Goal: Task Accomplishment & Management: Manage account settings

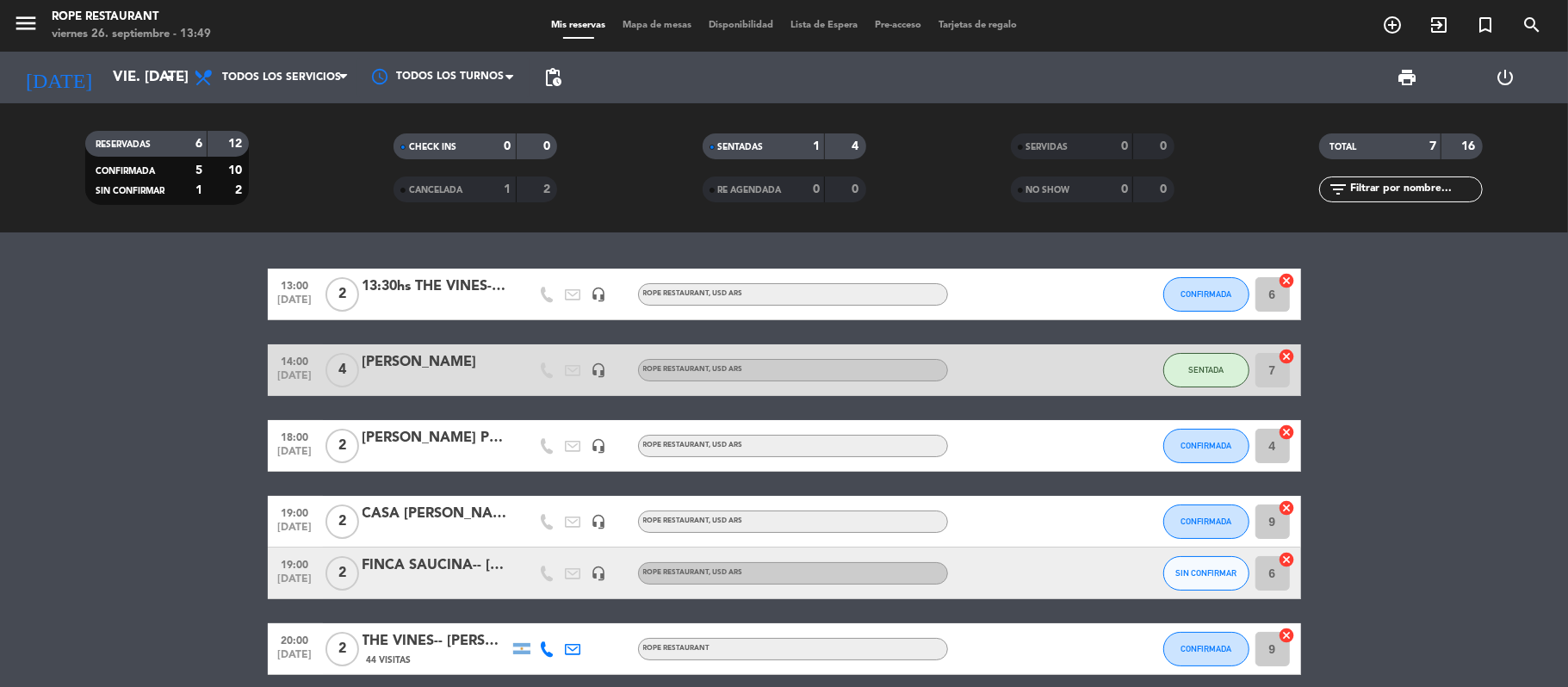
drag, startPoint x: 549, startPoint y: 564, endPoint x: 171, endPoint y: 457, distance: 392.9
click at [171, 457] on bookings-row "13:00 [DATE] 2 13:30hs THE VINES-- [PERSON_NAME] headset_mic ROPE RESTAURANT , …" at bounding box center [784, 510] width 1568 height 482
click at [96, 410] on bookings-row "13:00 [DATE] 2 13:30hs THE VINES-- [PERSON_NAME] headset_mic ROPE RESTAURANT , …" at bounding box center [784, 510] width 1568 height 482
click at [1157, 282] on div "13:00 [DATE] 2 13:30hs THE VINES-- [PERSON_NAME] headset_mic ROPE RESTAURANT , …" at bounding box center [784, 294] width 1034 height 52
click at [386, 303] on div at bounding box center [435, 306] width 146 height 14
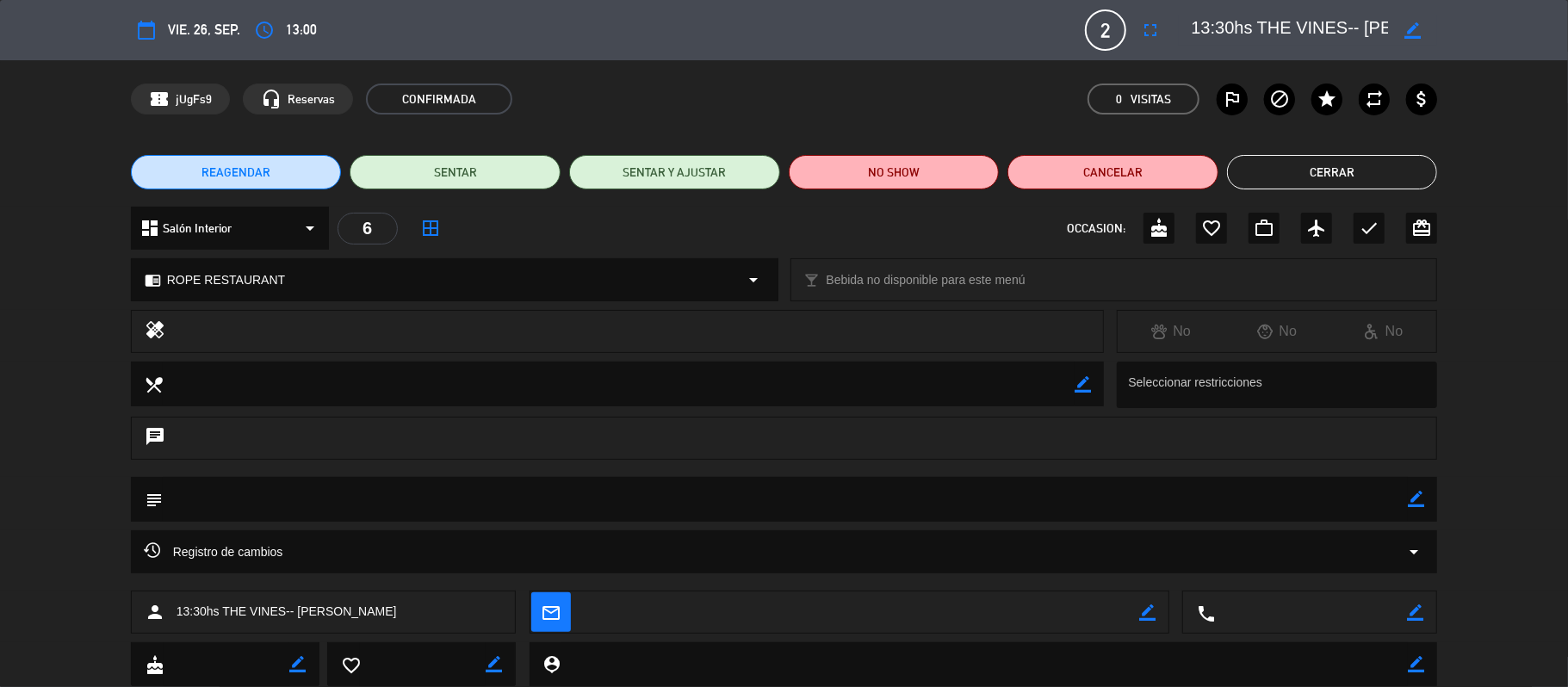
scroll to position [0, 61]
drag, startPoint x: 1262, startPoint y: 36, endPoint x: 1465, endPoint y: 39, distance: 203.0
click at [1464, 39] on div "calendar_today vie. 26, sep. access_time 13:00 2 13:30hs THE VINES-- [PERSON_NA…" at bounding box center [784, 30] width 1568 height 61
click at [1316, 180] on button "Cerrar" at bounding box center [1332, 172] width 211 height 34
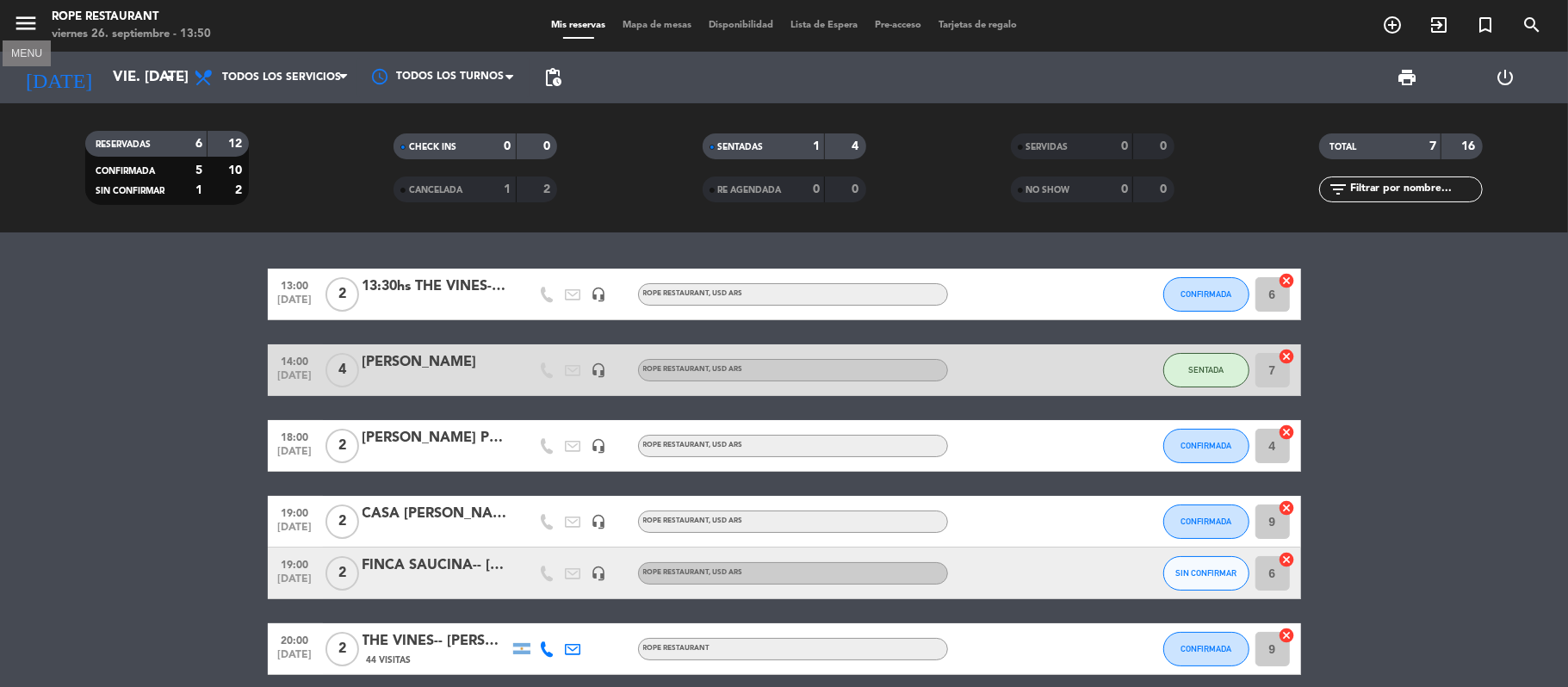
click at [14, 23] on icon "menu" at bounding box center [25, 24] width 25 height 25
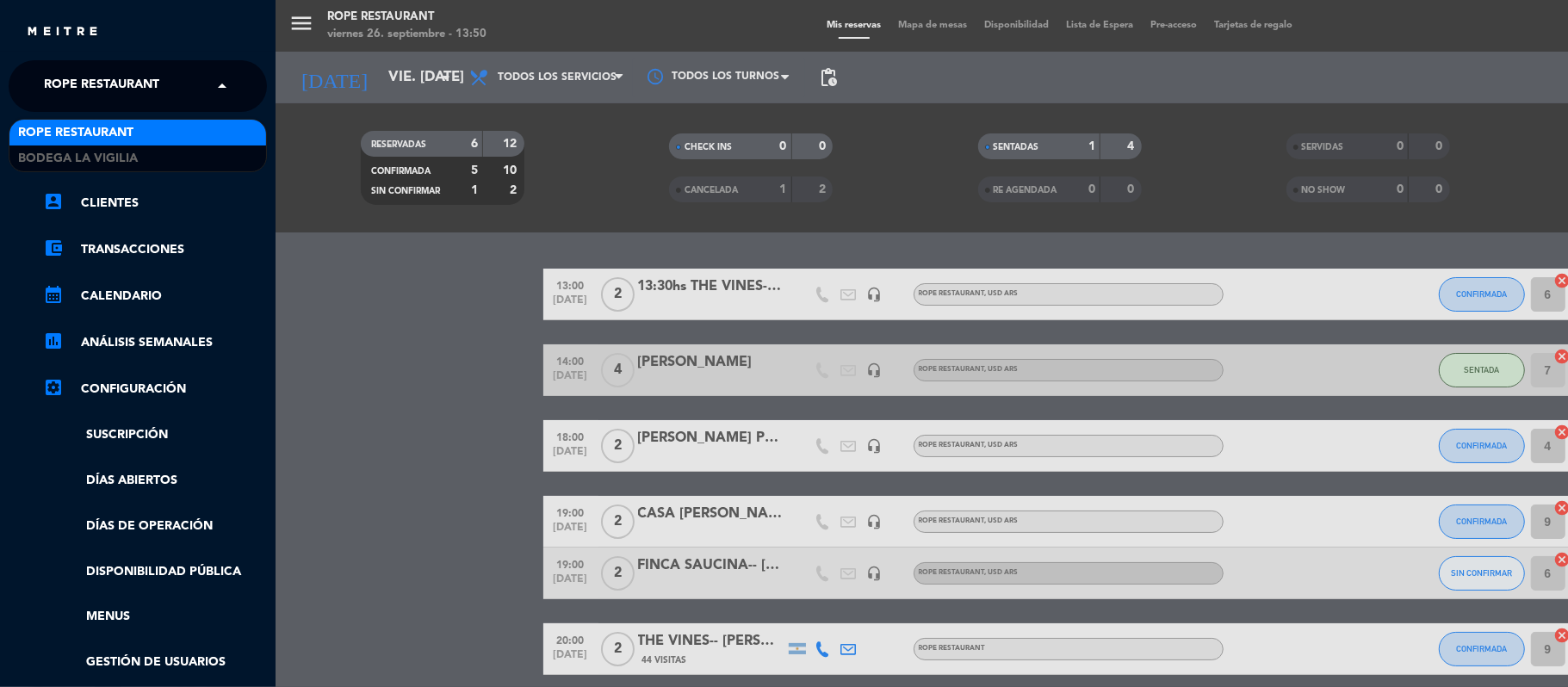
drag, startPoint x: 87, startPoint y: 79, endPoint x: 105, endPoint y: 100, distance: 27.7
click at [96, 89] on span "Rope restaurant" at bounding box center [102, 85] width 116 height 36
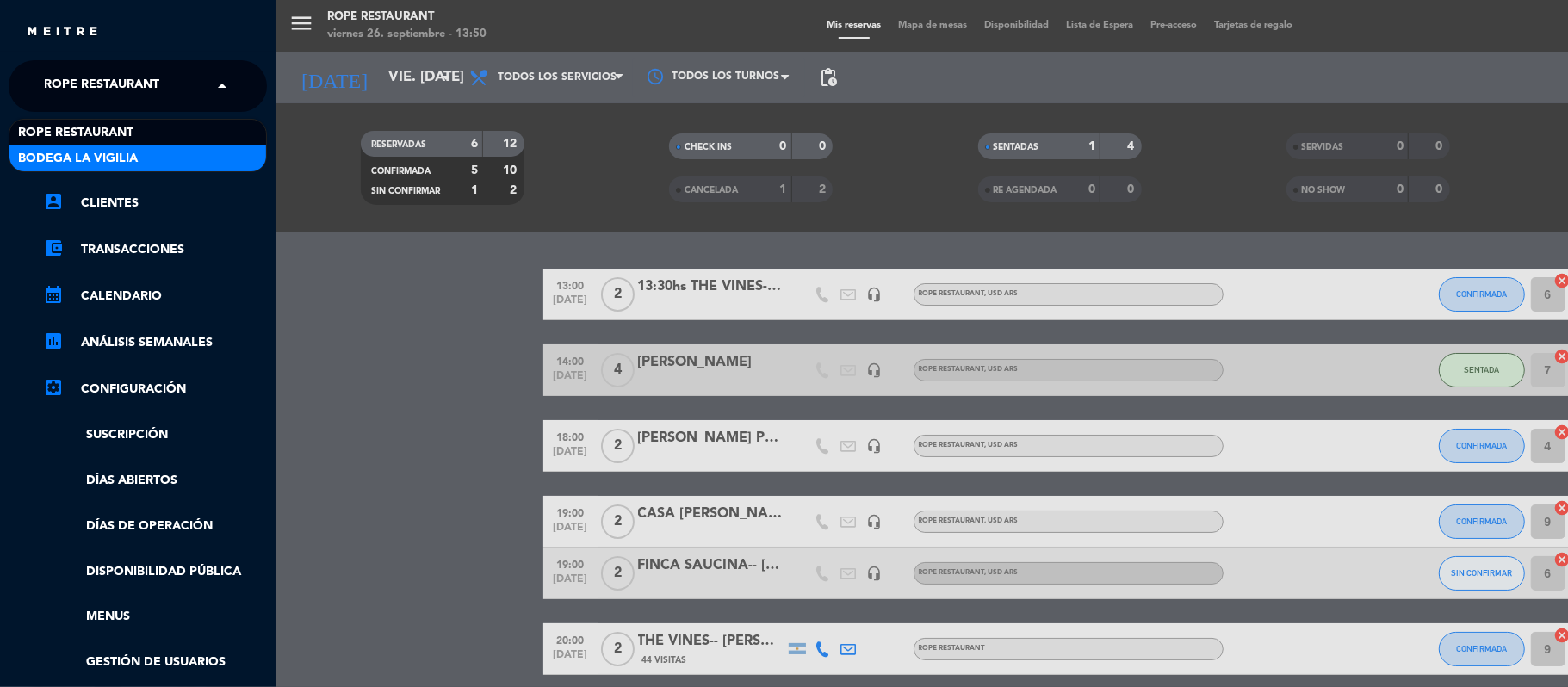
click at [118, 149] on span "Bodega La Vigilia" at bounding box center [77, 159] width 120 height 20
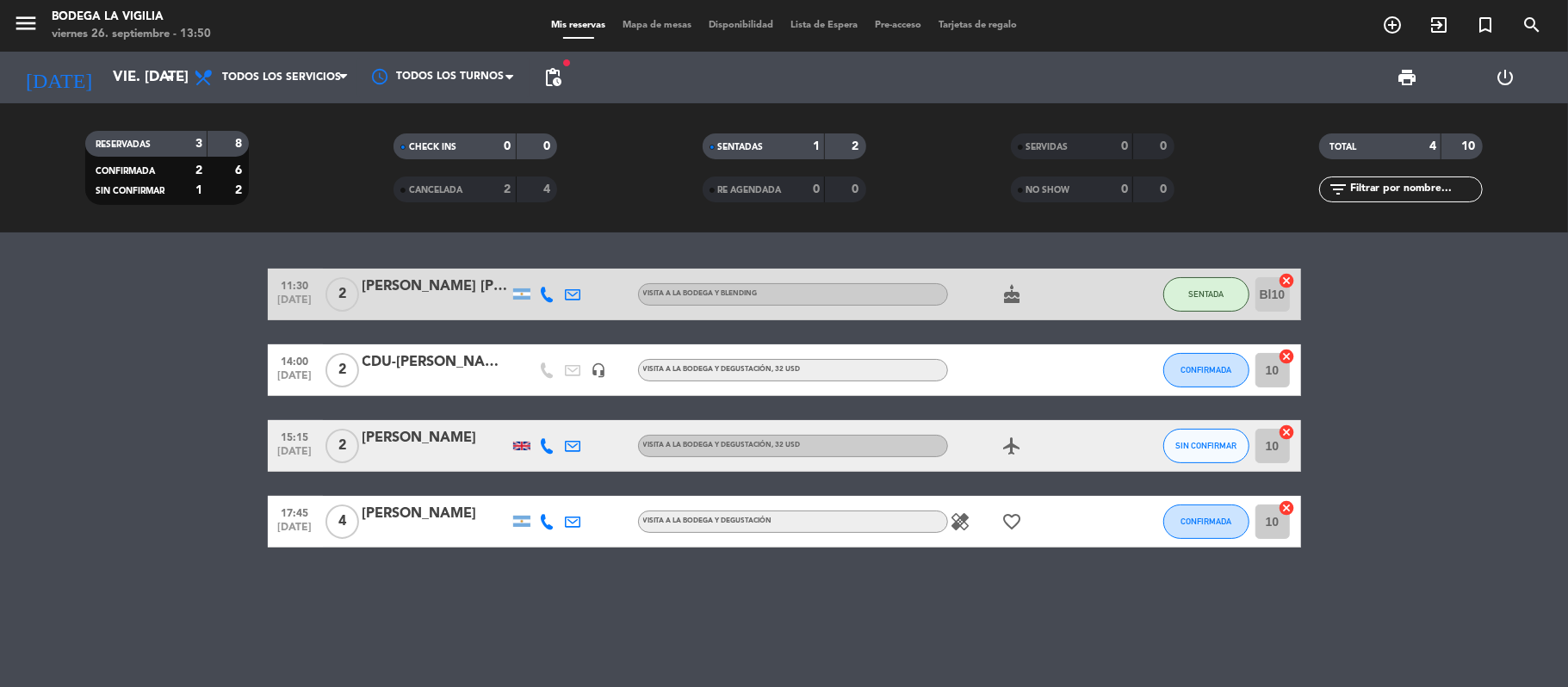
click at [24, 35] on icon "menu" at bounding box center [25, 24] width 25 height 25
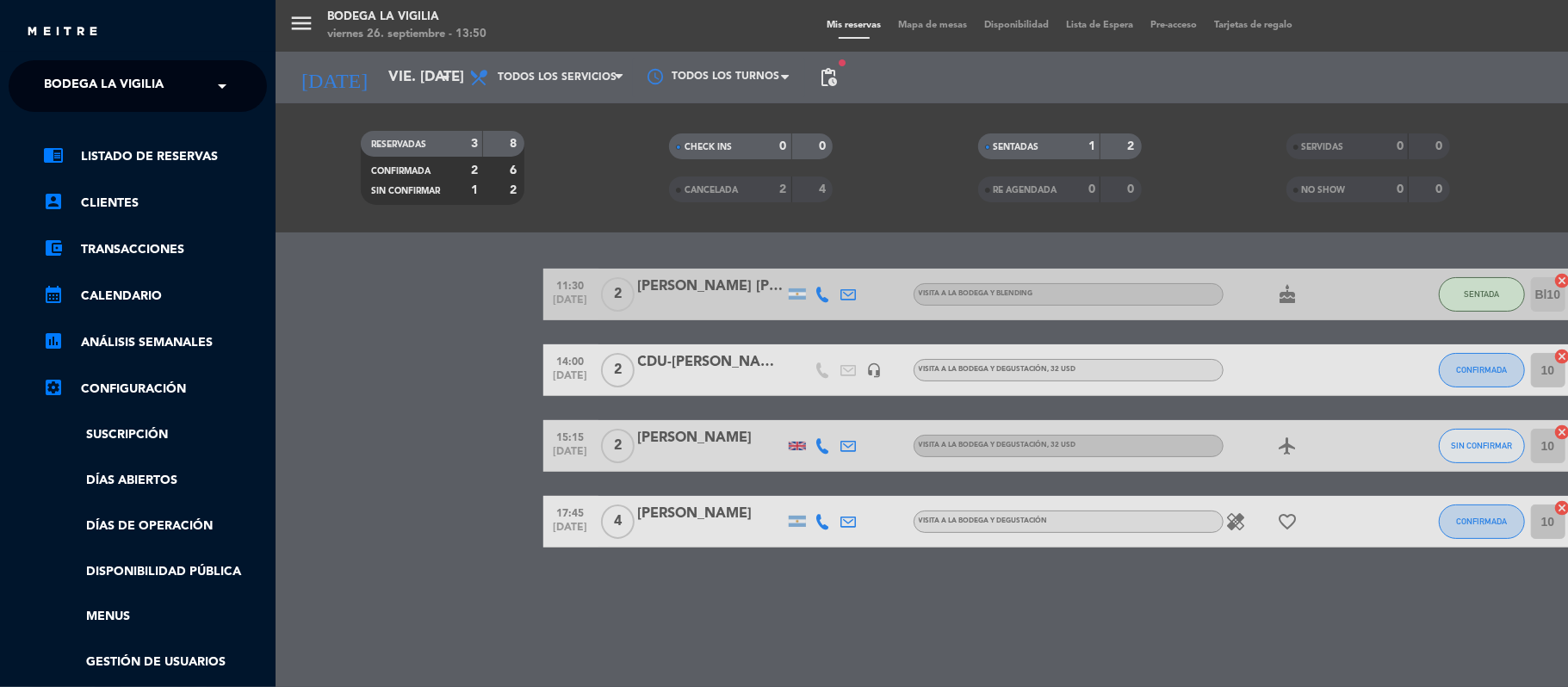
click at [121, 108] on ng-select "× Bodega La Vigilia ×" at bounding box center [138, 86] width 259 height 52
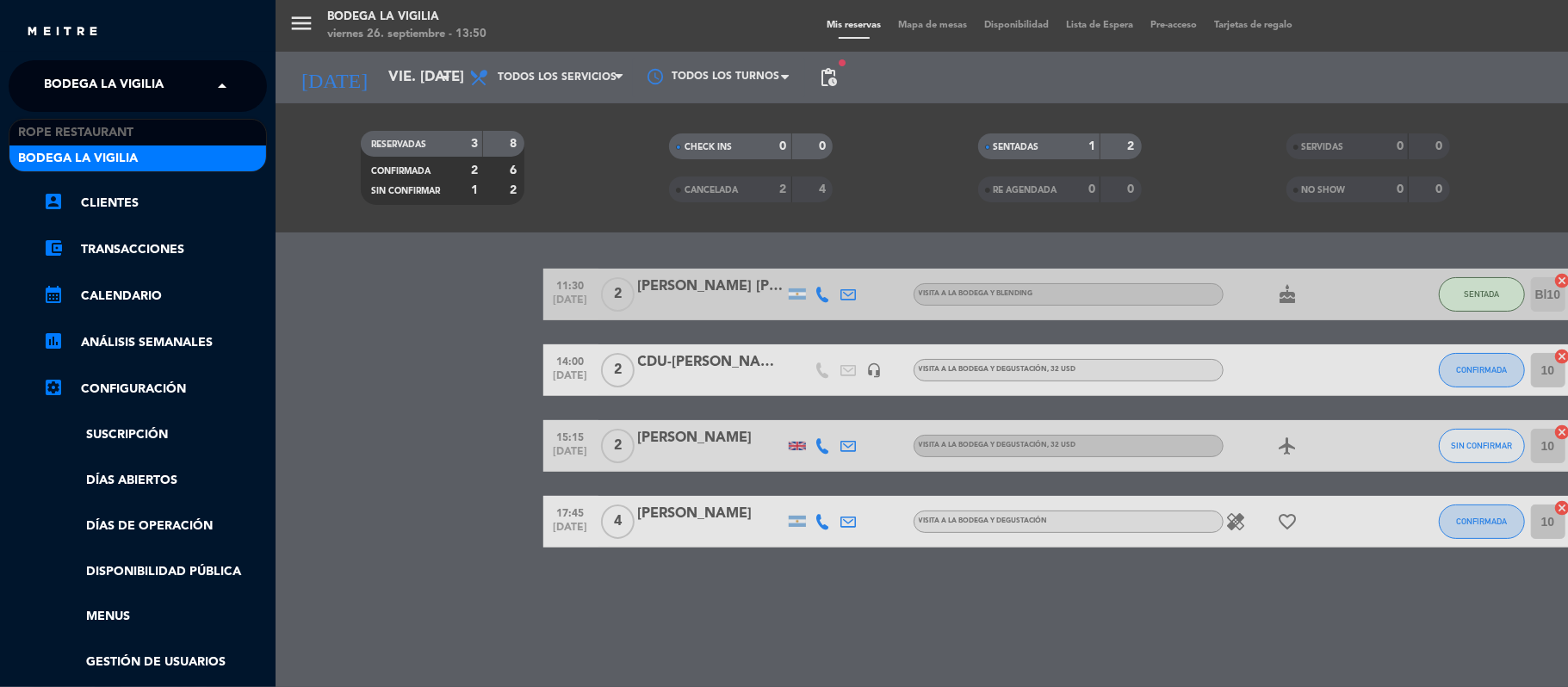
click at [131, 82] on span "Bodega La Vigilia" at bounding box center [104, 85] width 120 height 36
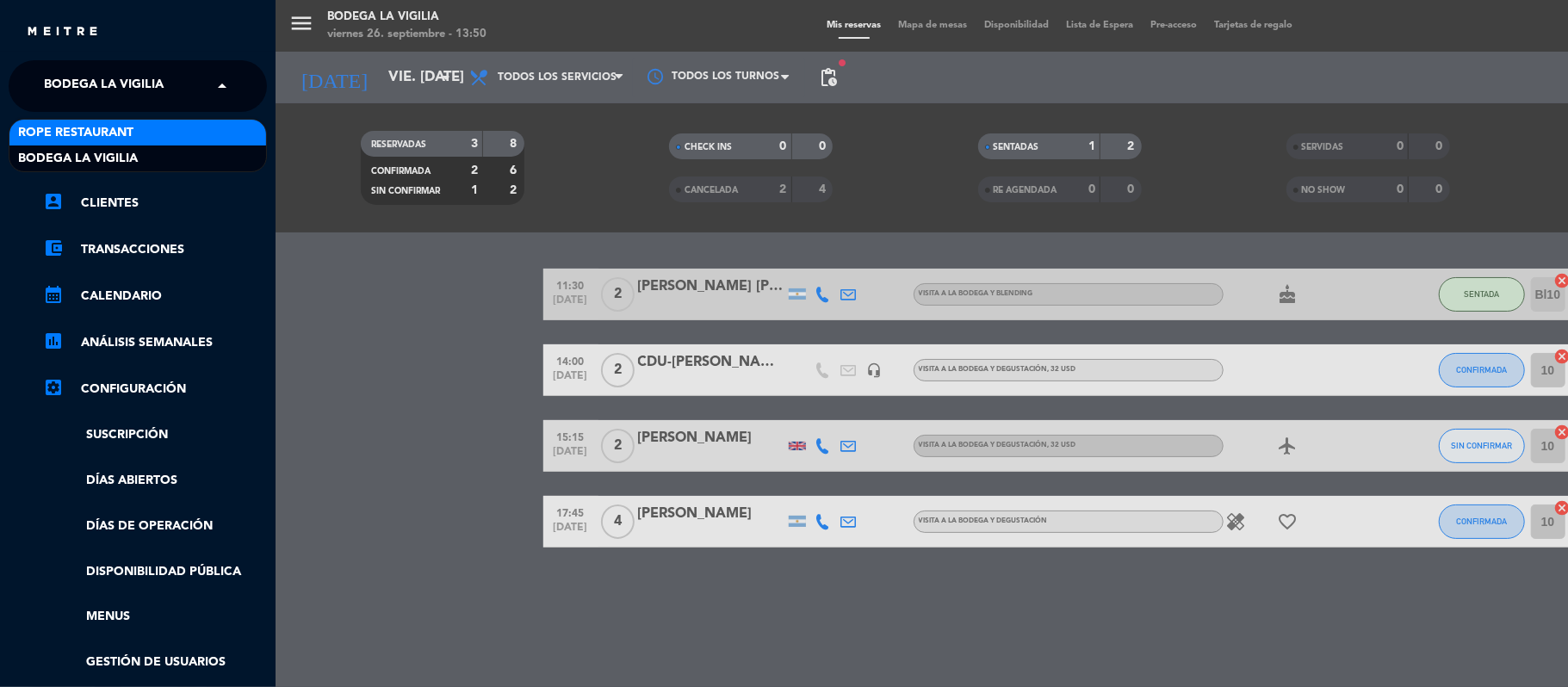
click at [132, 124] on span "Rope restaurant" at bounding box center [75, 133] width 116 height 20
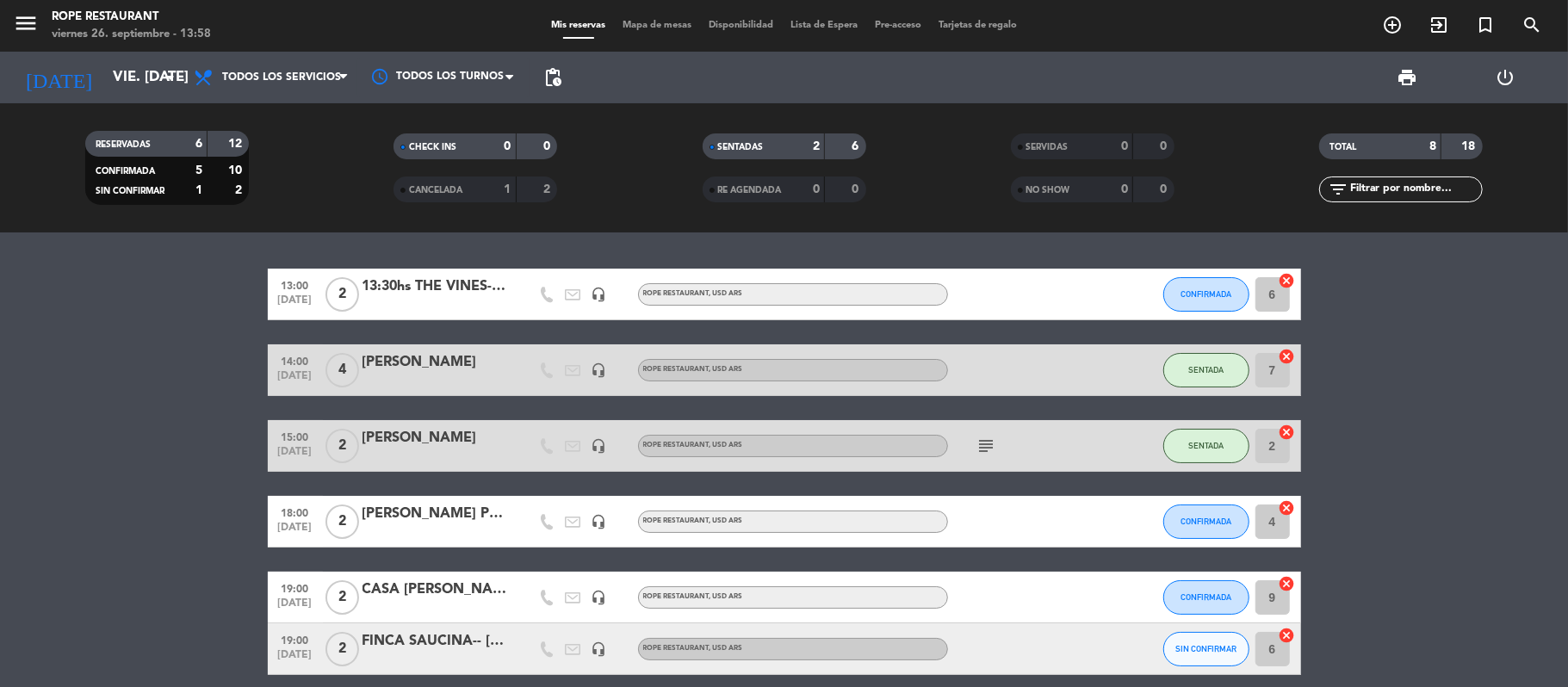
click at [480, 291] on div "13:30hs THE VINES-- [PERSON_NAME]" at bounding box center [435, 286] width 146 height 23
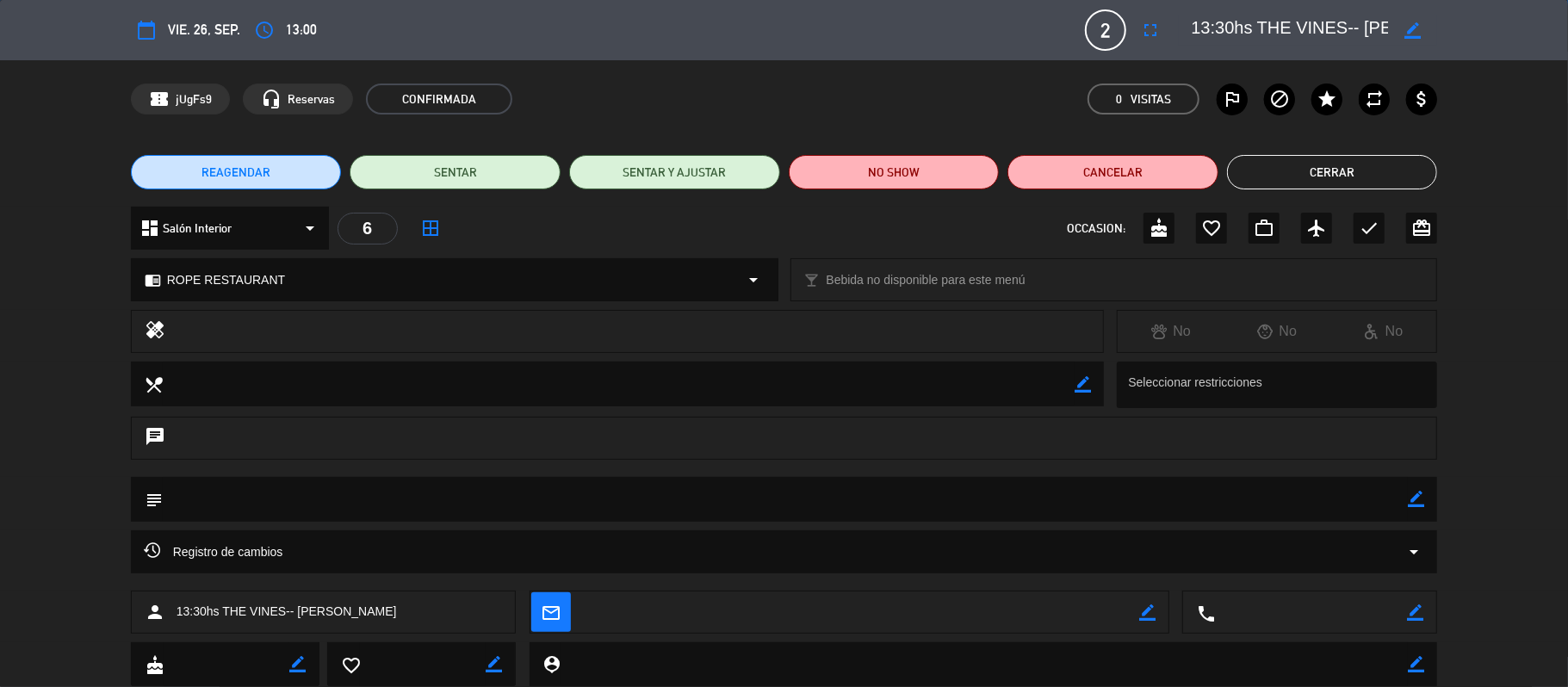
drag, startPoint x: 1290, startPoint y: 35, endPoint x: 1524, endPoint y: 23, distance: 234.3
click at [1487, 25] on div "calendar_today vie. 26, sep. access_time 13:00 2 13:30hs THE VINES-- [PERSON_NA…" at bounding box center [784, 30] width 1568 height 61
click at [1296, 169] on button "Cerrar" at bounding box center [1332, 172] width 211 height 34
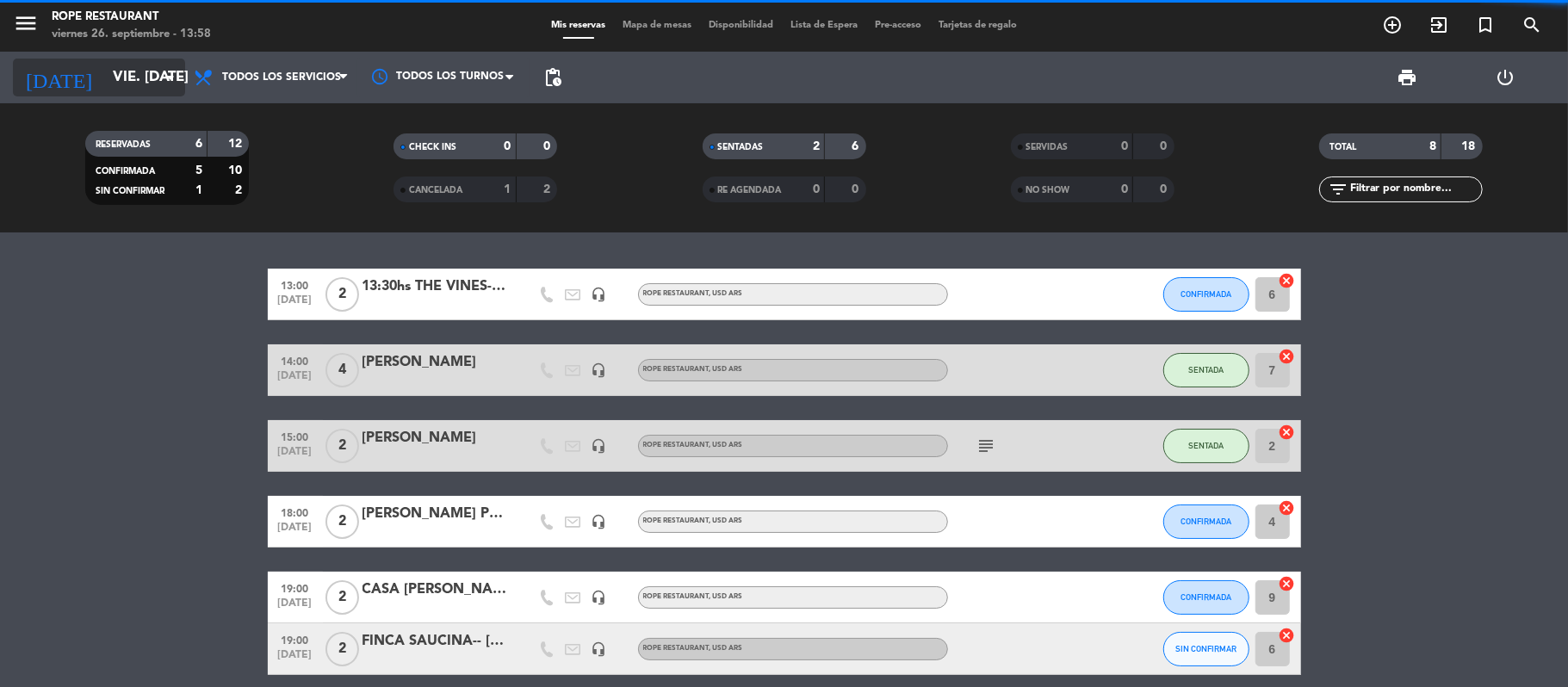
click at [132, 75] on input "vie. [DATE]" at bounding box center [197, 77] width 186 height 33
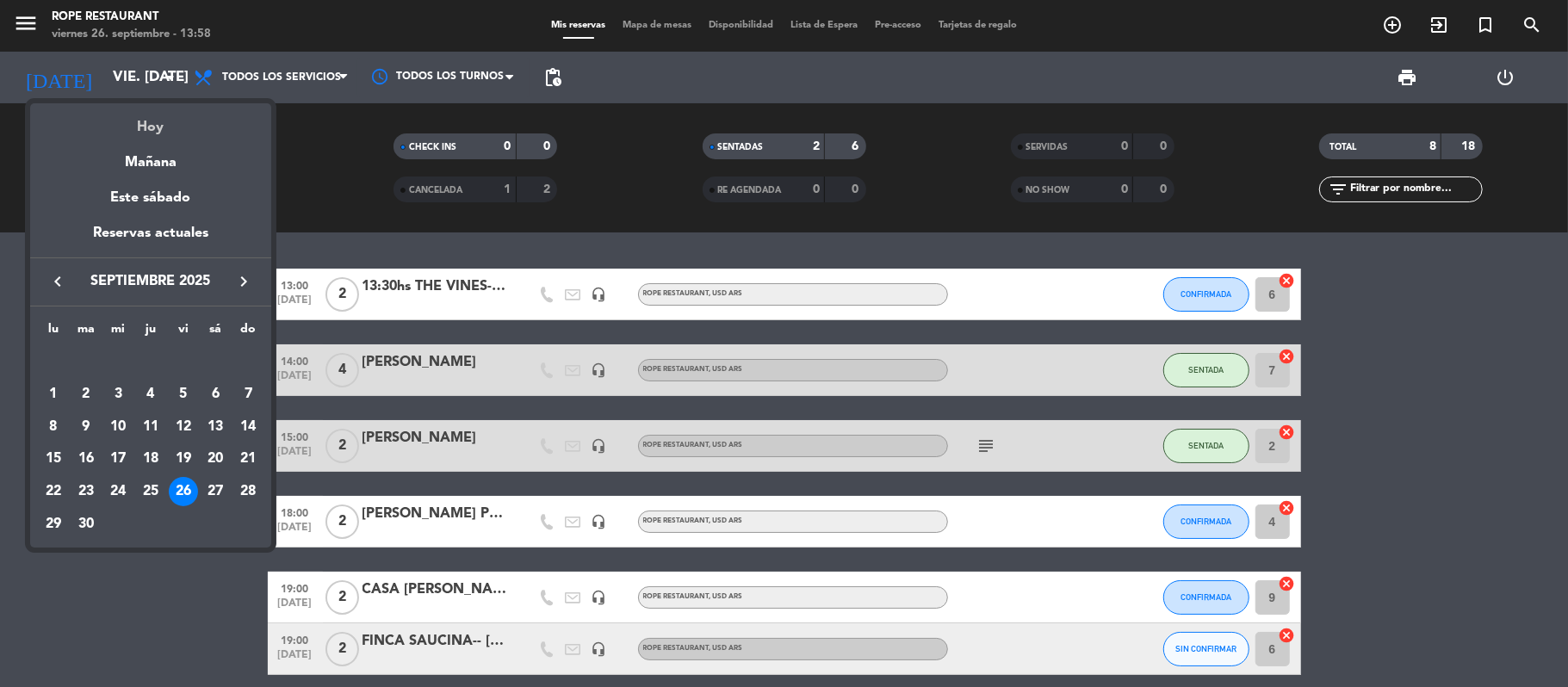
click at [125, 132] on div "Hoy" at bounding box center [151, 121] width 241 height 35
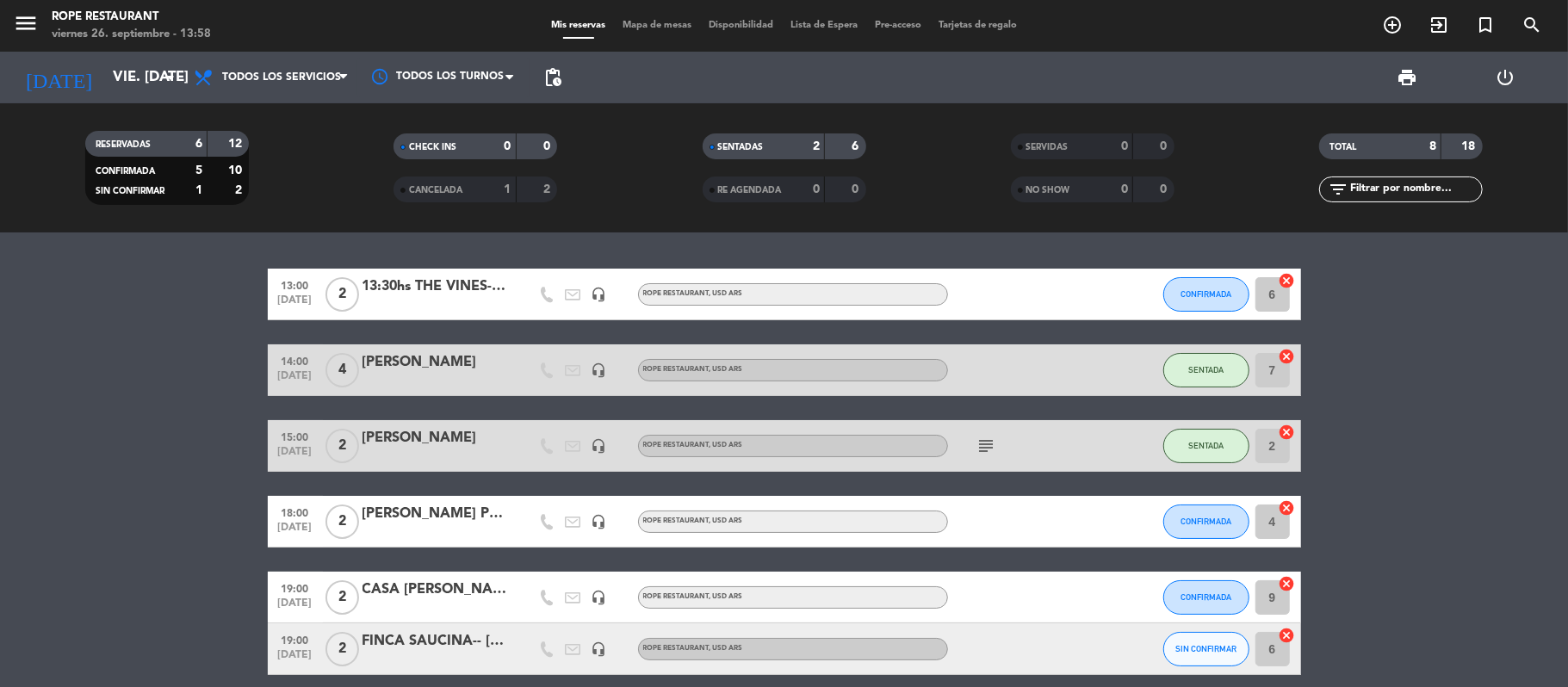
click at [27, 42] on span "menu" at bounding box center [32, 25] width 39 height 40
click at [28, 25] on icon "menu" at bounding box center [25, 24] width 25 height 25
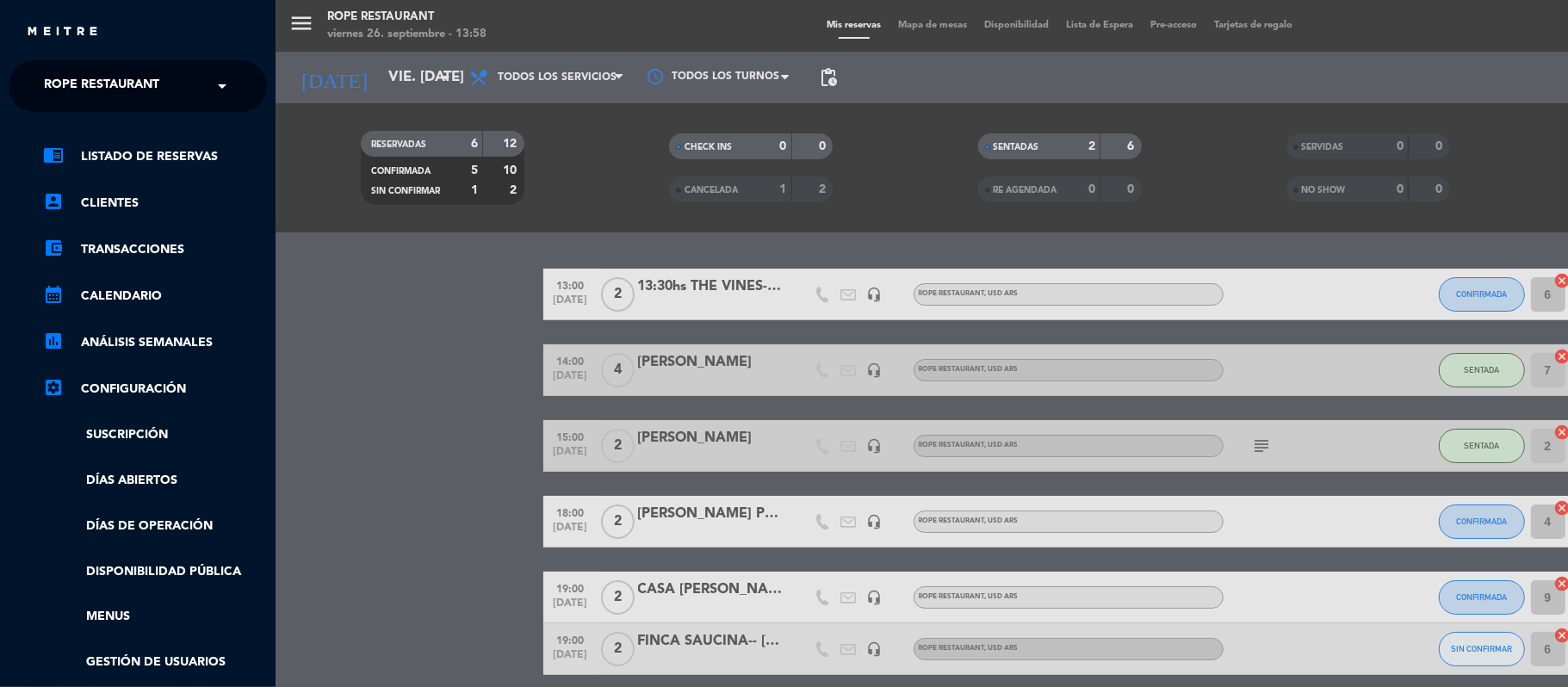
click at [94, 53] on div "close × Rope restaurant × chrome_reader_mode Listado de Reservas account_box Cl…" at bounding box center [137, 343] width 275 height 687
click at [114, 88] on span "Rope restaurant" at bounding box center [102, 85] width 116 height 36
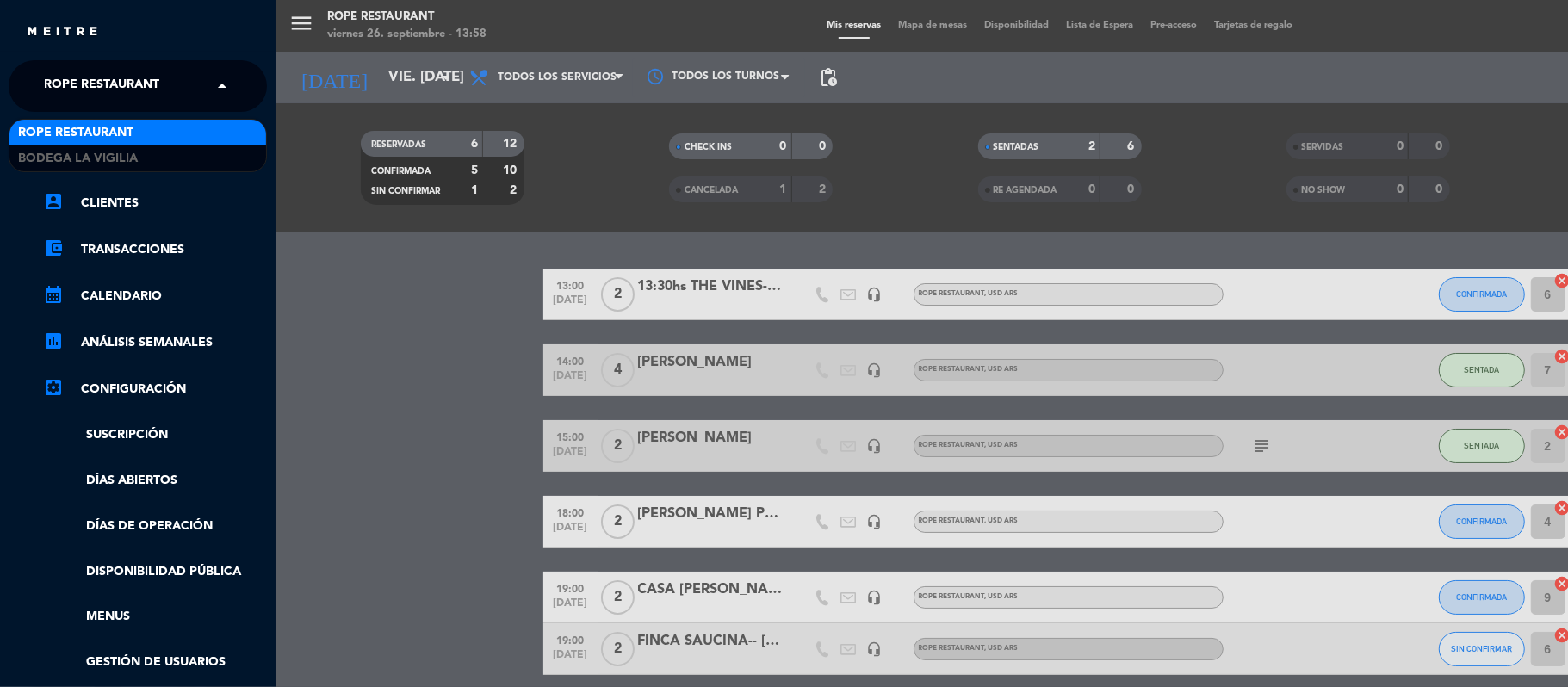
click at [124, 138] on span "Rope restaurant" at bounding box center [75, 133] width 116 height 20
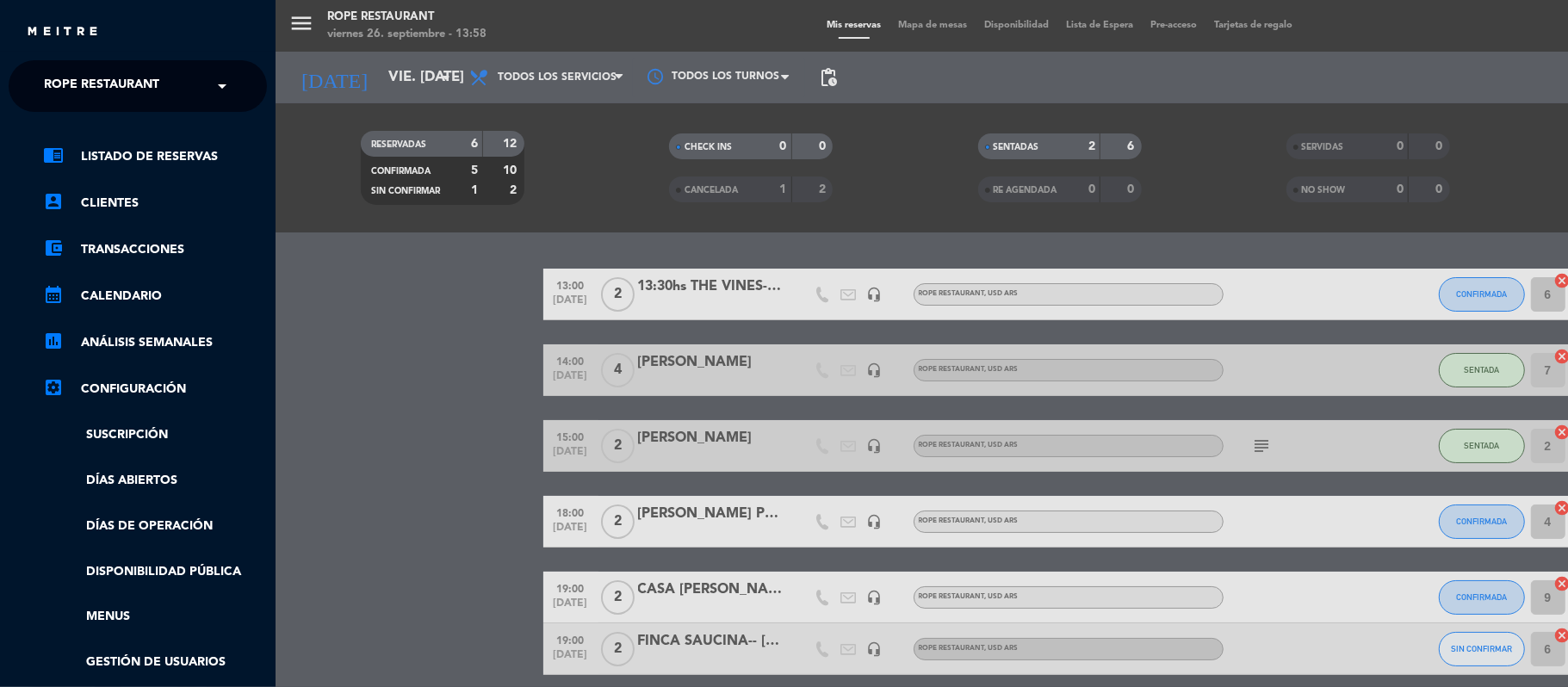
click at [125, 90] on span "Rope restaurant" at bounding box center [102, 85] width 116 height 36
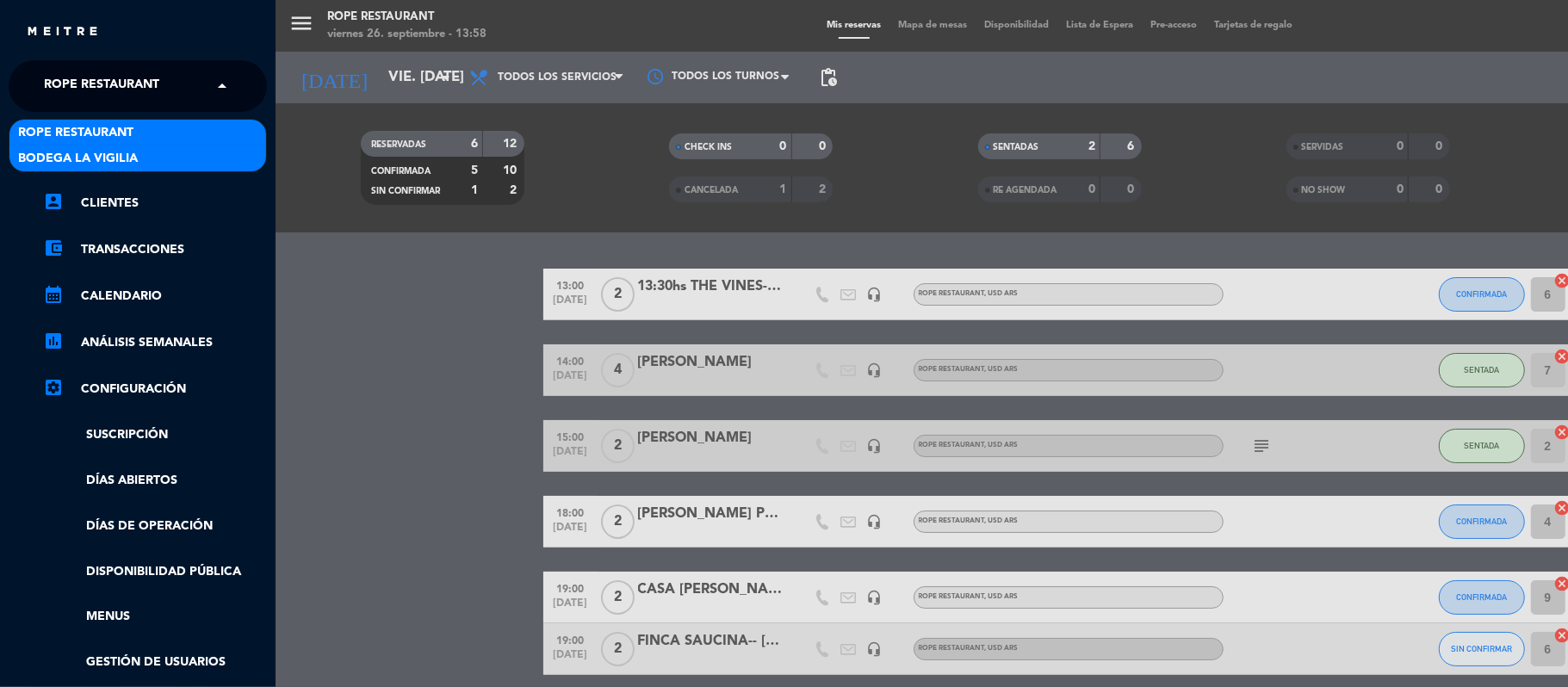
click at [129, 160] on span "Bodega La Vigilia" at bounding box center [77, 159] width 120 height 20
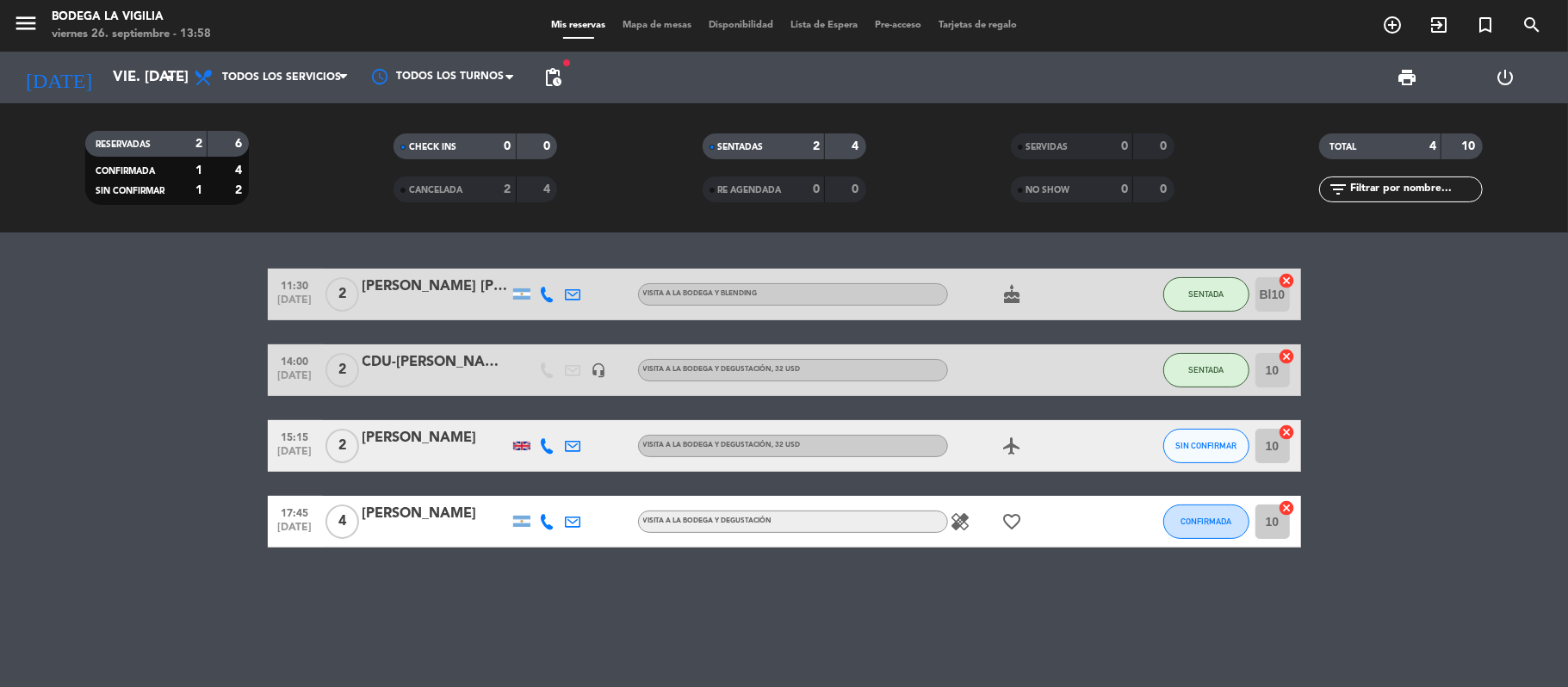
click at [429, 304] on div at bounding box center [435, 306] width 146 height 14
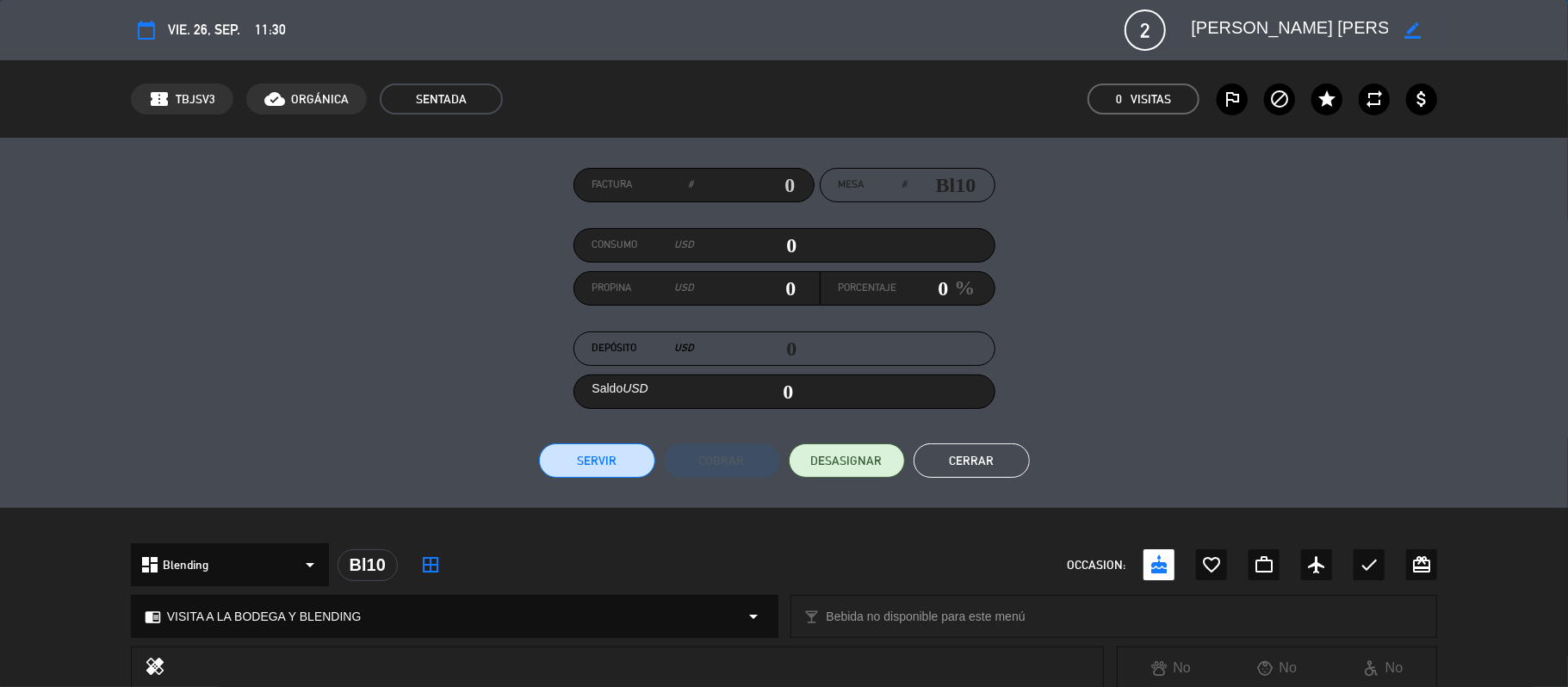
click at [1205, 31] on textarea at bounding box center [1289, 30] width 197 height 31
drag, startPoint x: 1205, startPoint y: 31, endPoint x: 1321, endPoint y: 32, distance: 116.0
click at [1321, 32] on textarea at bounding box center [1289, 30] width 197 height 31
click at [1006, 459] on button "Cerrar" at bounding box center [971, 461] width 117 height 34
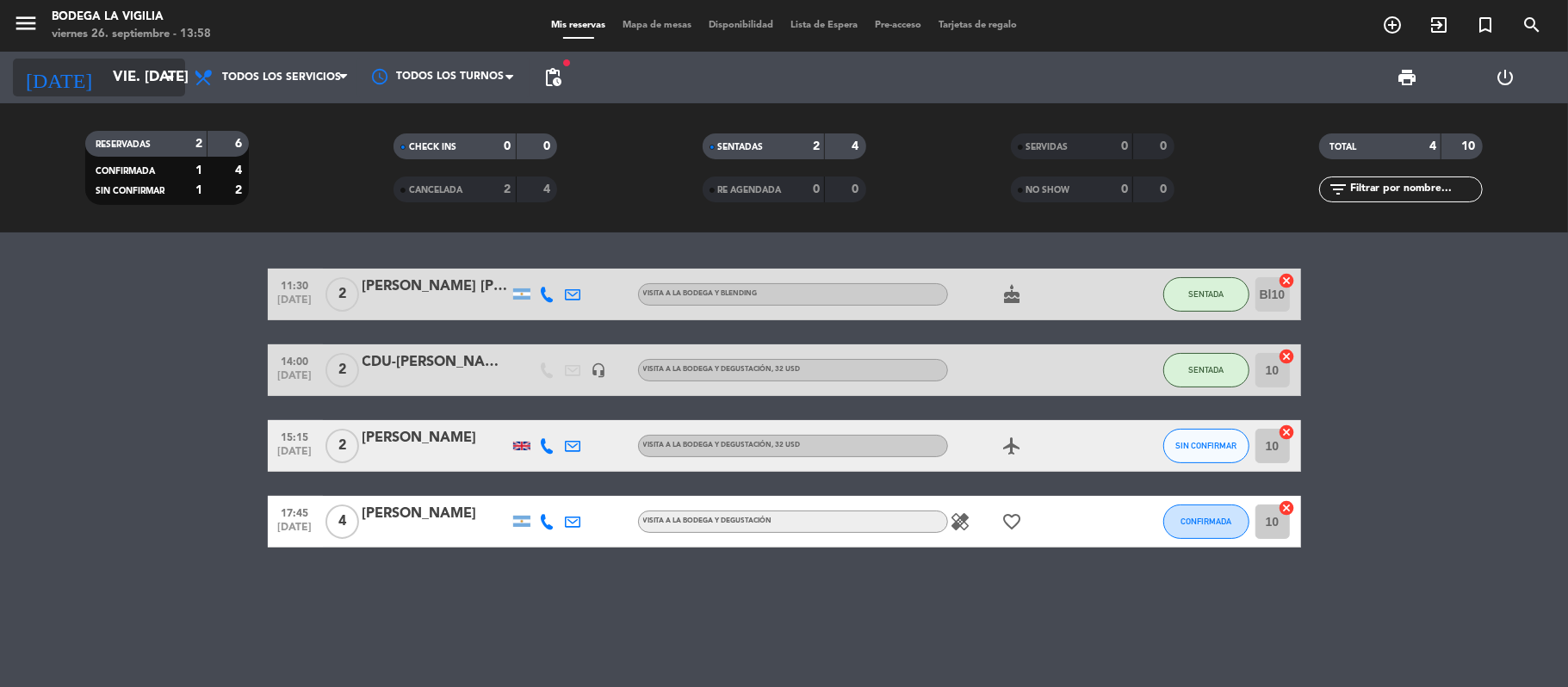
click at [115, 69] on input "vie. [DATE]" at bounding box center [197, 77] width 186 height 33
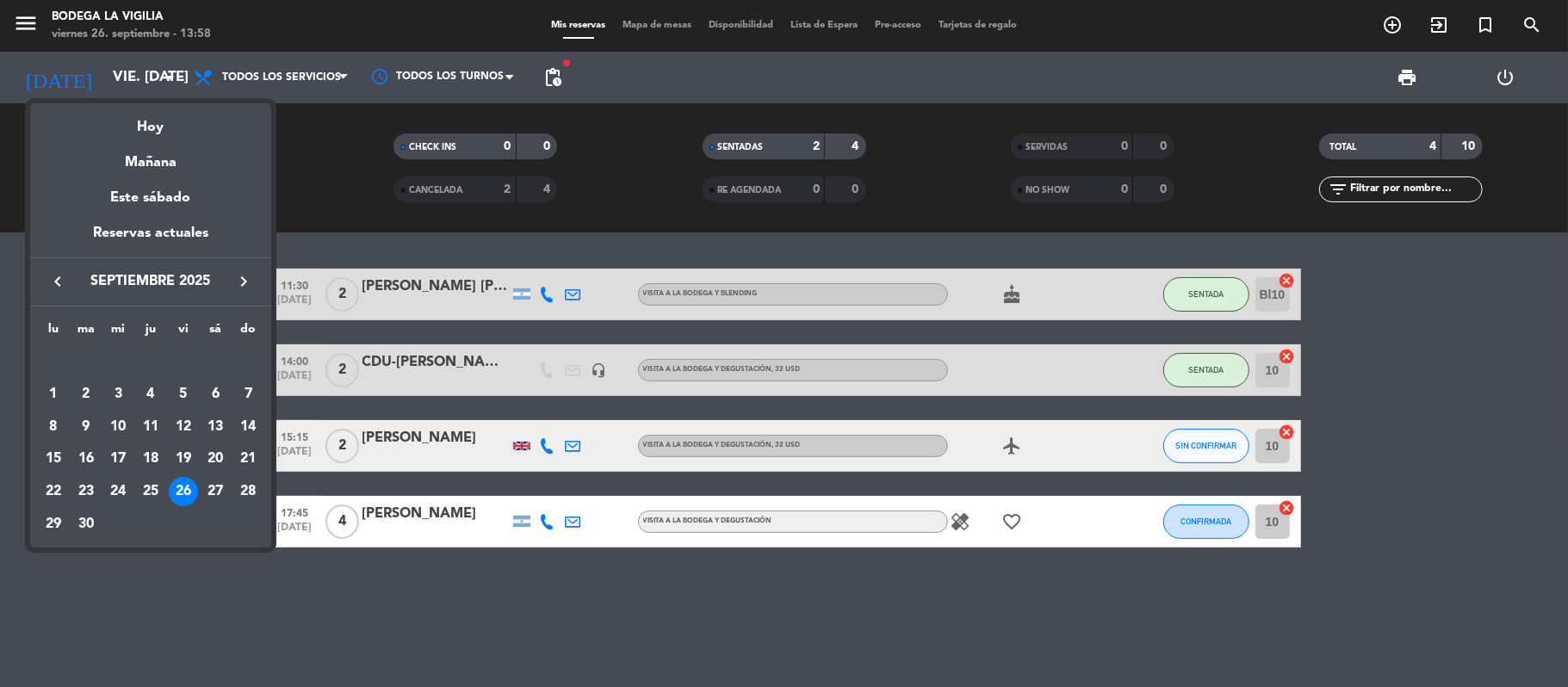
click at [35, 23] on div at bounding box center [784, 343] width 1568 height 687
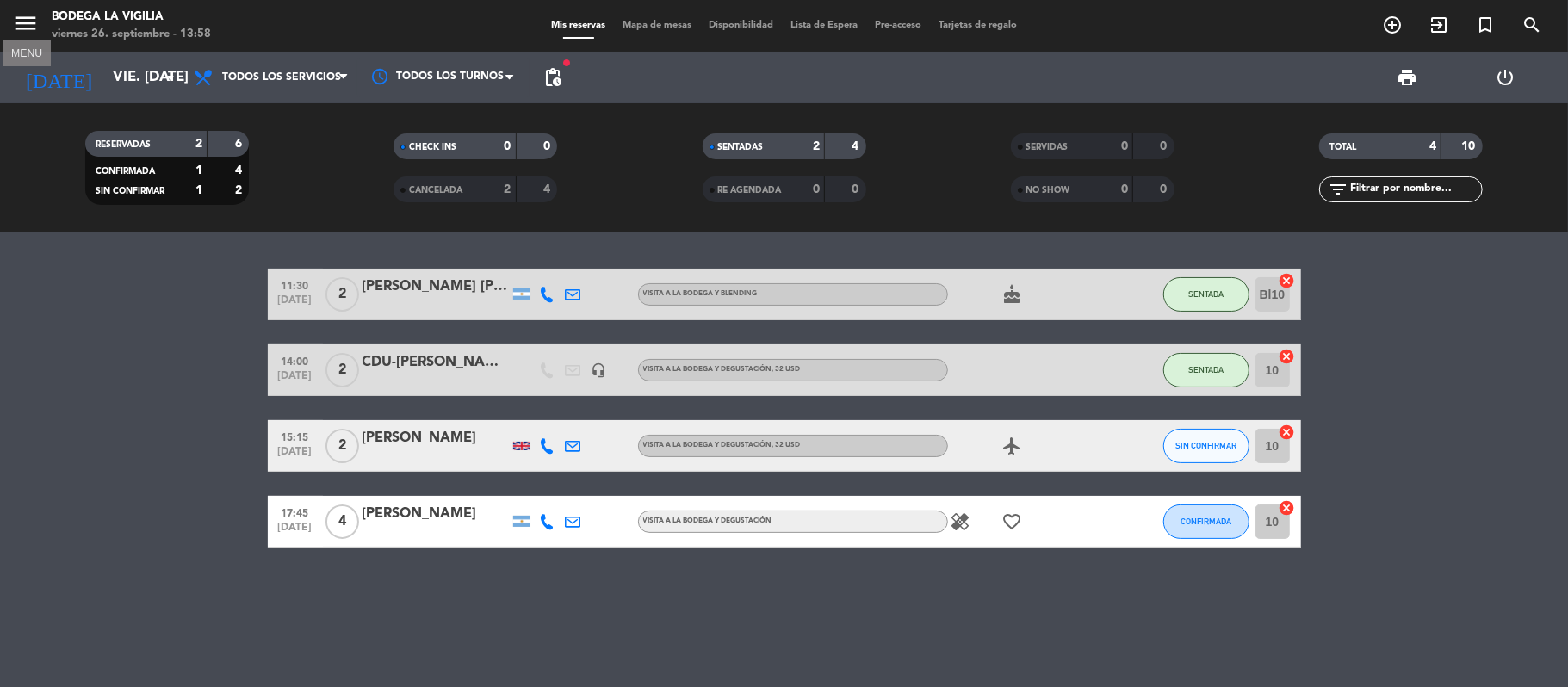
click at [24, 25] on icon "menu" at bounding box center [25, 24] width 25 height 25
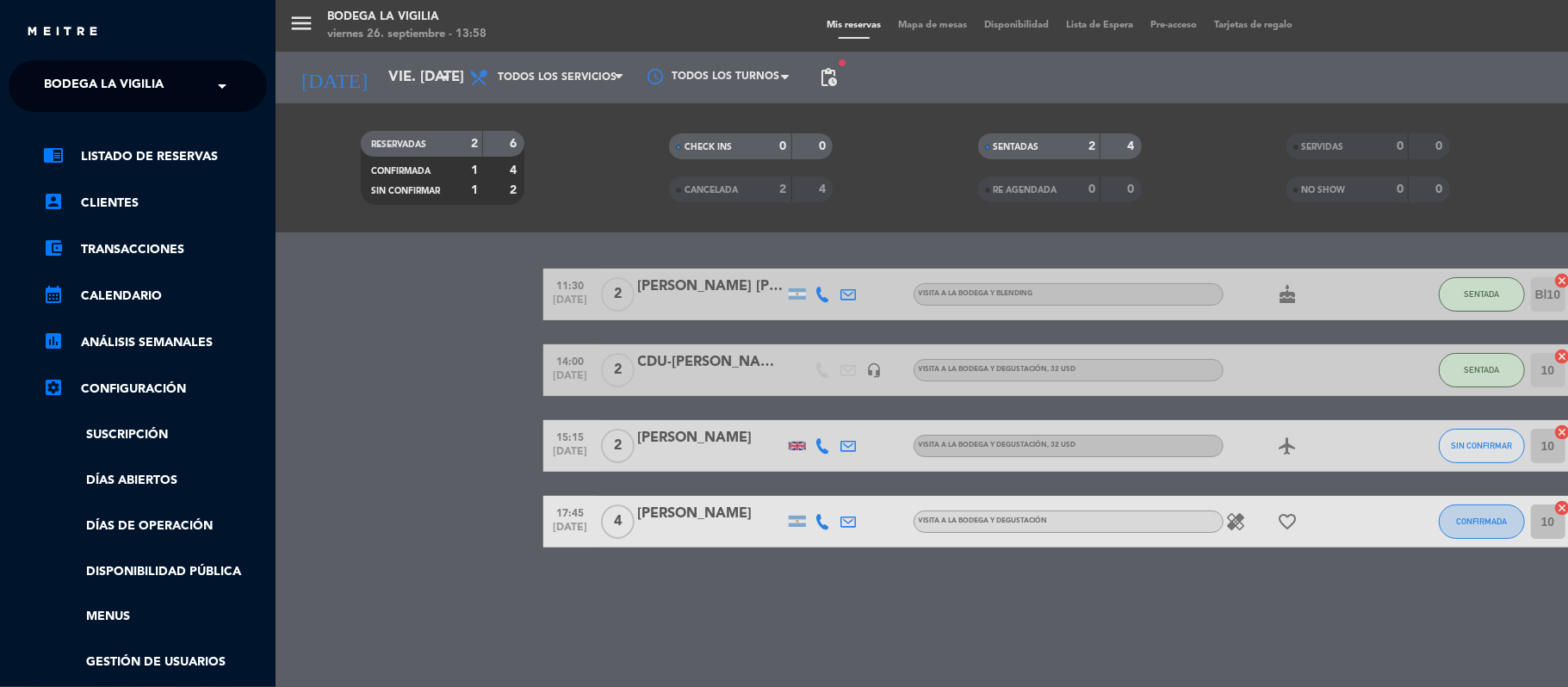
click at [105, 84] on span "Bodega La Vigilia" at bounding box center [104, 85] width 120 height 36
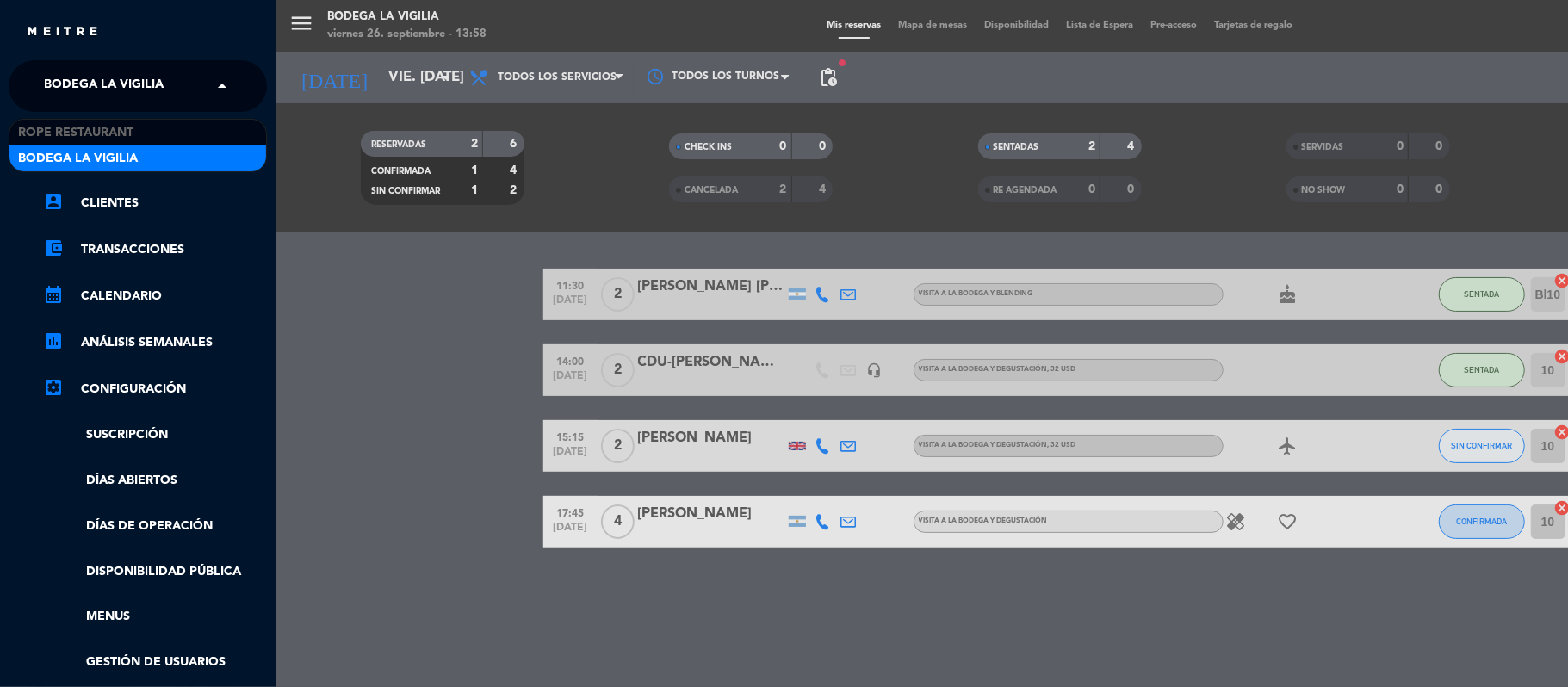
click at [116, 118] on div "chrome_reader_mode Listado de Reservas account_box Clientes account_balance_wal…" at bounding box center [138, 440] width 284 height 658
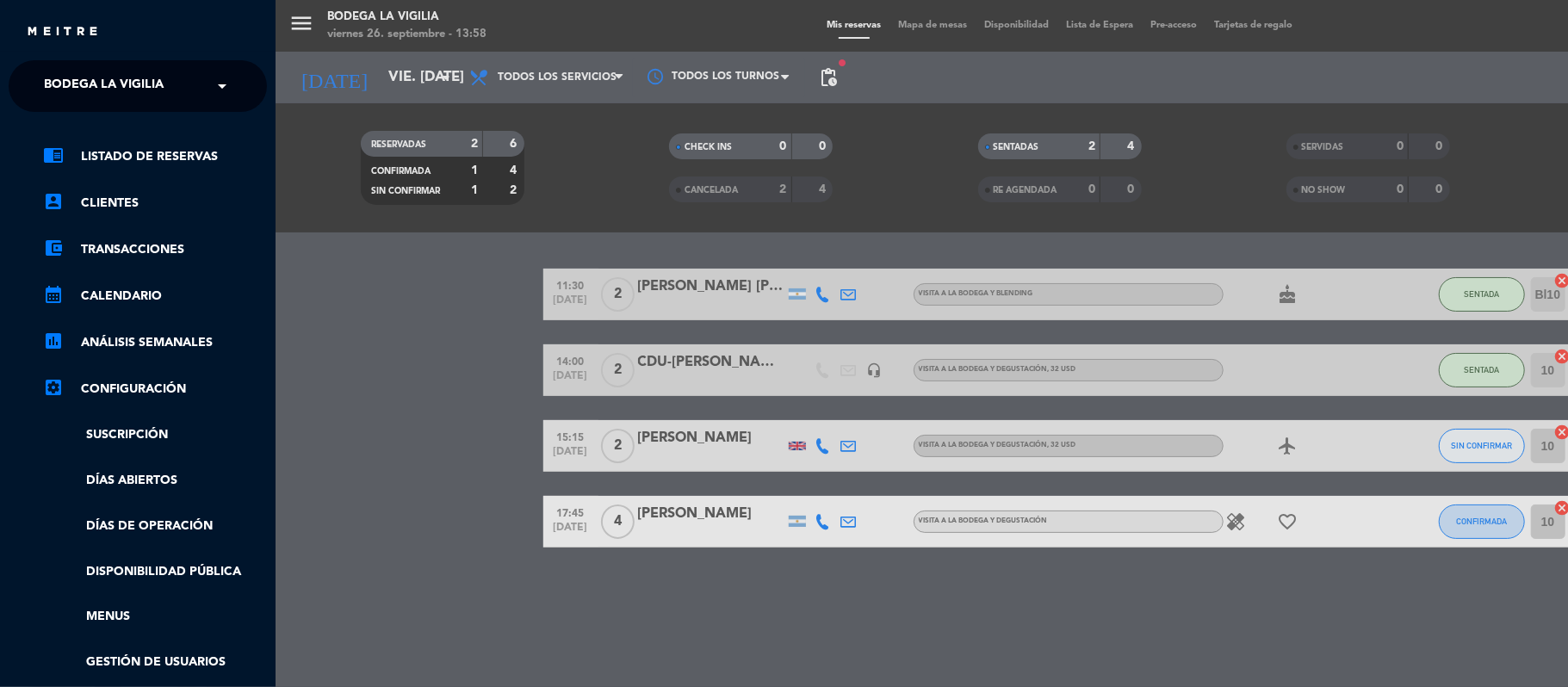
click at [116, 124] on div "chrome_reader_mode Listado de Reservas account_box Clientes account_balance_wal…" at bounding box center [138, 440] width 284 height 658
drag, startPoint x: 96, startPoint y: 81, endPoint x: 105, endPoint y: 110, distance: 30.4
click at [97, 88] on span "Bodega La Vigilia" at bounding box center [104, 85] width 120 height 36
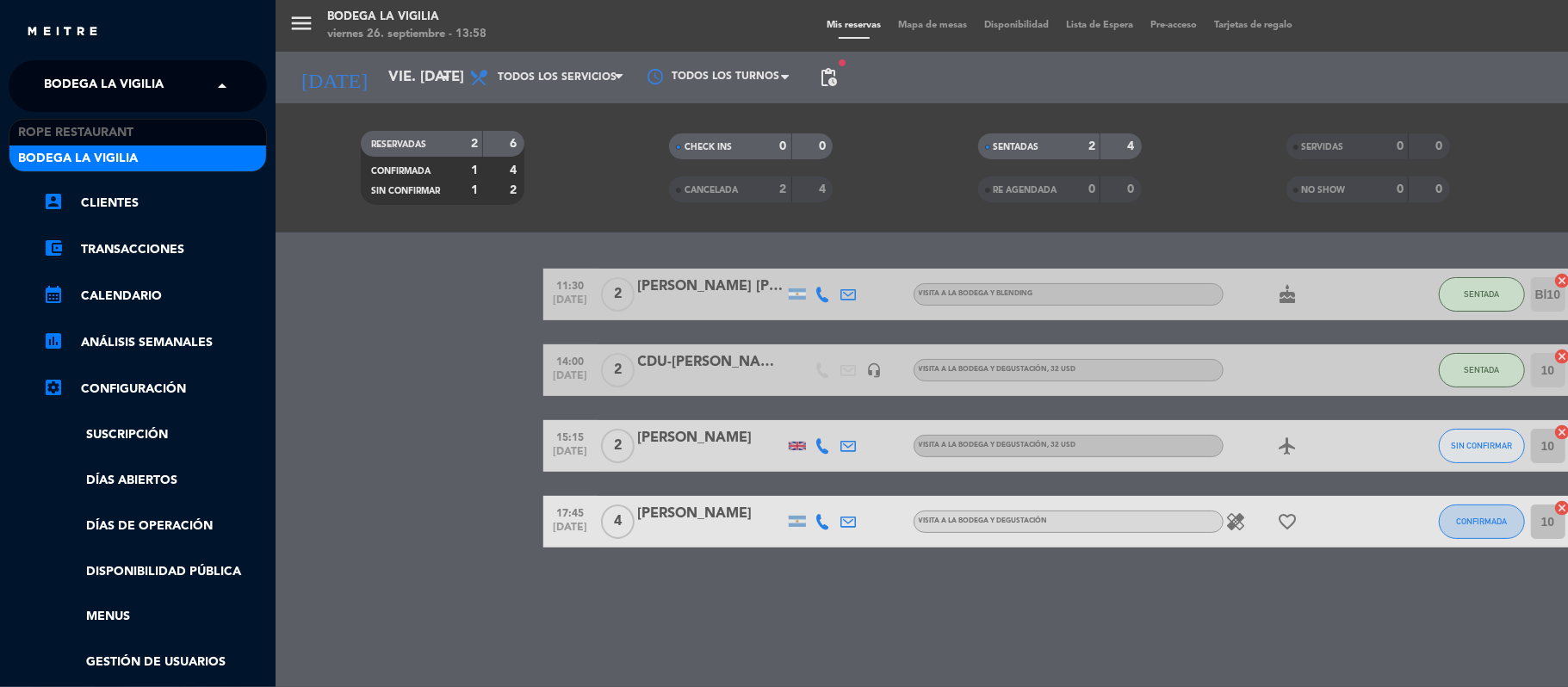
click at [109, 132] on span "Rope restaurant" at bounding box center [75, 133] width 116 height 20
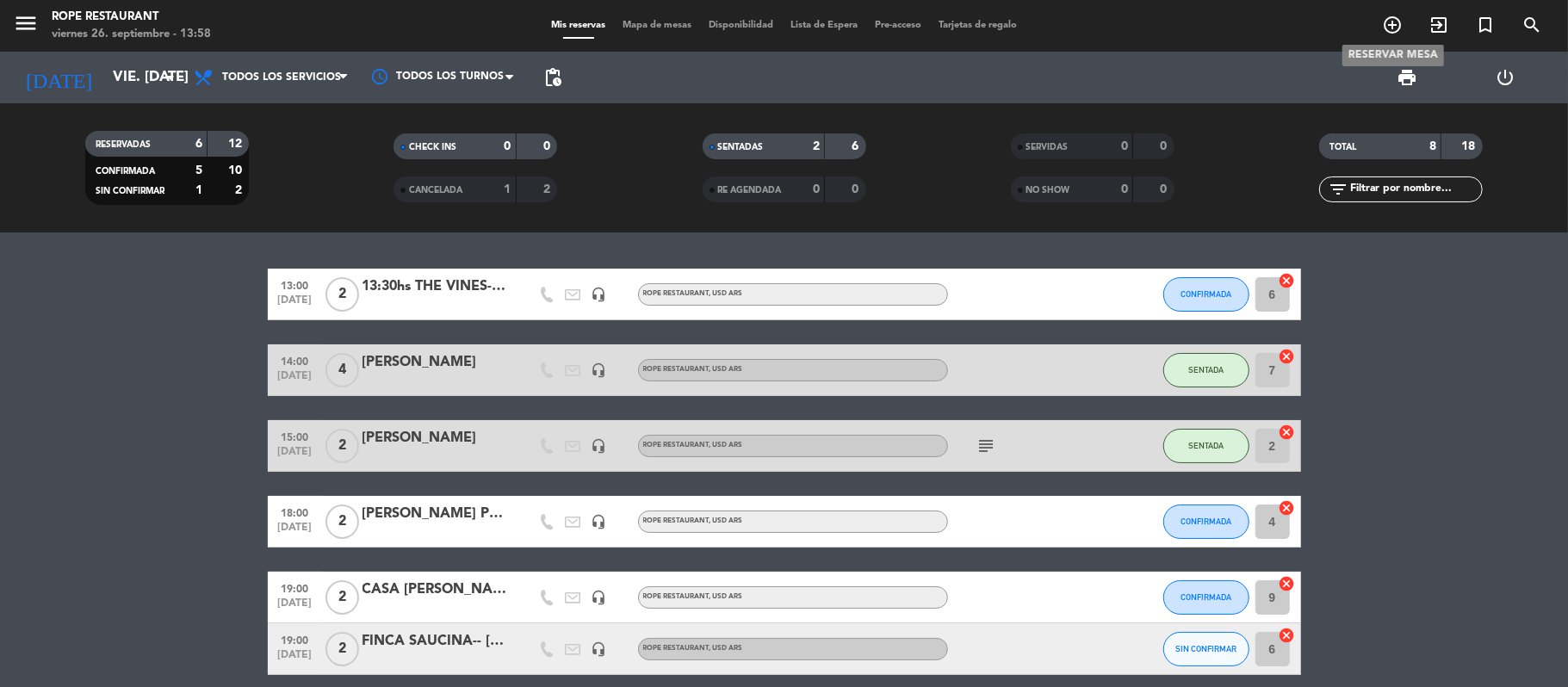
click at [1396, 23] on icon "add_circle_outline" at bounding box center [1393, 25] width 21 height 21
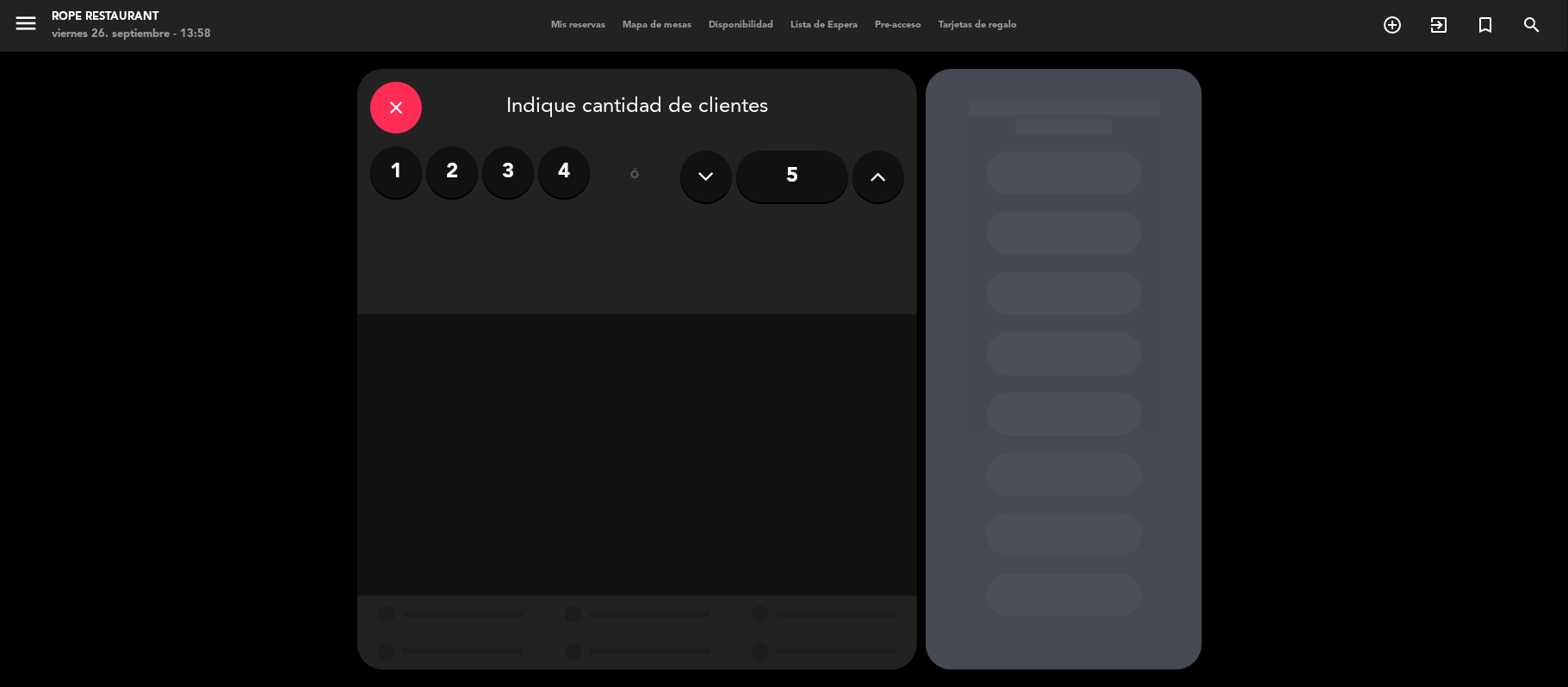
drag, startPoint x: 469, startPoint y: 179, endPoint x: 512, endPoint y: 194, distance: 45.5
click at [468, 177] on label "2" at bounding box center [452, 172] width 52 height 52
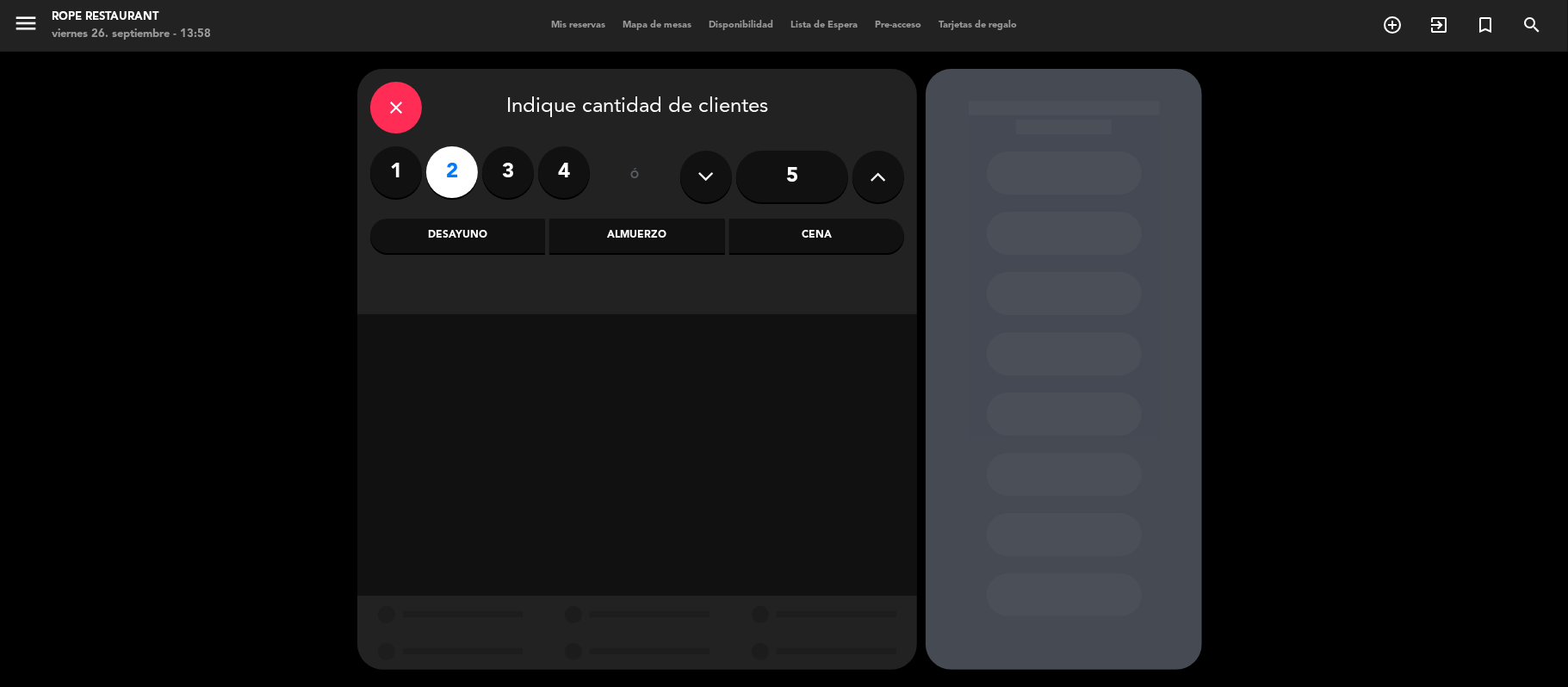
click at [666, 245] on div "Almuerzo" at bounding box center [637, 235] width 174 height 34
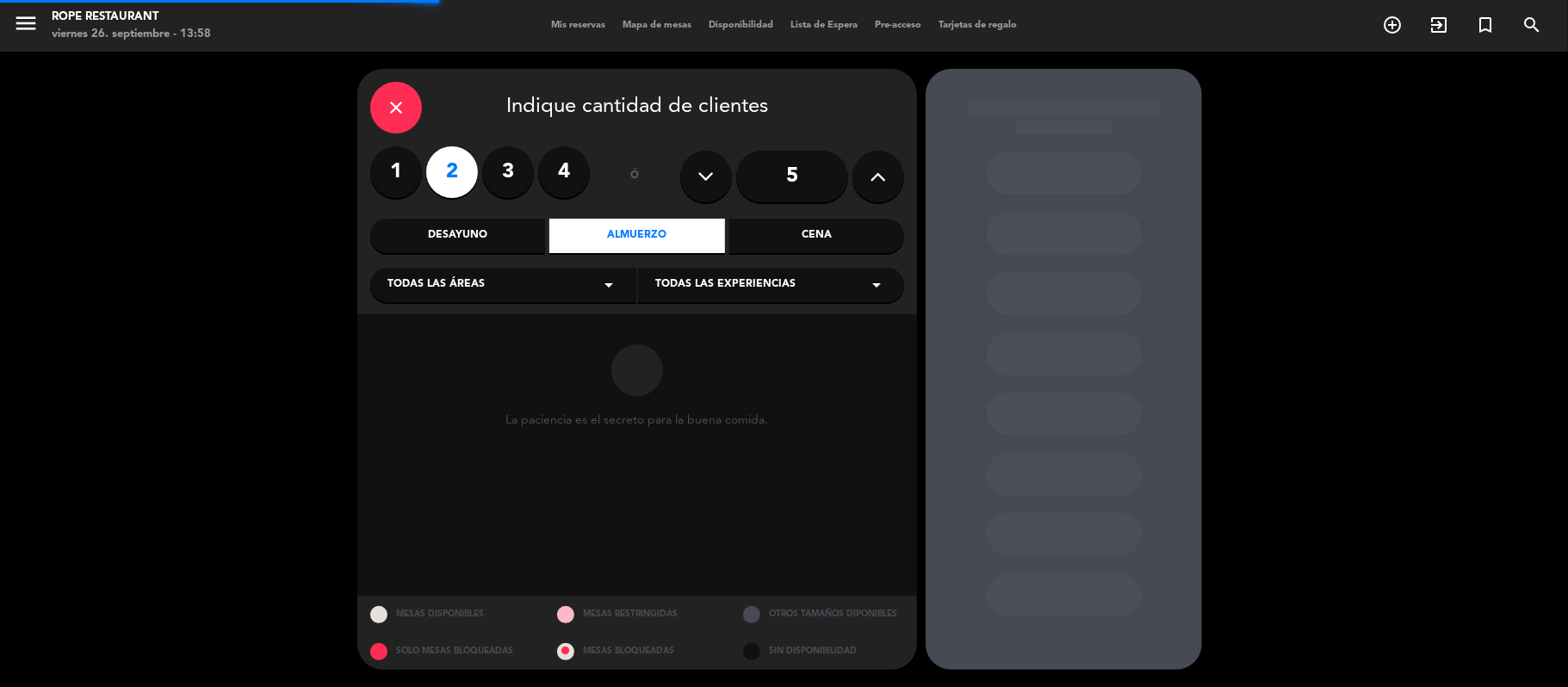
click at [704, 287] on span "Todas las experiencias" at bounding box center [725, 285] width 140 height 18
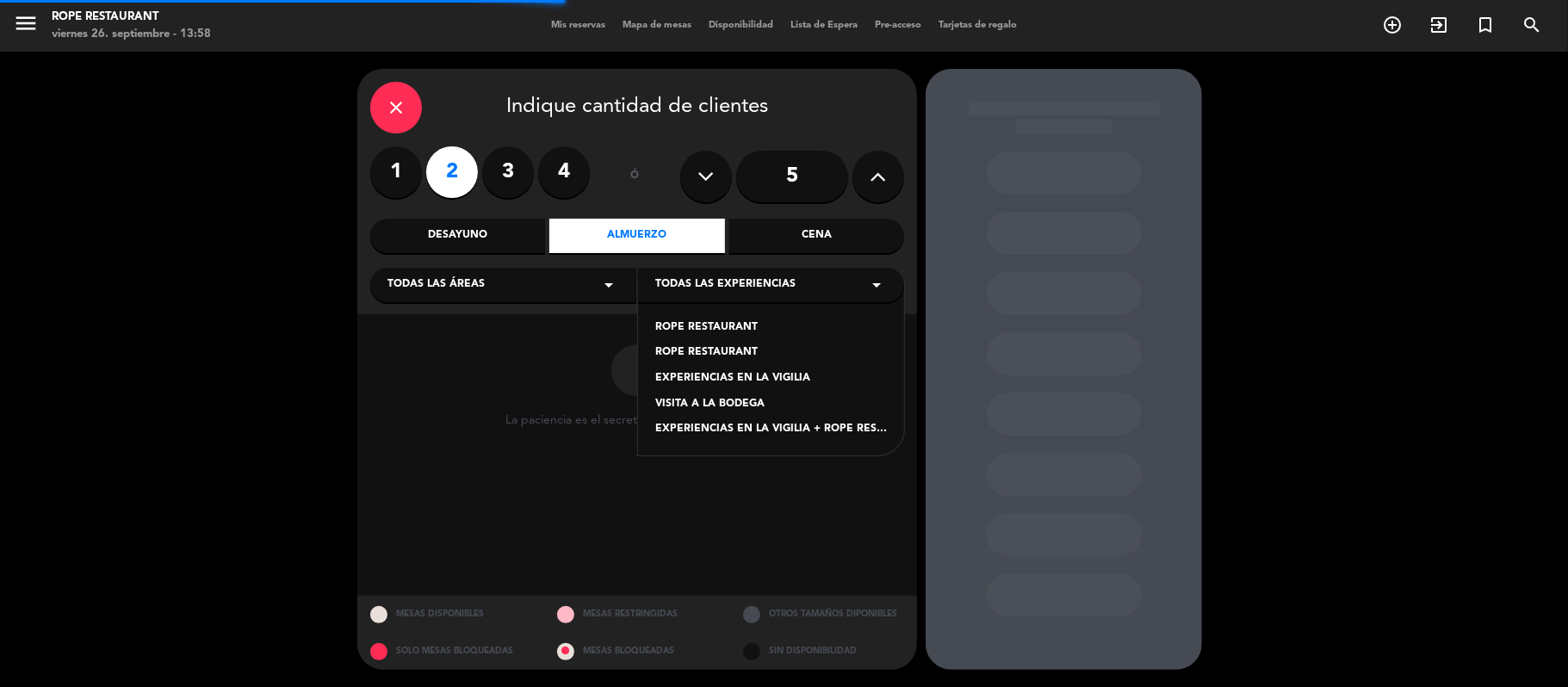
click at [716, 349] on div "ROPE RESTAURANT" at bounding box center [771, 354] width 231 height 18
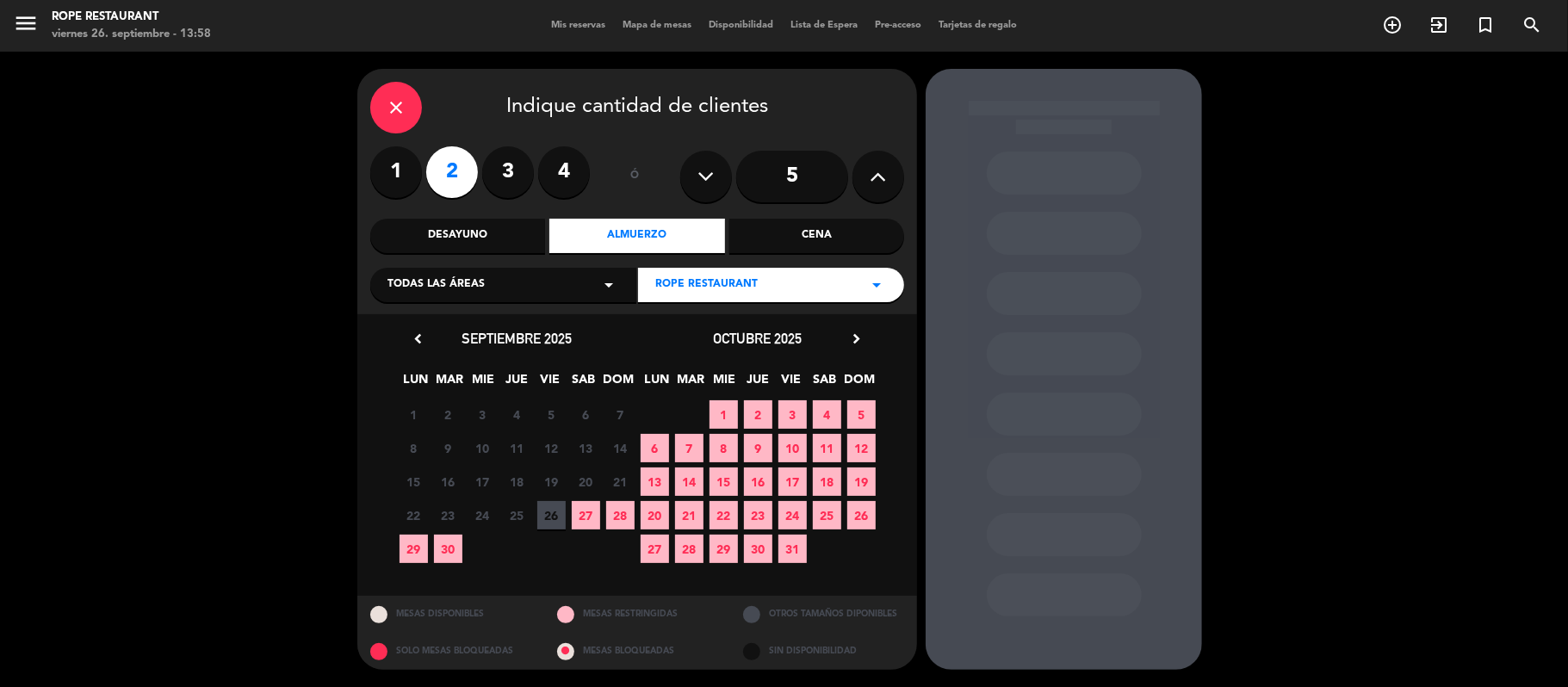
click at [551, 507] on span "26" at bounding box center [551, 515] width 28 height 28
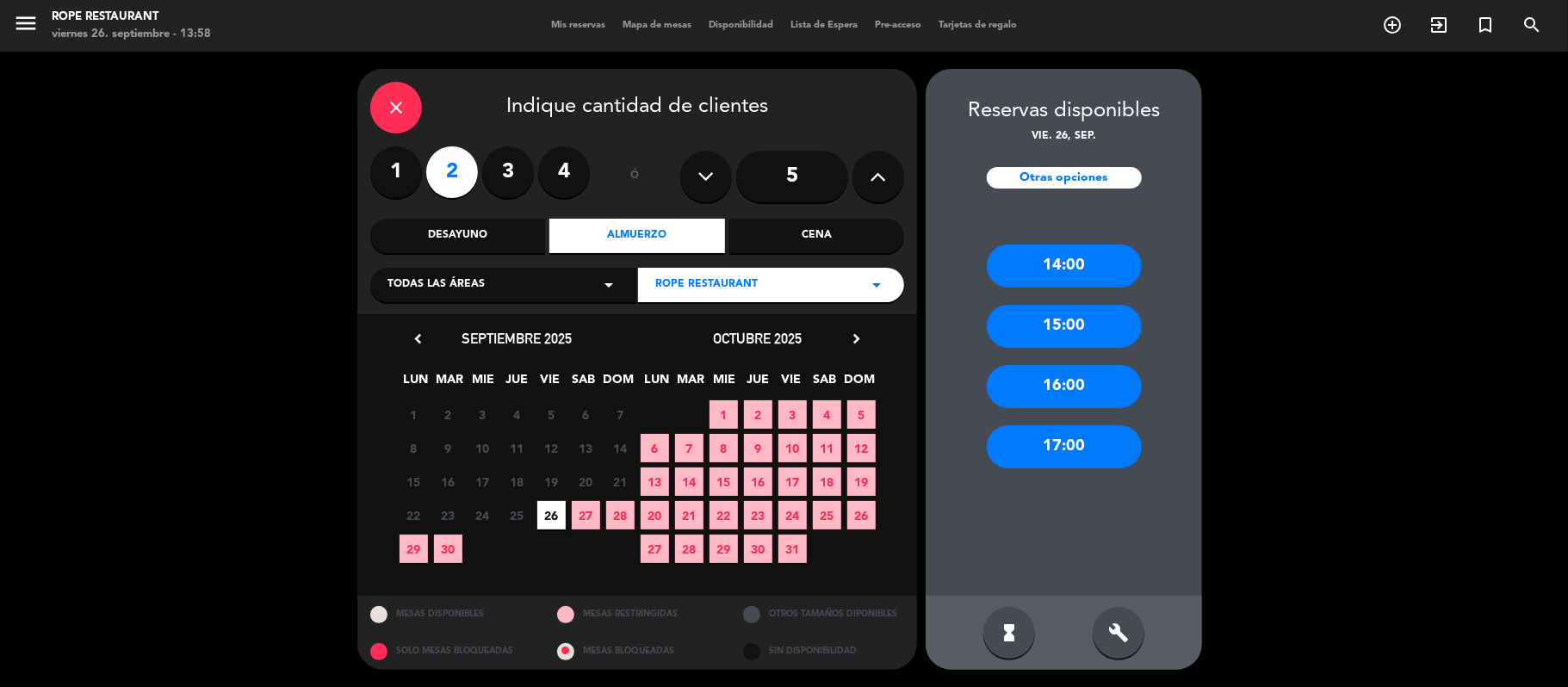
click at [1032, 276] on div "14:00" at bounding box center [1064, 267] width 155 height 43
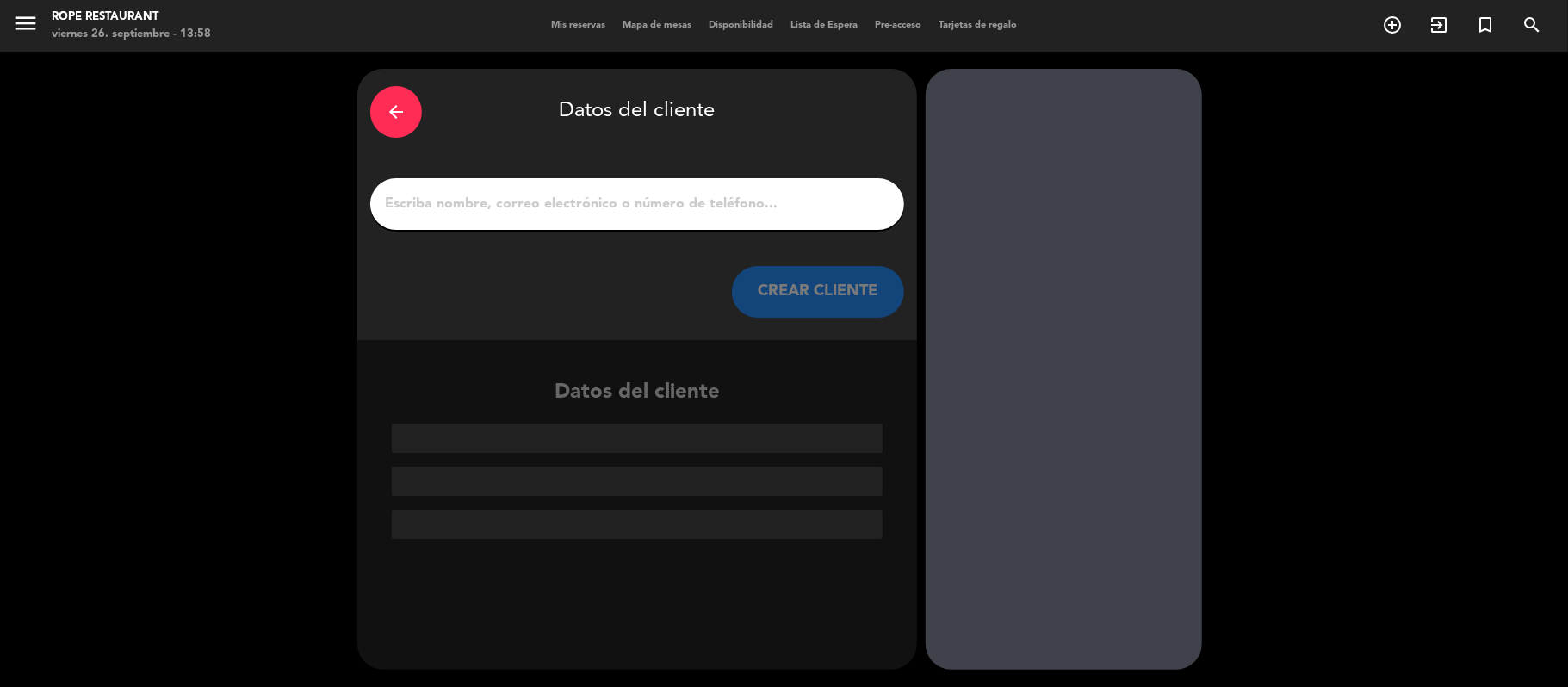
click at [761, 223] on div at bounding box center [637, 204] width 534 height 52
click at [750, 204] on input "1" at bounding box center [637, 204] width 509 height 25
paste input "[PERSON_NAME] [PERSON_NAME]"
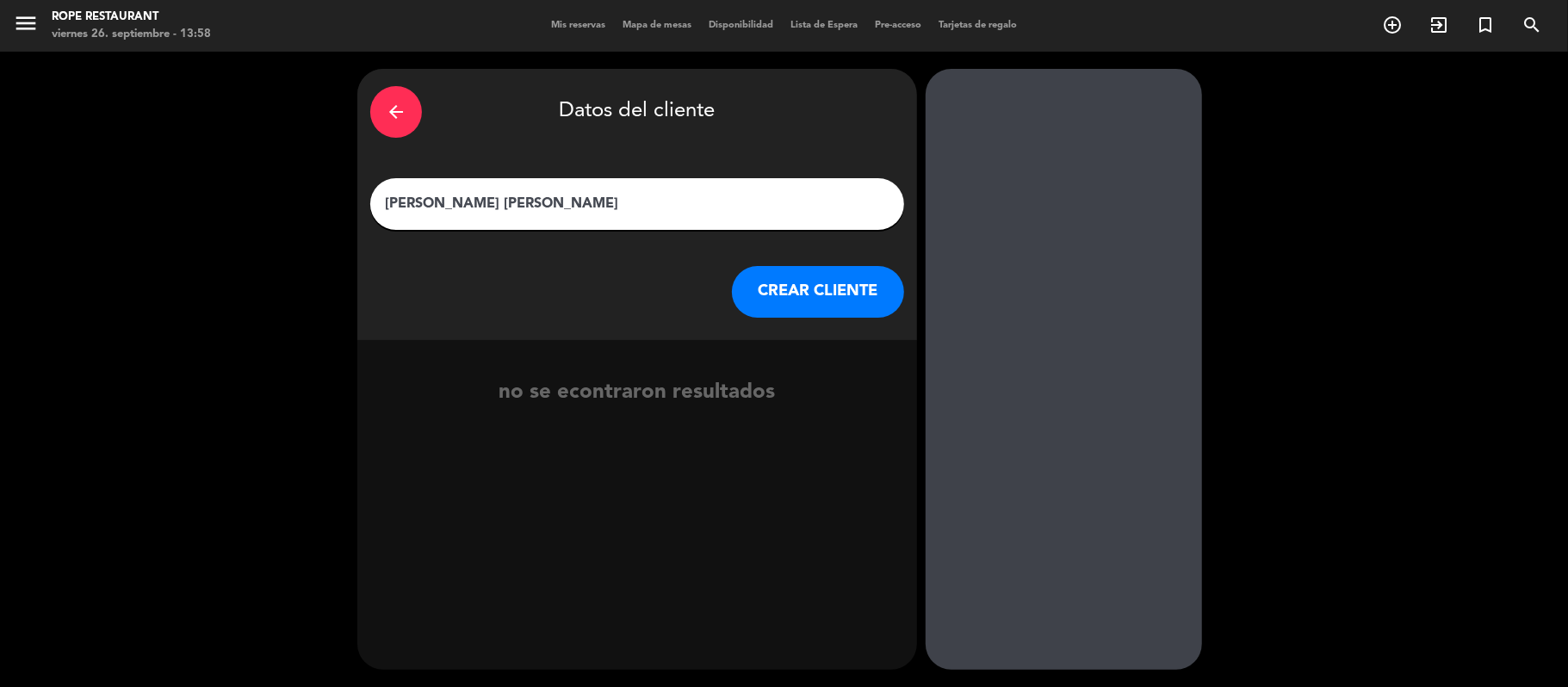
click at [390, 202] on input "[PERSON_NAME] [PERSON_NAME]" at bounding box center [637, 204] width 509 height 25
type input "walk in [PERSON_NAME] [PERSON_NAME]"
click at [785, 280] on button "CREAR CLIENTE" at bounding box center [818, 292] width 172 height 52
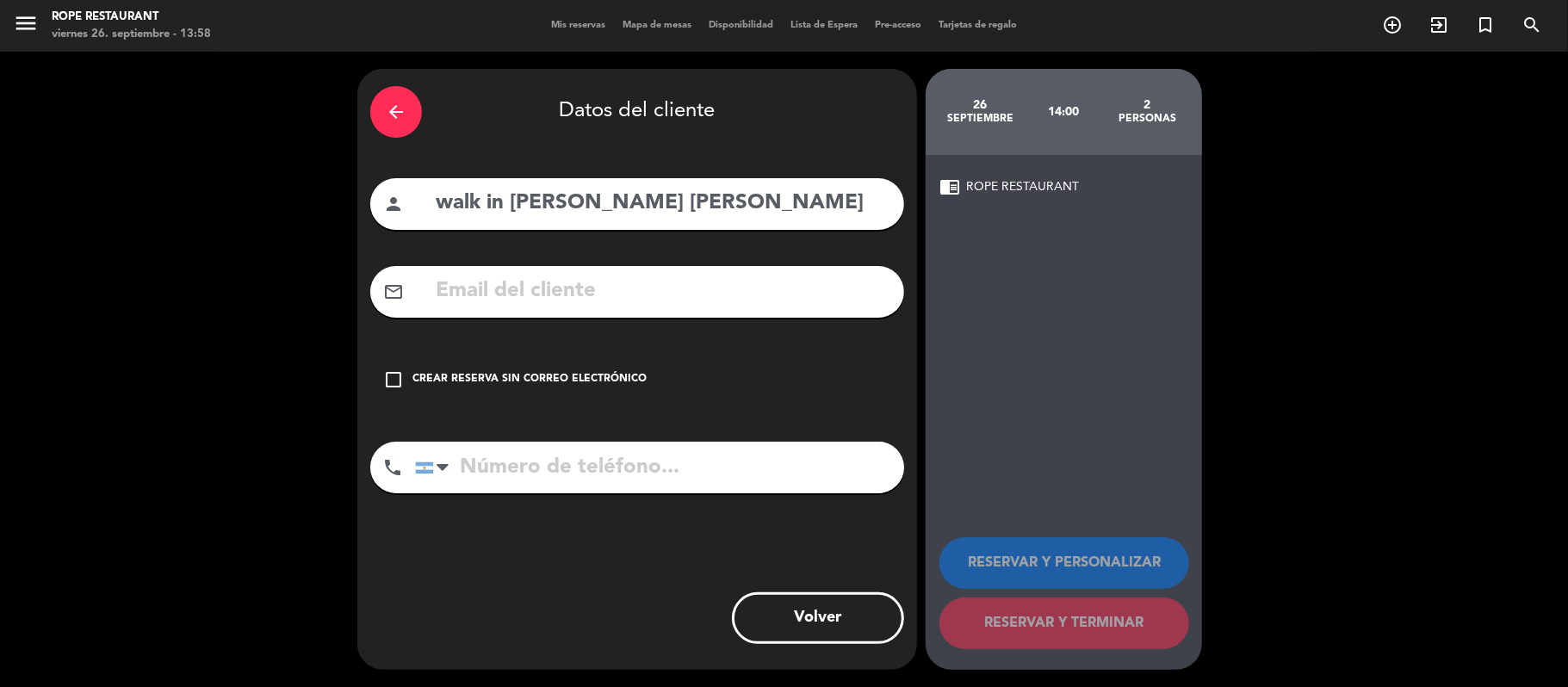
click at [505, 398] on div "check_box_outline_blank Crear reserva sin correo electrónico" at bounding box center [637, 379] width 534 height 52
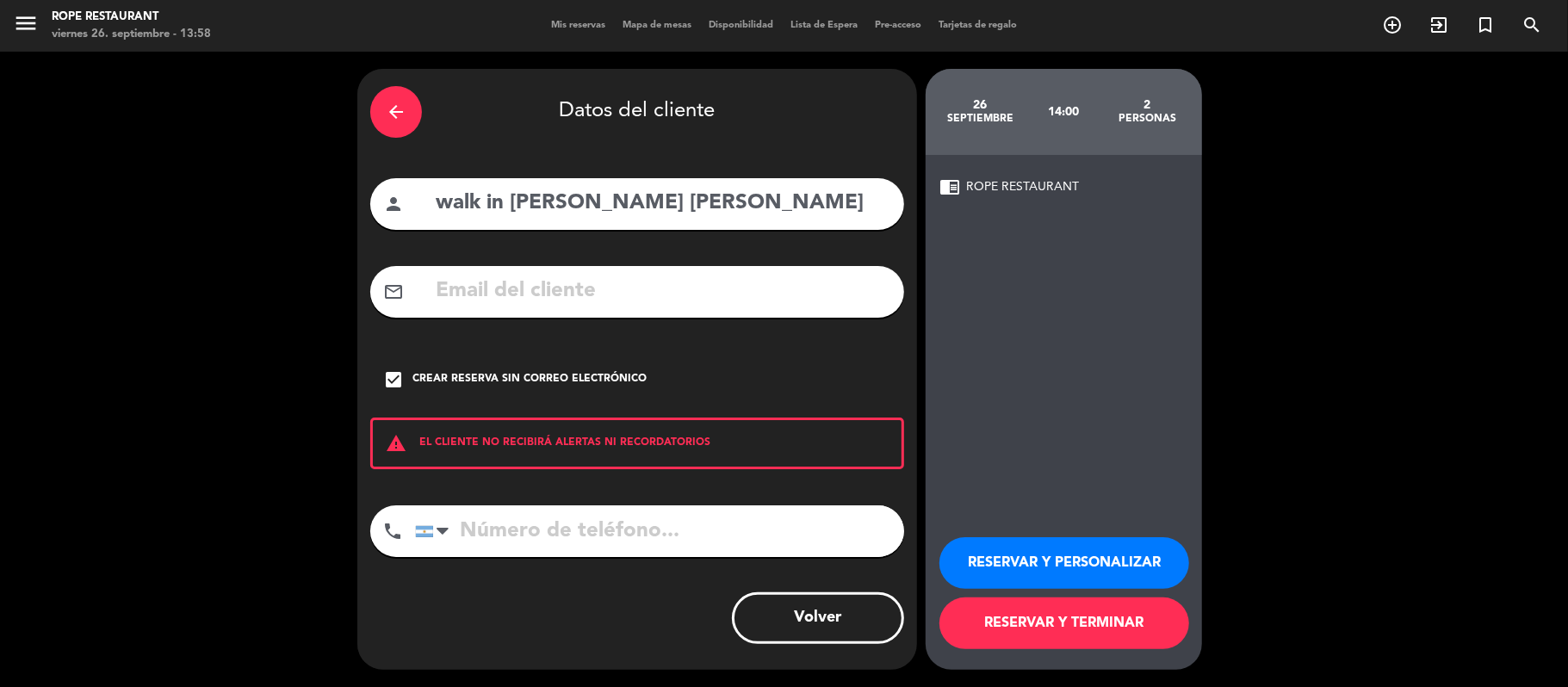
click at [1001, 543] on button "RESERVAR Y PERSONALIZAR" at bounding box center [1064, 563] width 250 height 52
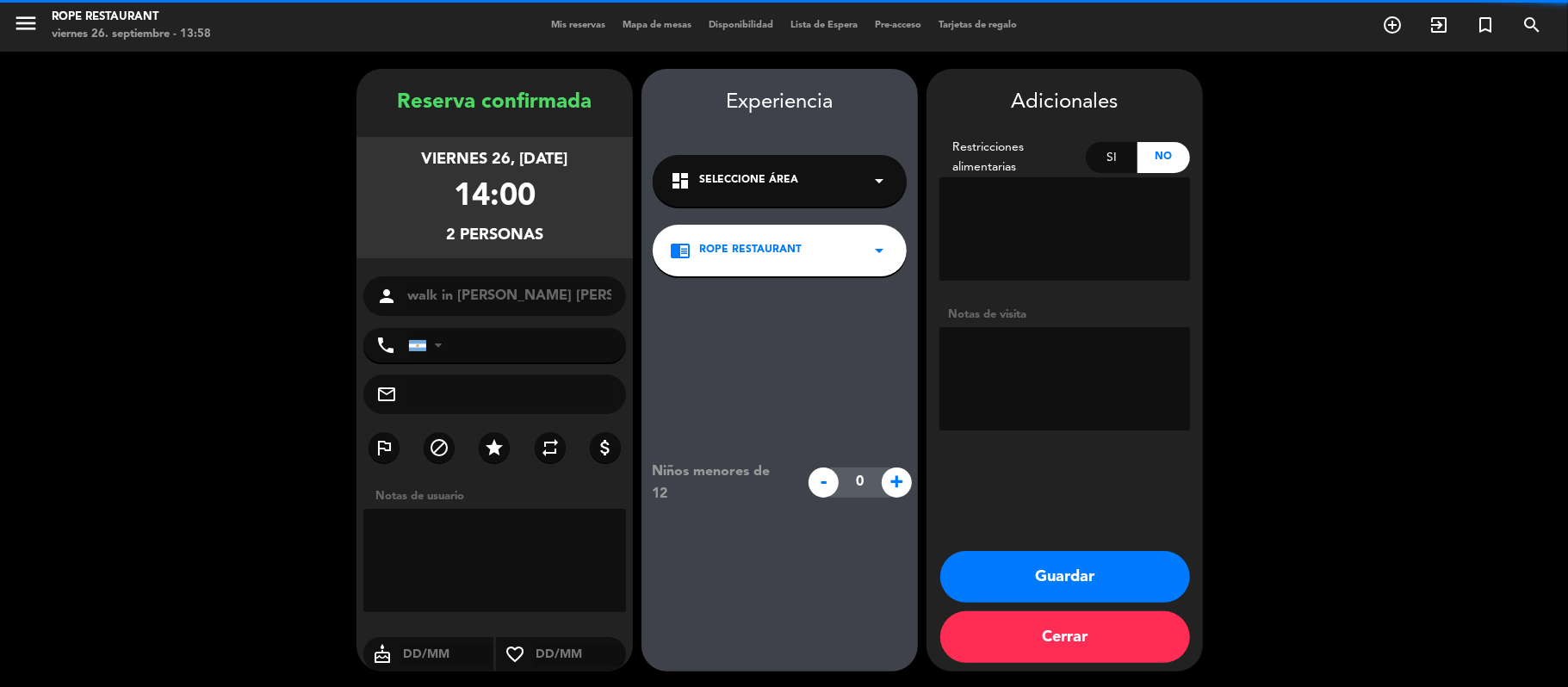
click at [1084, 548] on div "Adicionales Restricciones alimentarias Si No Notas de visita Guardar Cerrar" at bounding box center [1065, 369] width 276 height 603
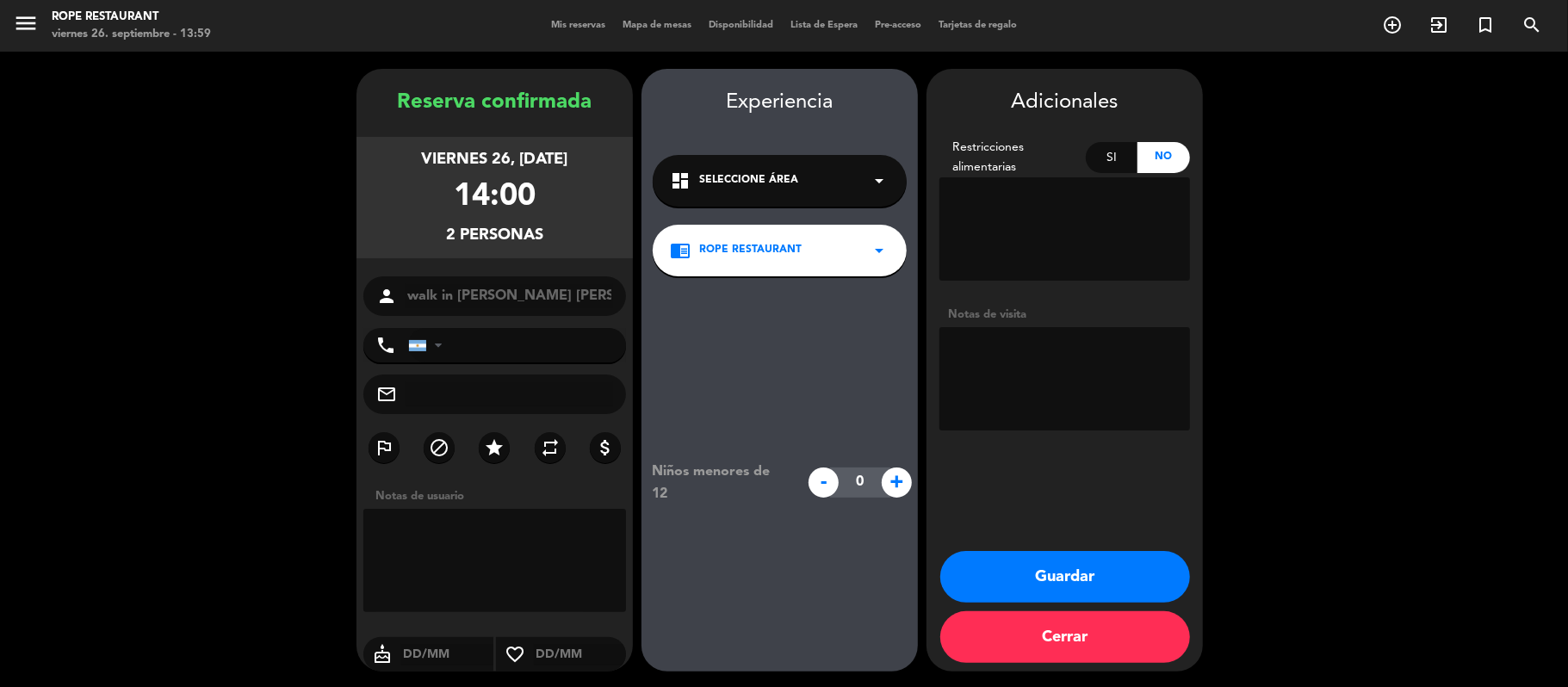
click at [1083, 565] on button "Guardar" at bounding box center [1065, 576] width 250 height 52
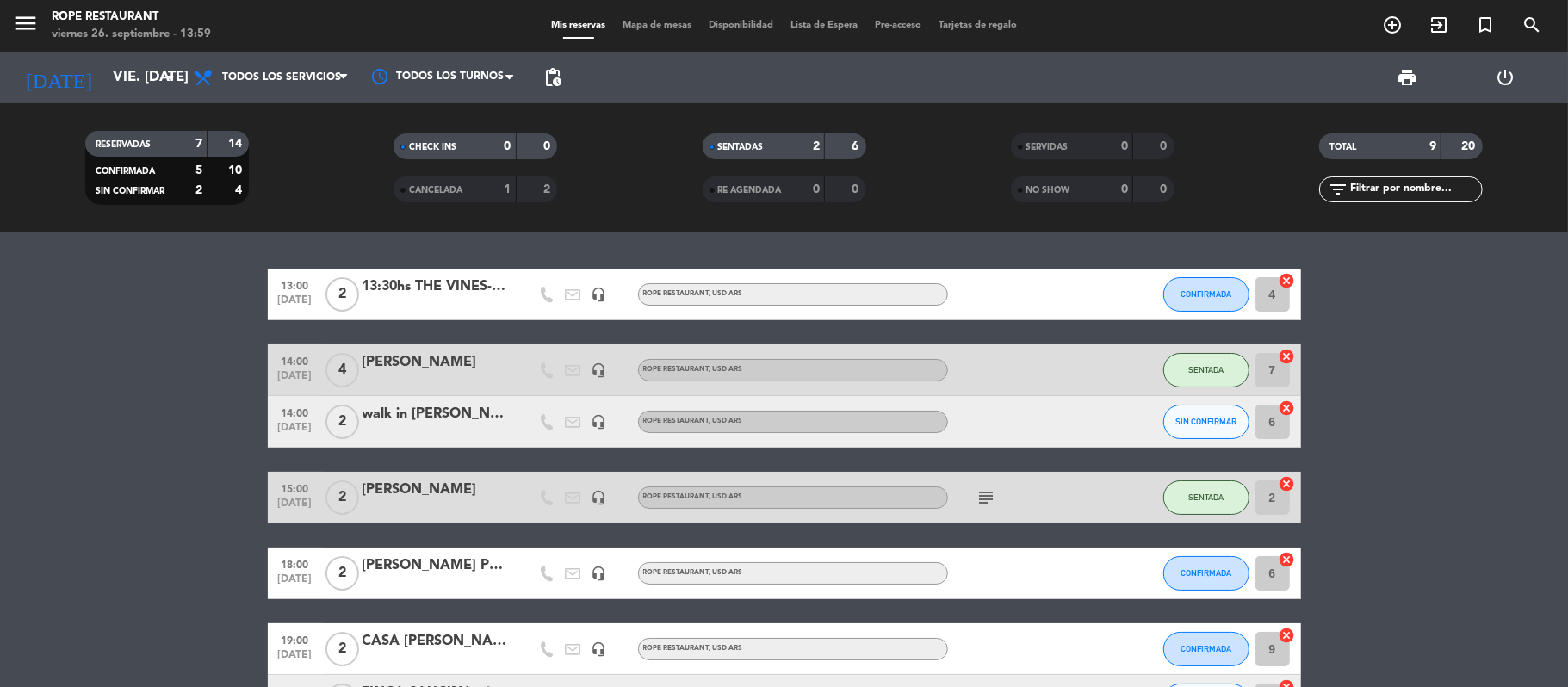
click at [423, 422] on div "walk in [PERSON_NAME] [PERSON_NAME]" at bounding box center [435, 414] width 146 height 23
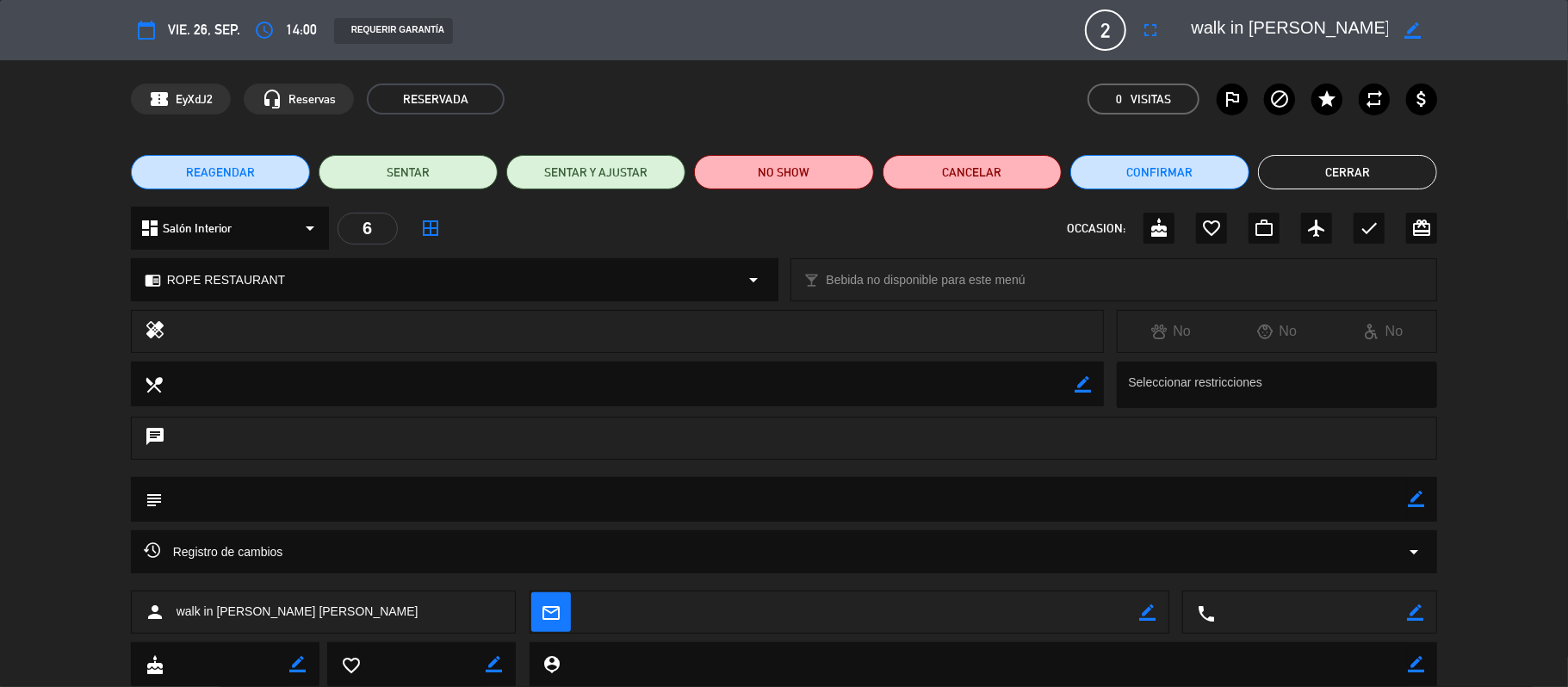
click at [1369, 27] on textarea at bounding box center [1289, 30] width 197 height 31
drag, startPoint x: 1369, startPoint y: 27, endPoint x: 1094, endPoint y: 32, distance: 275.0
click at [1094, 32] on div "calendar_today vie. 26, sep. access_time 14:00 REQUERIR GARANTÍA 2 walk in [PER…" at bounding box center [785, 30] width 1307 height 41
click at [1332, 169] on button "Cerrar" at bounding box center [1348, 172] width 179 height 34
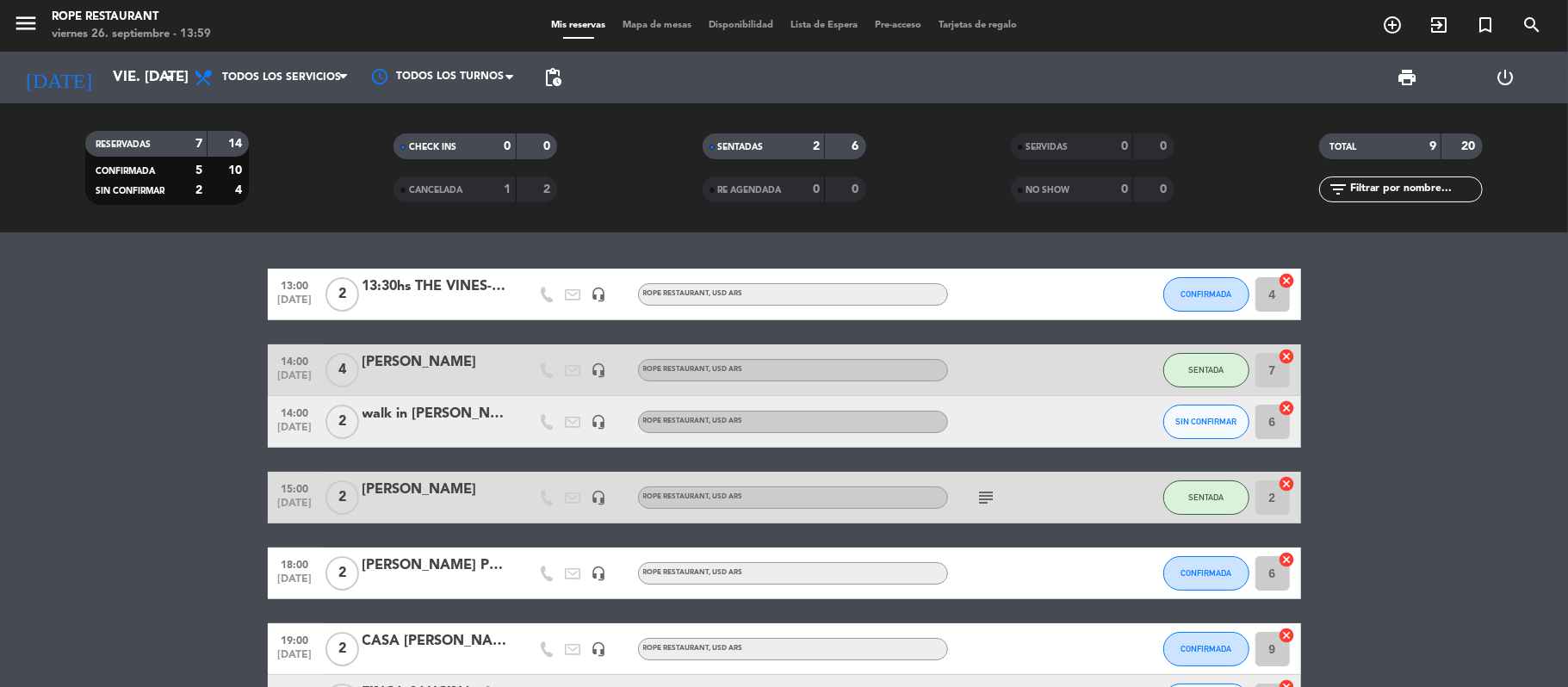
click at [477, 366] on div "[PERSON_NAME]" at bounding box center [435, 363] width 146 height 23
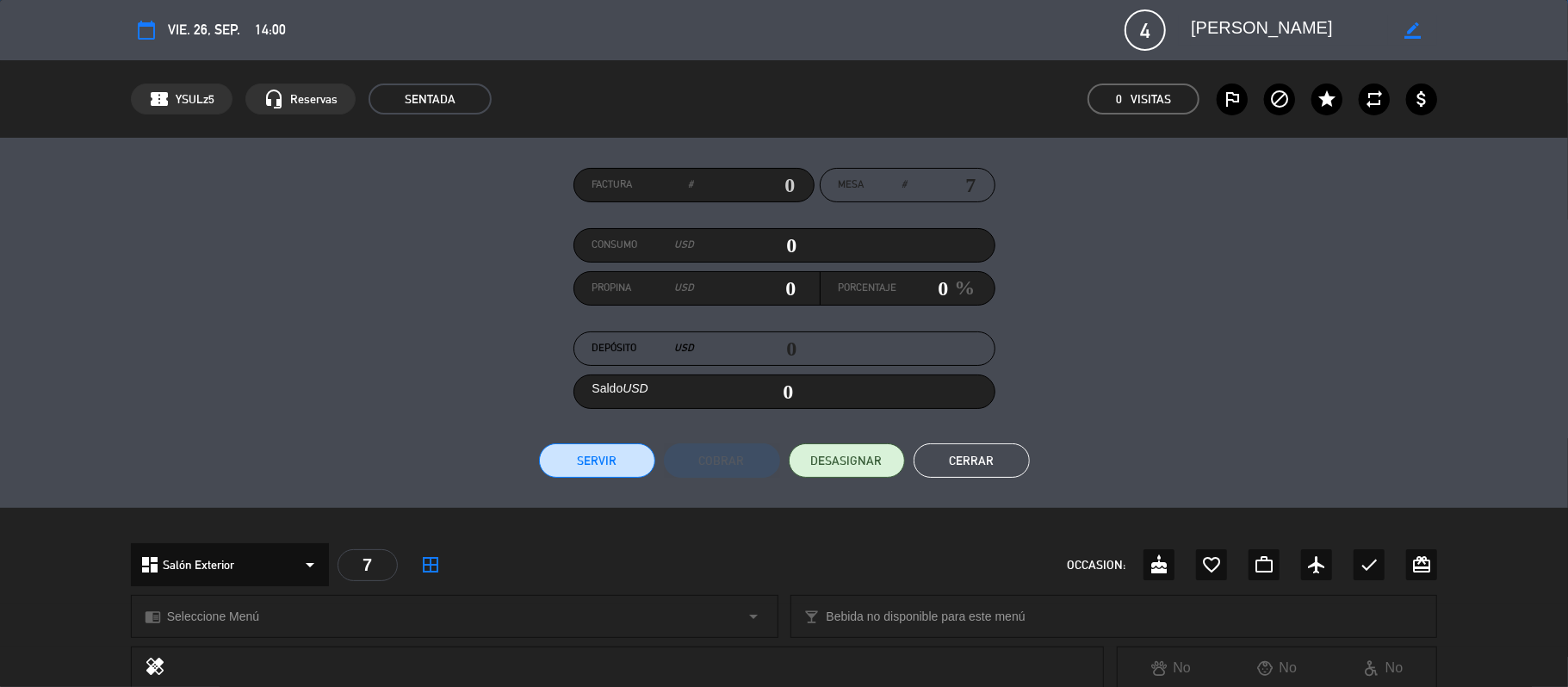
click at [1209, 35] on textarea at bounding box center [1289, 30] width 197 height 31
drag, startPoint x: 1209, startPoint y: 35, endPoint x: 1317, endPoint y: 21, distance: 108.9
click at [1209, 34] on textarea at bounding box center [1289, 30] width 197 height 31
click at [1317, 21] on textarea at bounding box center [1289, 30] width 197 height 31
click at [955, 452] on button "Cerrar" at bounding box center [971, 461] width 117 height 34
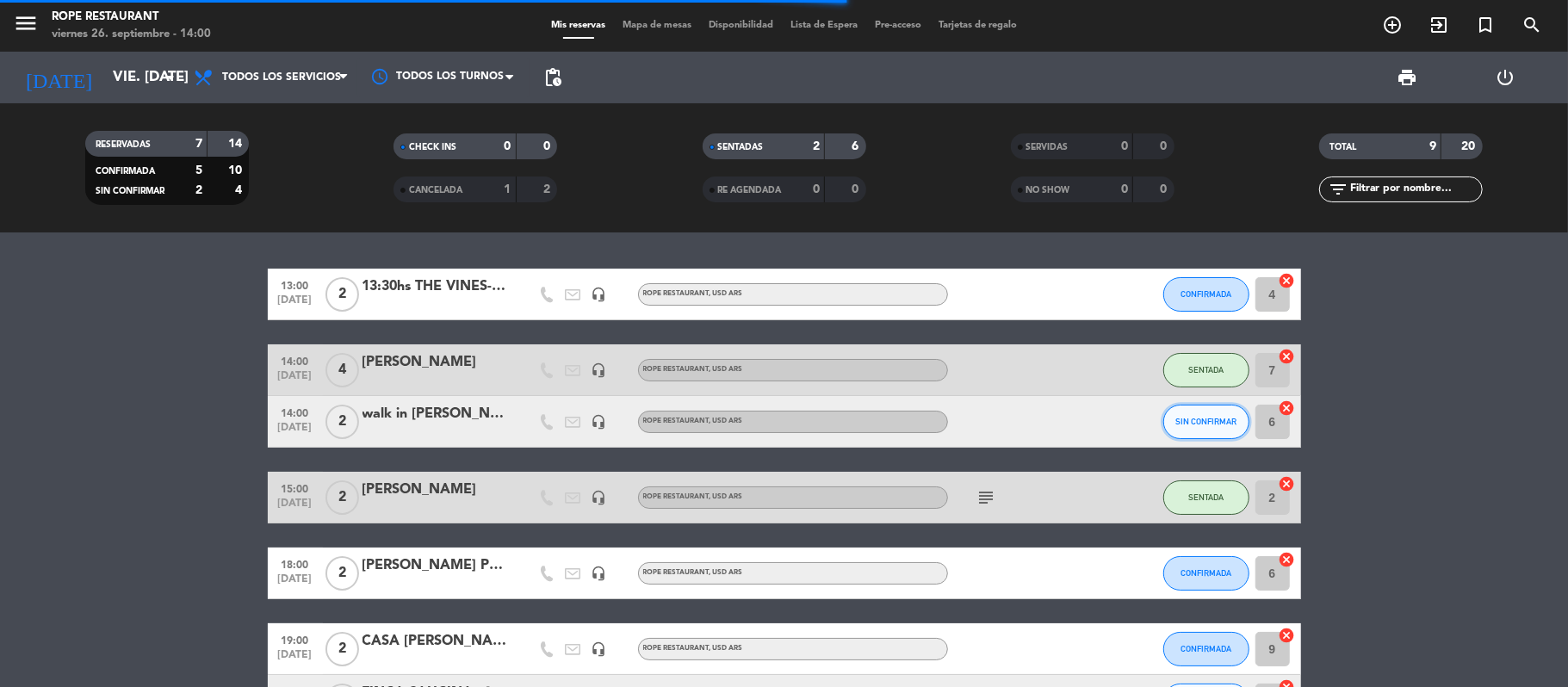
click at [1213, 411] on button "SIN CONFIRMAR" at bounding box center [1206, 421] width 86 height 34
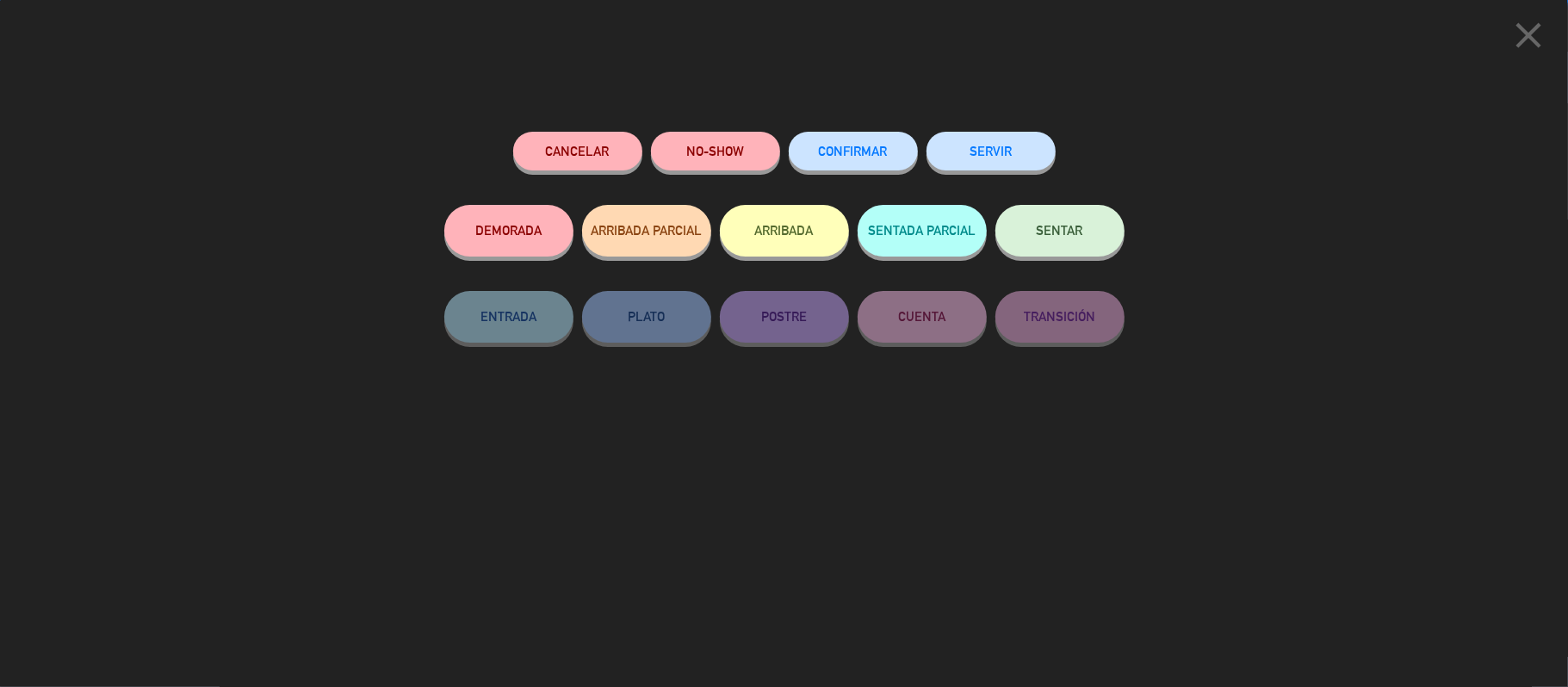
click at [1083, 260] on div "SENTAR" at bounding box center [1060, 248] width 129 height 86
click at [1041, 221] on button "SENTAR" at bounding box center [1060, 230] width 129 height 52
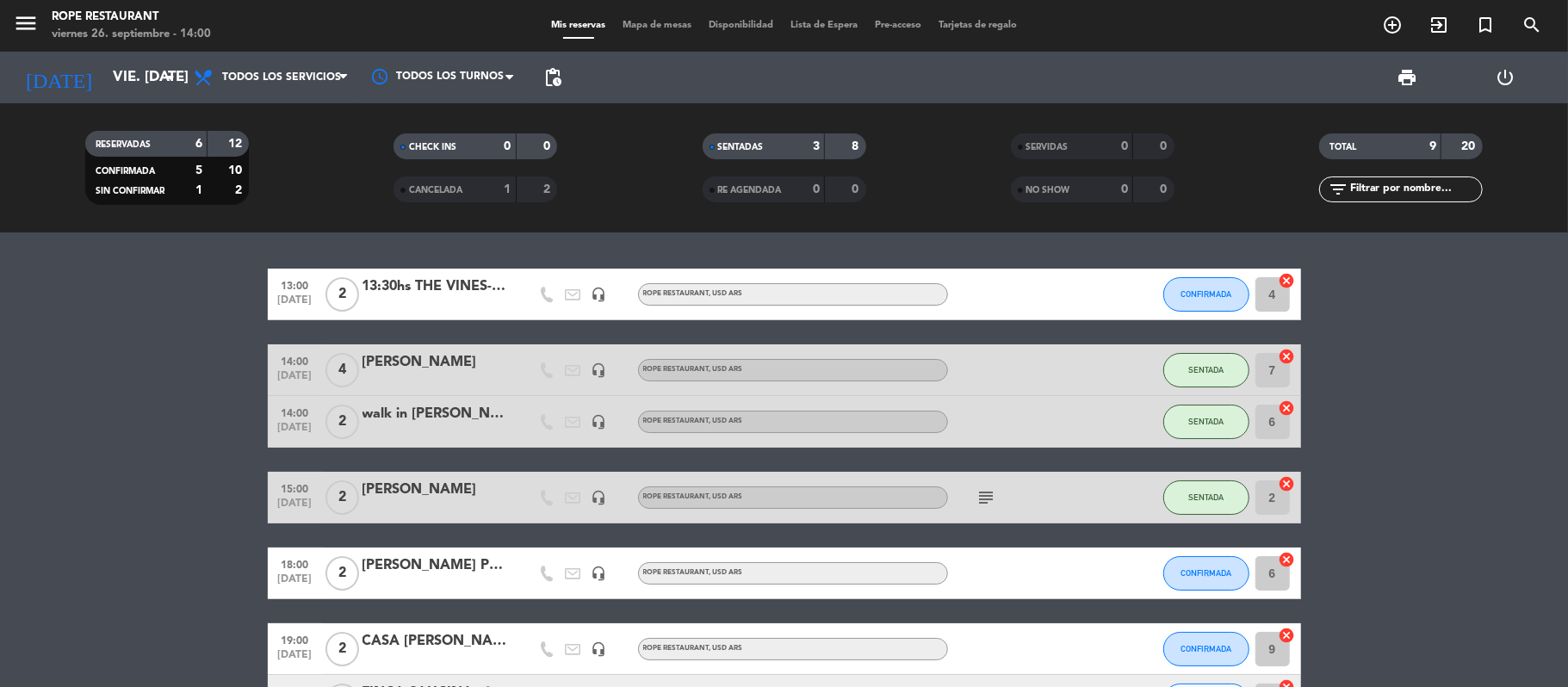
click at [501, 480] on div "[PERSON_NAME]" at bounding box center [435, 490] width 146 height 23
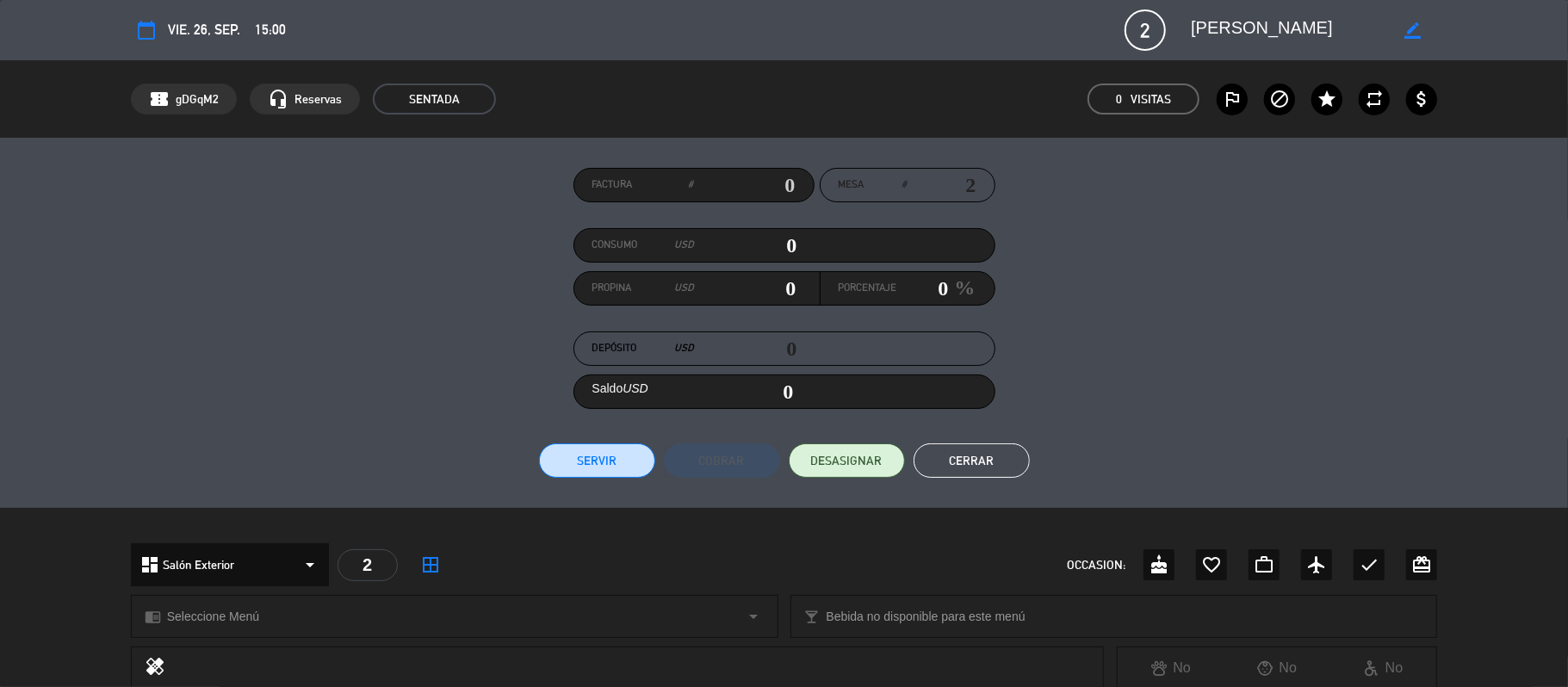
click at [1220, 23] on textarea at bounding box center [1289, 30] width 197 height 31
click at [1221, 23] on textarea at bounding box center [1289, 30] width 197 height 31
click at [1265, 25] on textarea at bounding box center [1289, 30] width 197 height 31
click at [1010, 463] on button "Cerrar" at bounding box center [971, 461] width 117 height 34
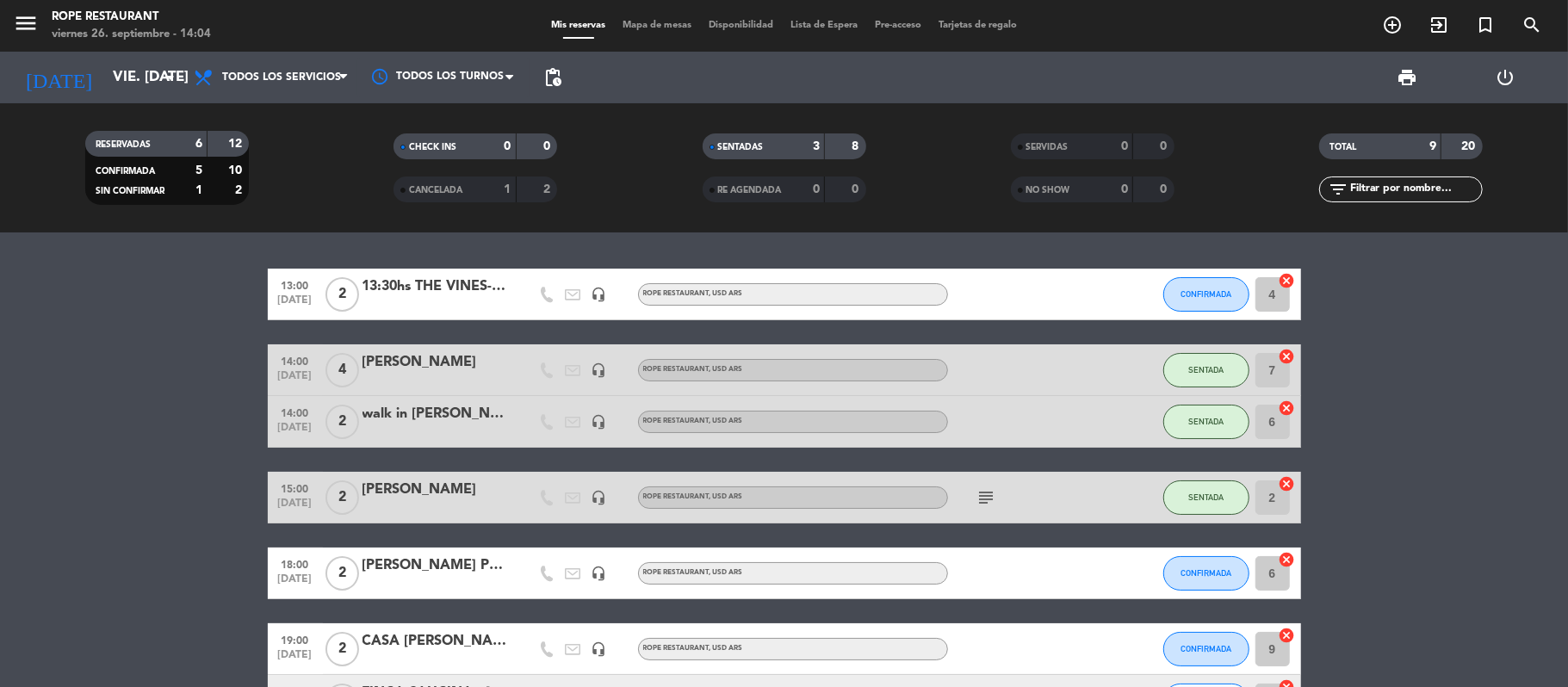
click at [111, 36] on div "viernes 26. septiembre - 14:04" at bounding box center [131, 34] width 160 height 18
click at [111, 50] on div "menu Rope restaurant viernes 26. septiembre - 14:04 Mis reservas Mapa de mesas …" at bounding box center [784, 25] width 1568 height 52
click at [115, 57] on div "[DATE] vie. [DATE] arrow_drop_down" at bounding box center [99, 77] width 172 height 52
click at [118, 61] on input "vie. [DATE]" at bounding box center [197, 77] width 186 height 33
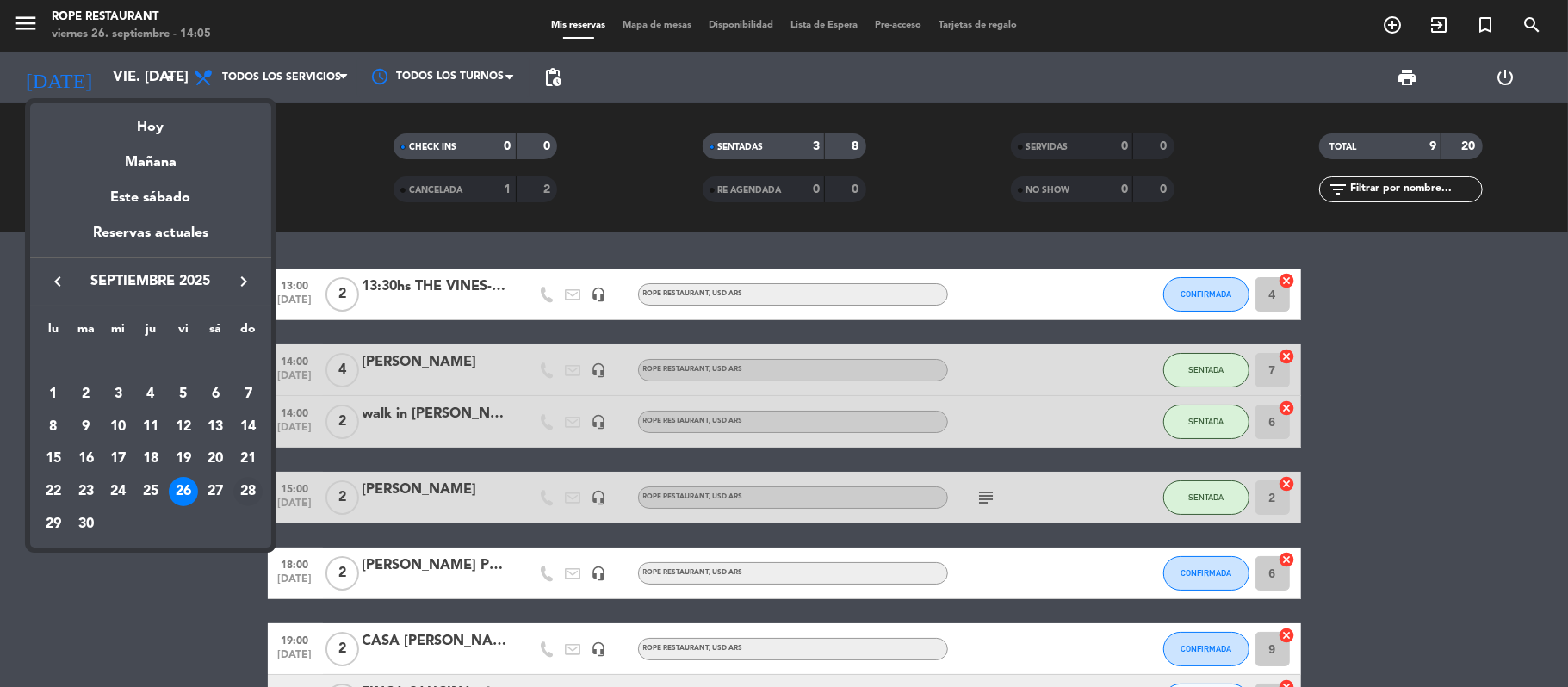
click at [238, 494] on div "28" at bounding box center [248, 492] width 29 height 29
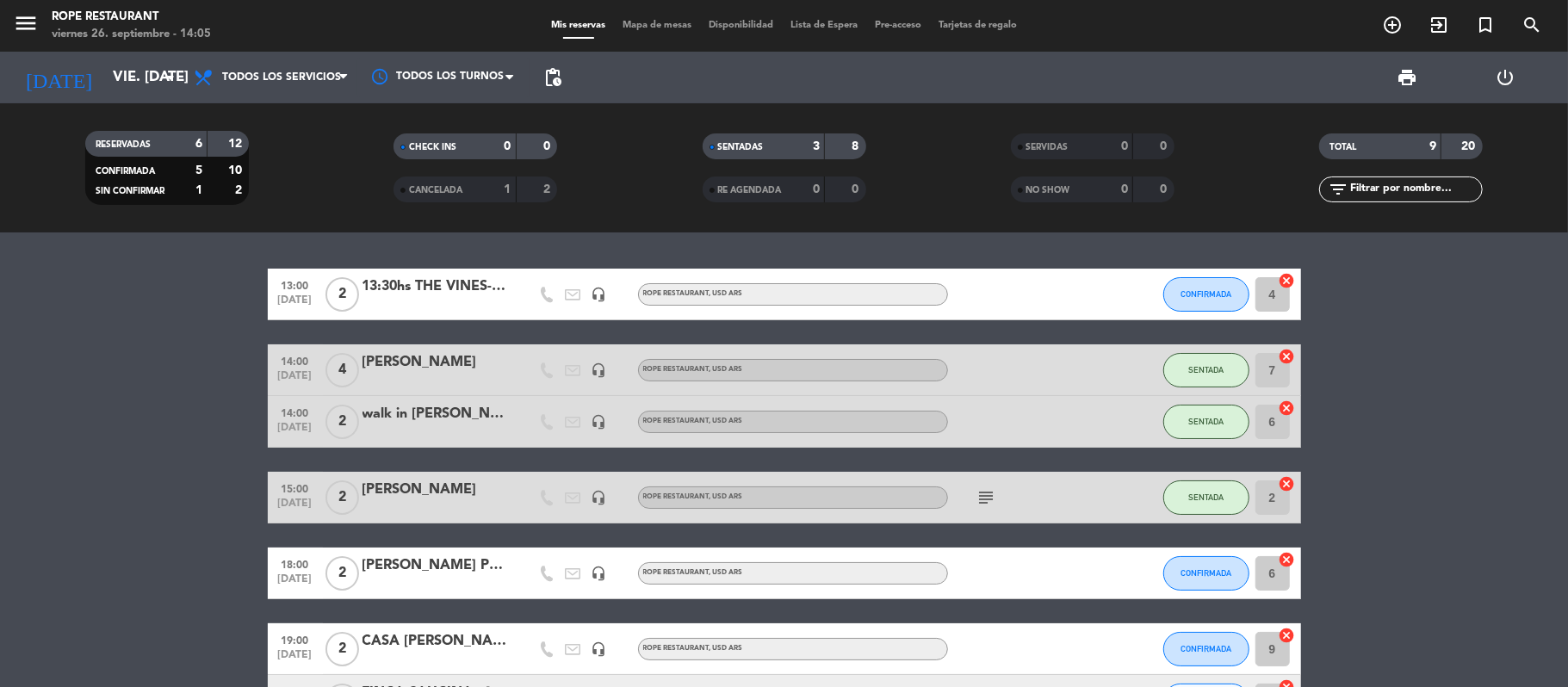
type input "dom. [DATE]"
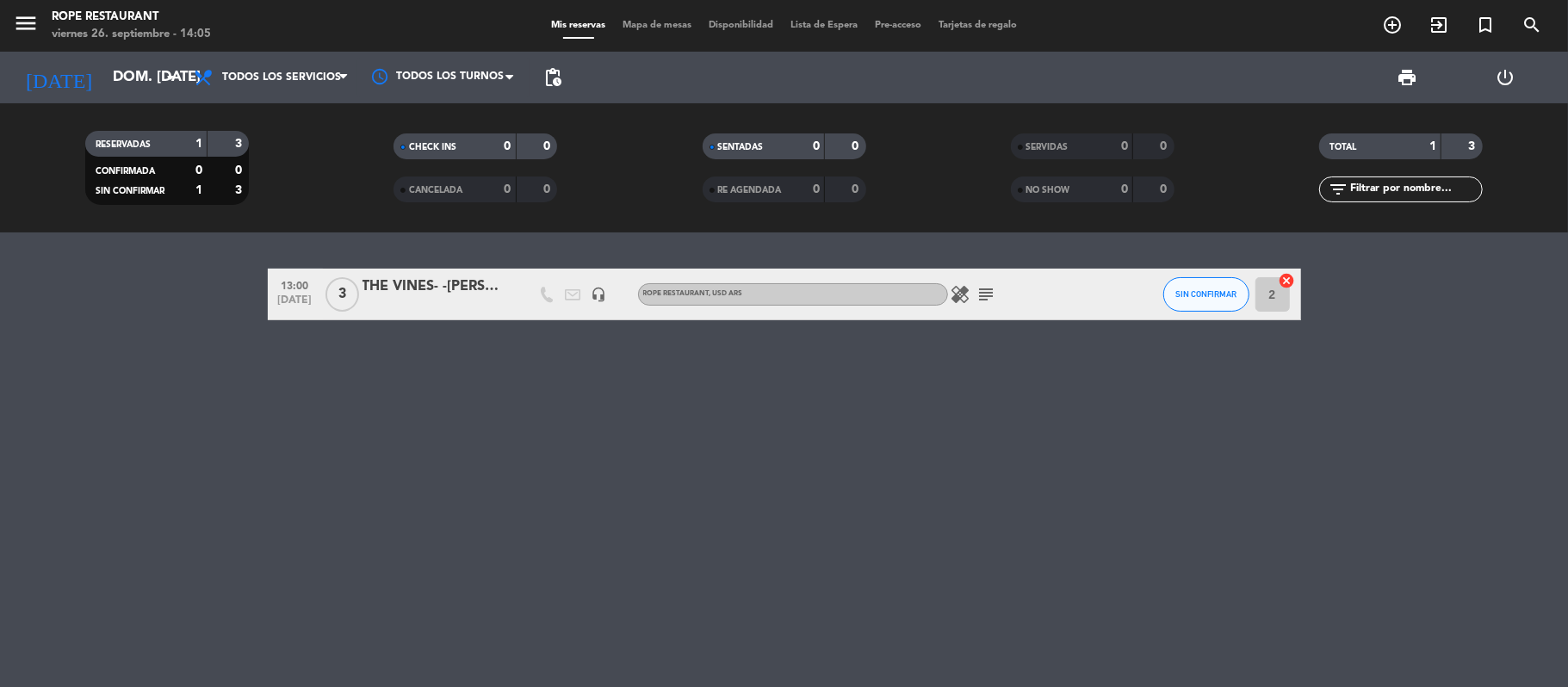
click at [356, 304] on span "3" at bounding box center [342, 294] width 33 height 34
click at [422, 288] on div "THE VINES- -[PERSON_NAME]" at bounding box center [435, 286] width 146 height 23
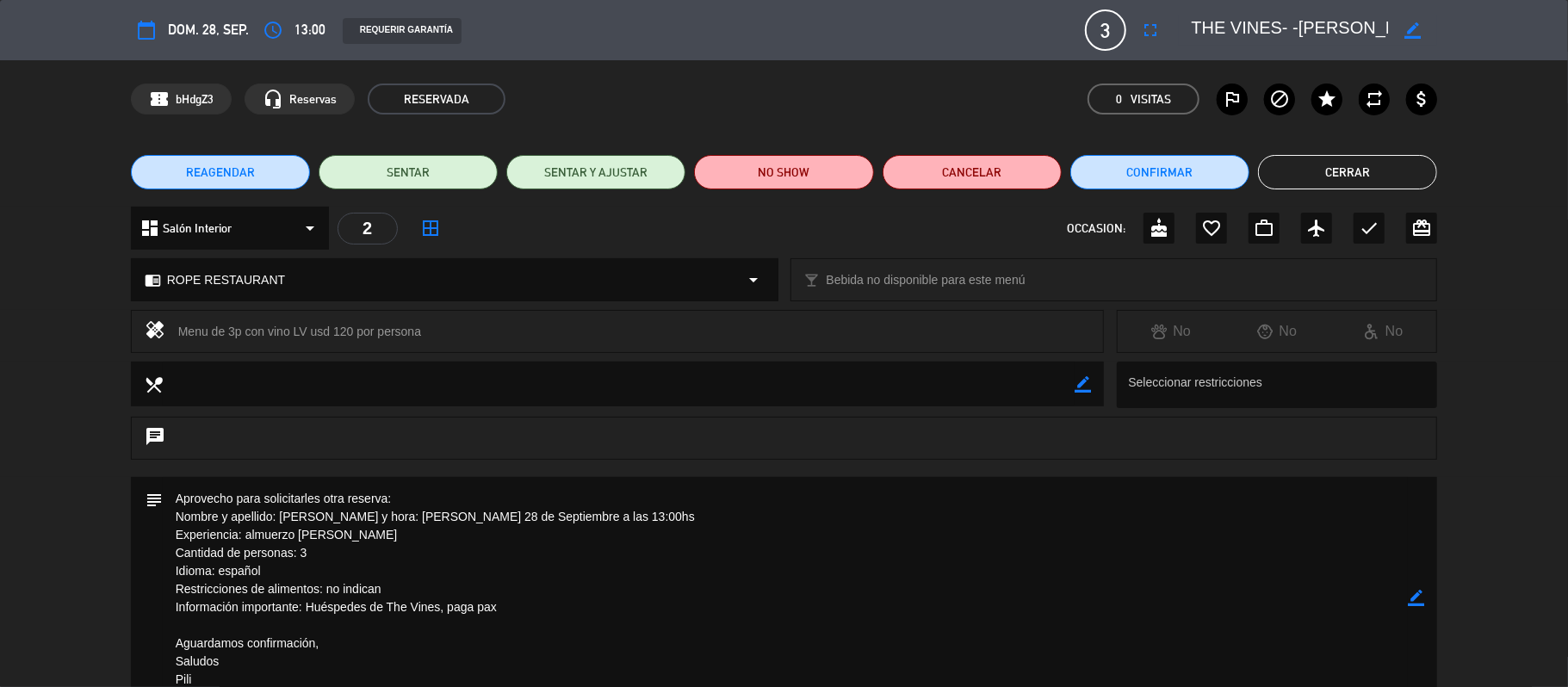
click at [1402, 29] on div "border_color" at bounding box center [1413, 30] width 49 height 31
click at [1410, 32] on icon "border_color" at bounding box center [1412, 30] width 17 height 17
click at [1309, 169] on button "Cerrar" at bounding box center [1348, 172] width 179 height 34
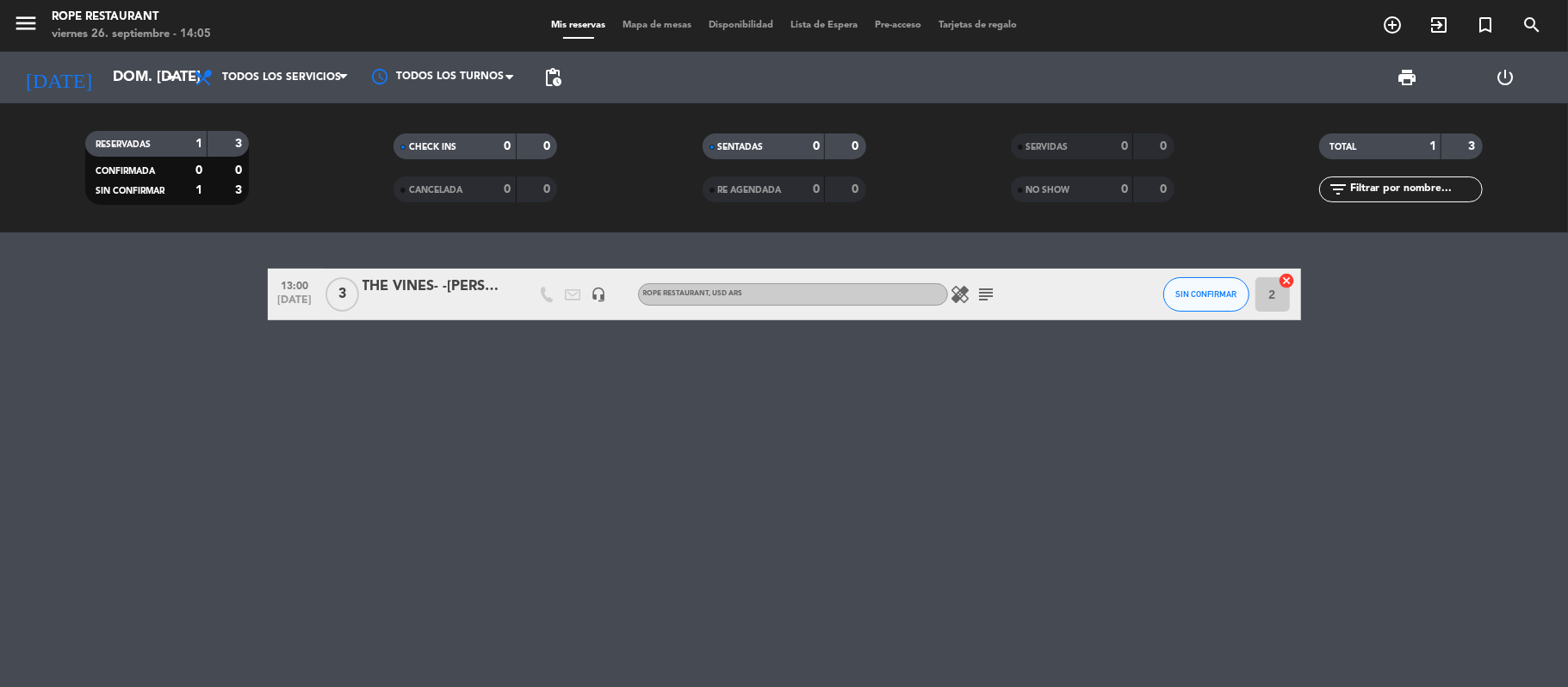
click at [514, 304] on div at bounding box center [521, 294] width 25 height 51
click at [439, 287] on div "THE VINES- -[PERSON_NAME]" at bounding box center [435, 286] width 146 height 23
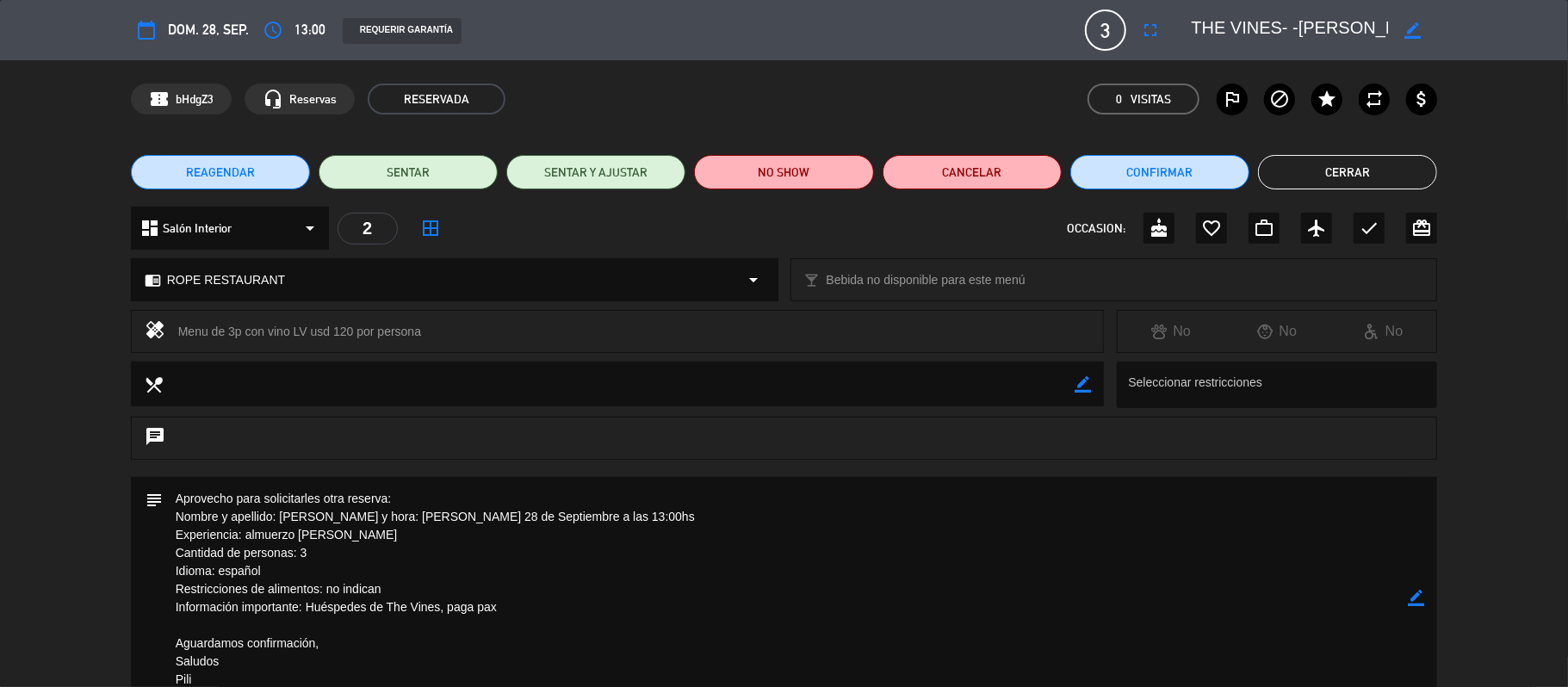
click at [1405, 34] on icon "border_color" at bounding box center [1412, 30] width 17 height 17
click at [1193, 42] on textarea at bounding box center [1289, 30] width 197 height 31
drag, startPoint x: 1193, startPoint y: 36, endPoint x: 1107, endPoint y: 36, distance: 86.0
click at [1107, 36] on div "calendar_today dom. 28, sep. access_time 13:00 REQUERIR GARANTÍA 3 THE VINES- -…" at bounding box center [785, 30] width 1307 height 41
click at [1172, 36] on editable-input at bounding box center [1303, 30] width 267 height 31
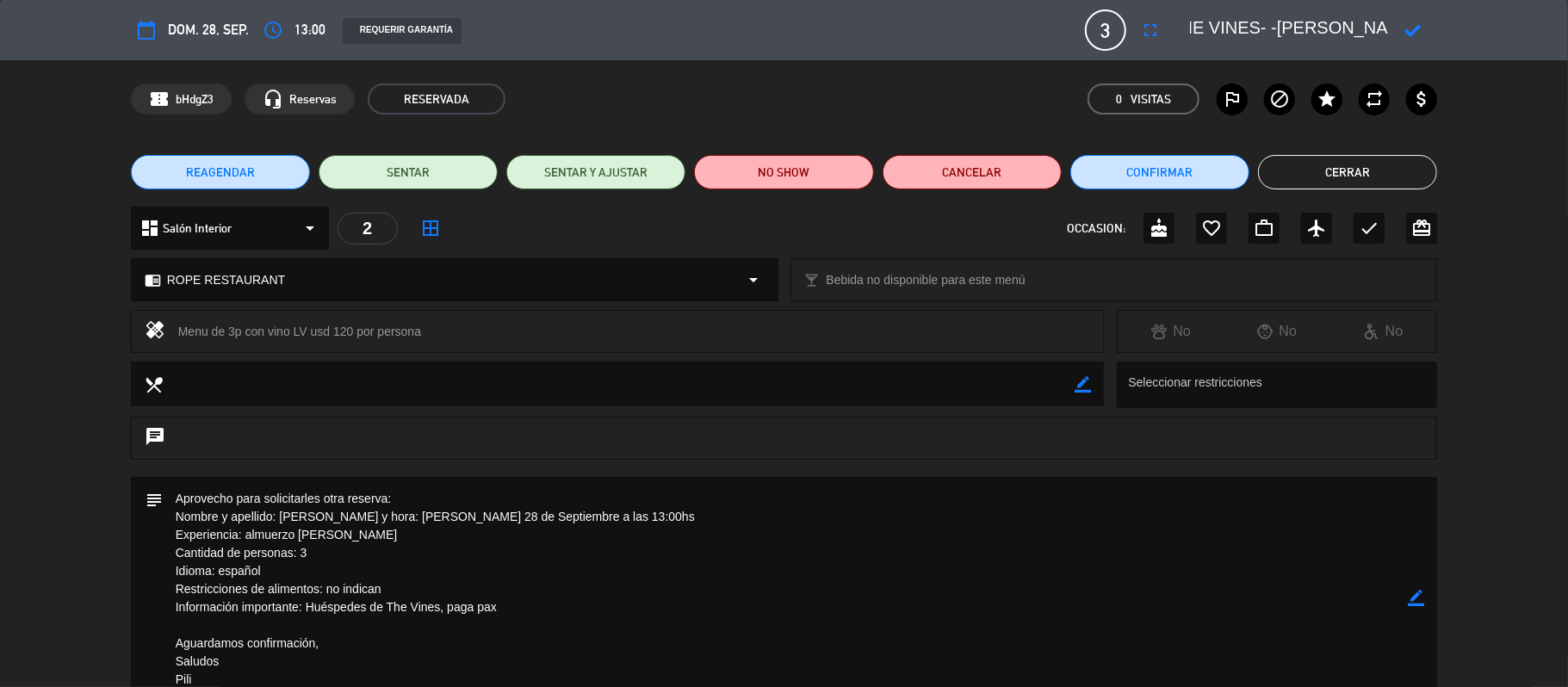
drag, startPoint x: 1192, startPoint y: 28, endPoint x: 972, endPoint y: 29, distance: 220.0
click at [972, 29] on div "calendar_today dom. 28, sep. access_time 13:00 REQUERIR GARANTÍA 3 THE VINES- -…" at bounding box center [785, 30] width 1307 height 41
click at [1162, 27] on button "fullscreen" at bounding box center [1151, 30] width 31 height 31
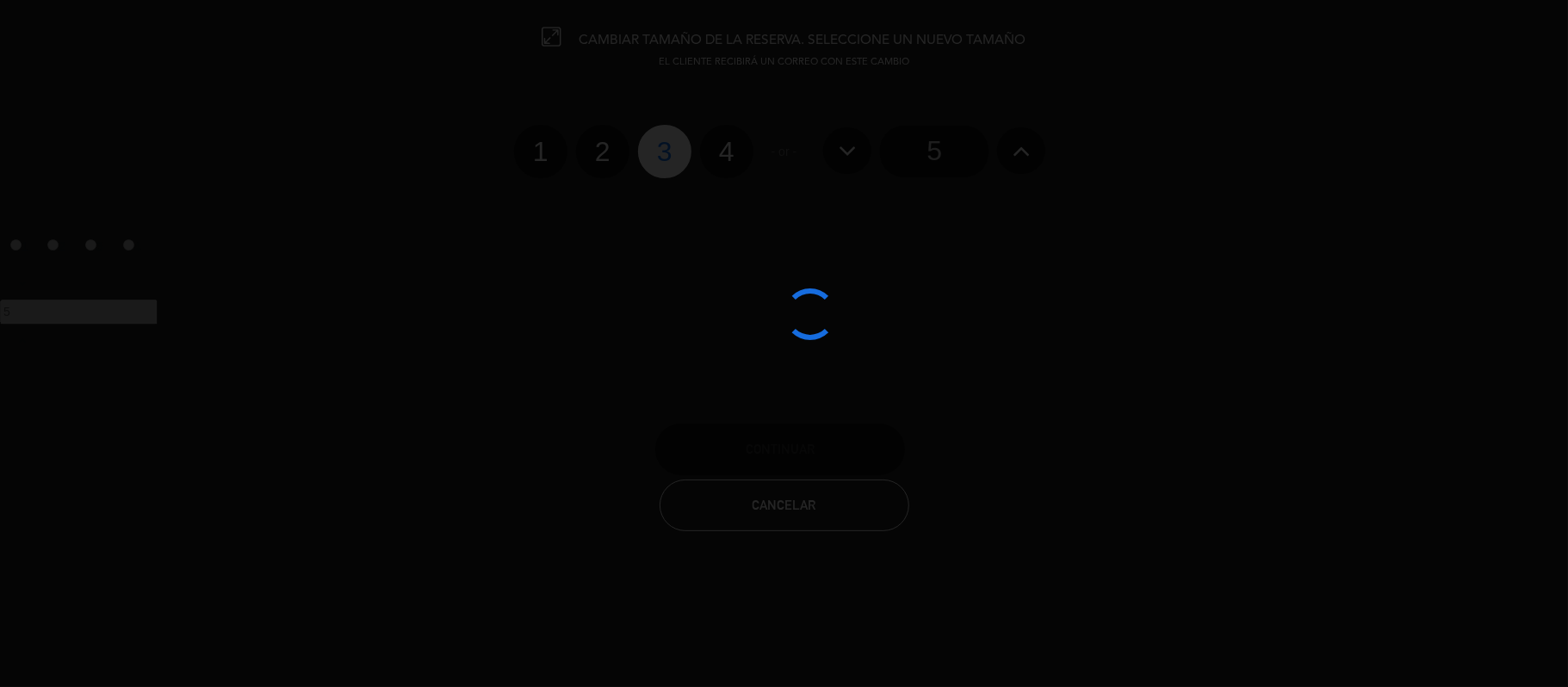
click at [1196, 23] on div at bounding box center [784, 343] width 1568 height 687
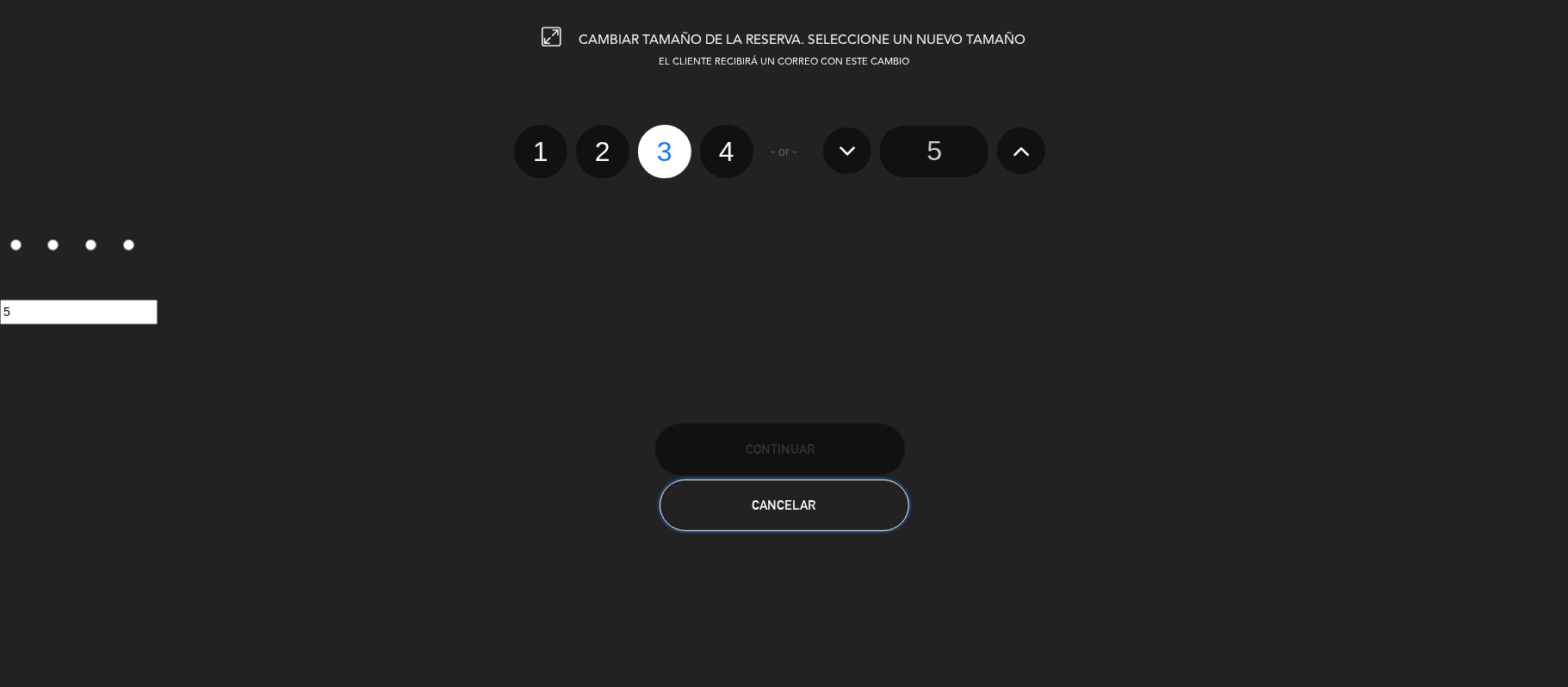
click at [810, 493] on button "Cancelar" at bounding box center [784, 506] width 250 height 52
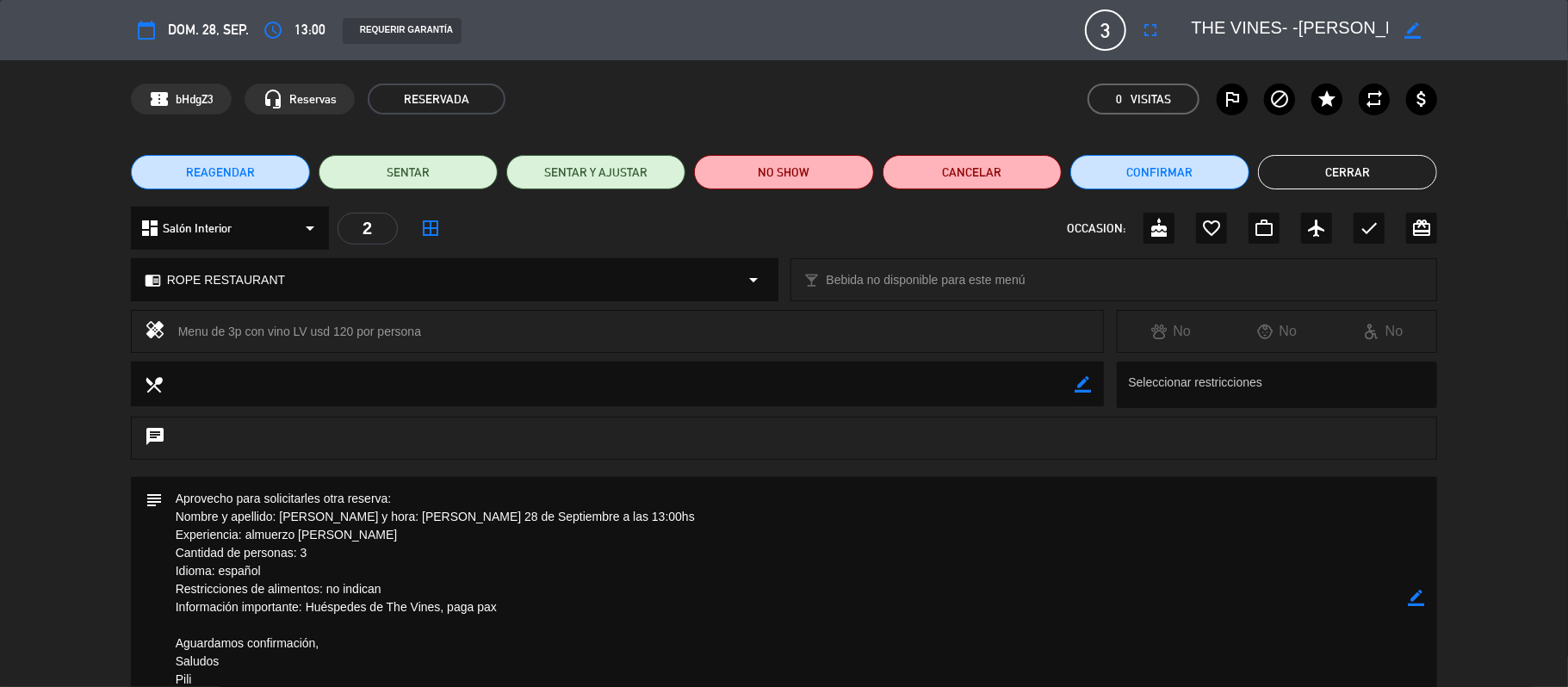
click at [1403, 34] on div "border_color" at bounding box center [1413, 30] width 49 height 31
click at [1407, 32] on icon "border_color" at bounding box center [1412, 30] width 17 height 17
click at [1241, 28] on textarea at bounding box center [1289, 30] width 197 height 31
drag, startPoint x: 1239, startPoint y: 28, endPoint x: 998, endPoint y: 34, distance: 241.1
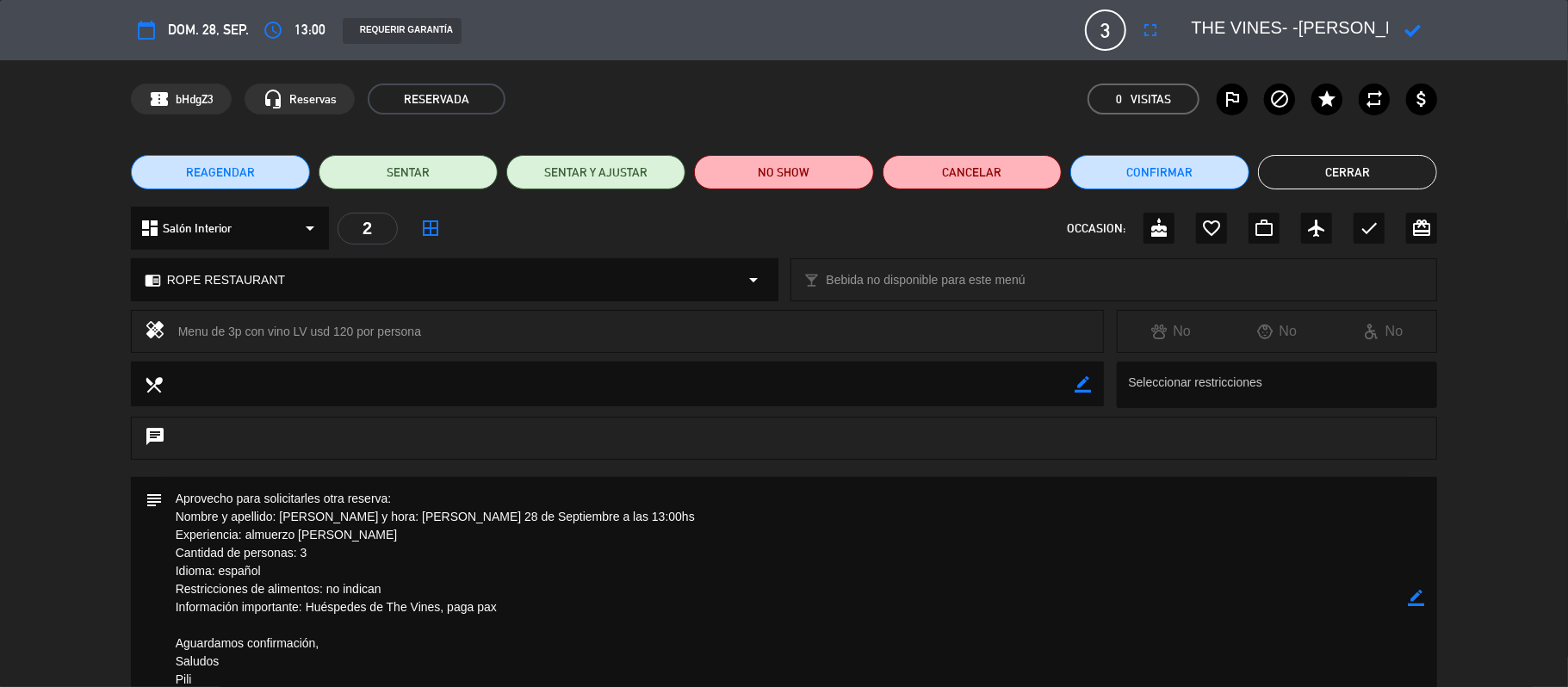
click at [998, 34] on div "calendar_today dom. 28, sep. access_time 13:00 REQUERIR GARANTÍA 3 THE VINES- -…" at bounding box center [785, 30] width 1307 height 41
click at [1189, 29] on div at bounding box center [1308, 30] width 259 height 31
click at [1193, 29] on textarea at bounding box center [1289, 30] width 197 height 31
type textarea "12:30hs THE VINES- -[PERSON_NAME]"
click at [1414, 31] on icon at bounding box center [1412, 30] width 17 height 17
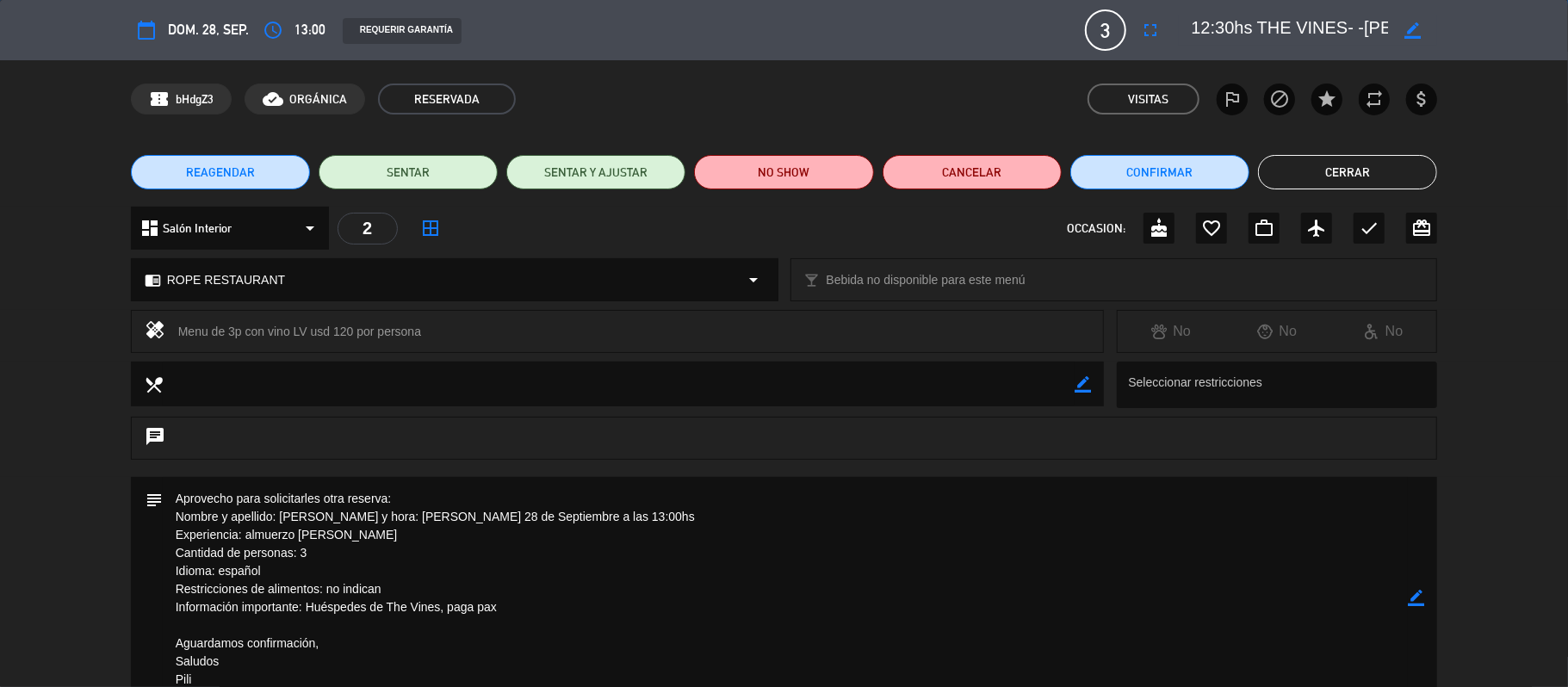
click at [1347, 179] on button "Cerrar" at bounding box center [1348, 172] width 179 height 34
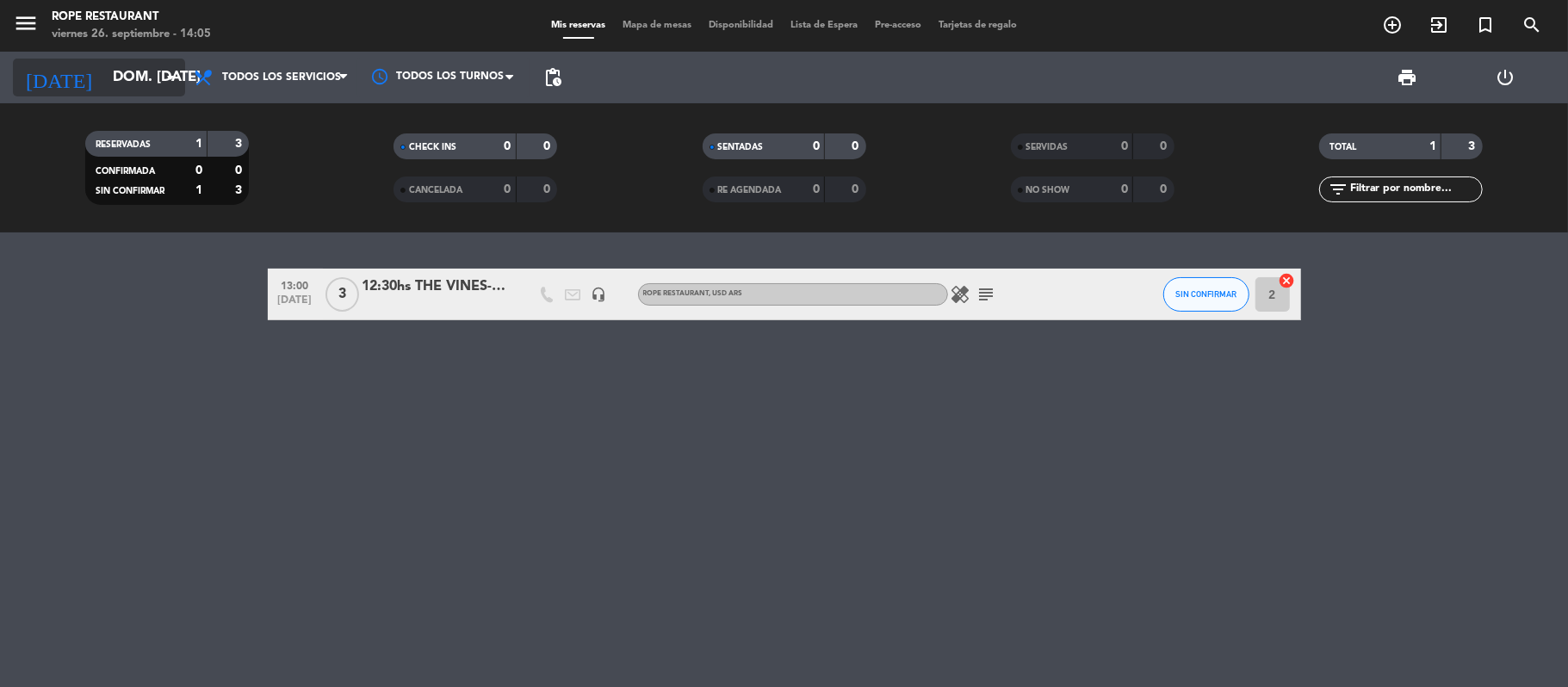
click at [162, 77] on icon "arrow_drop_down" at bounding box center [170, 77] width 21 height 21
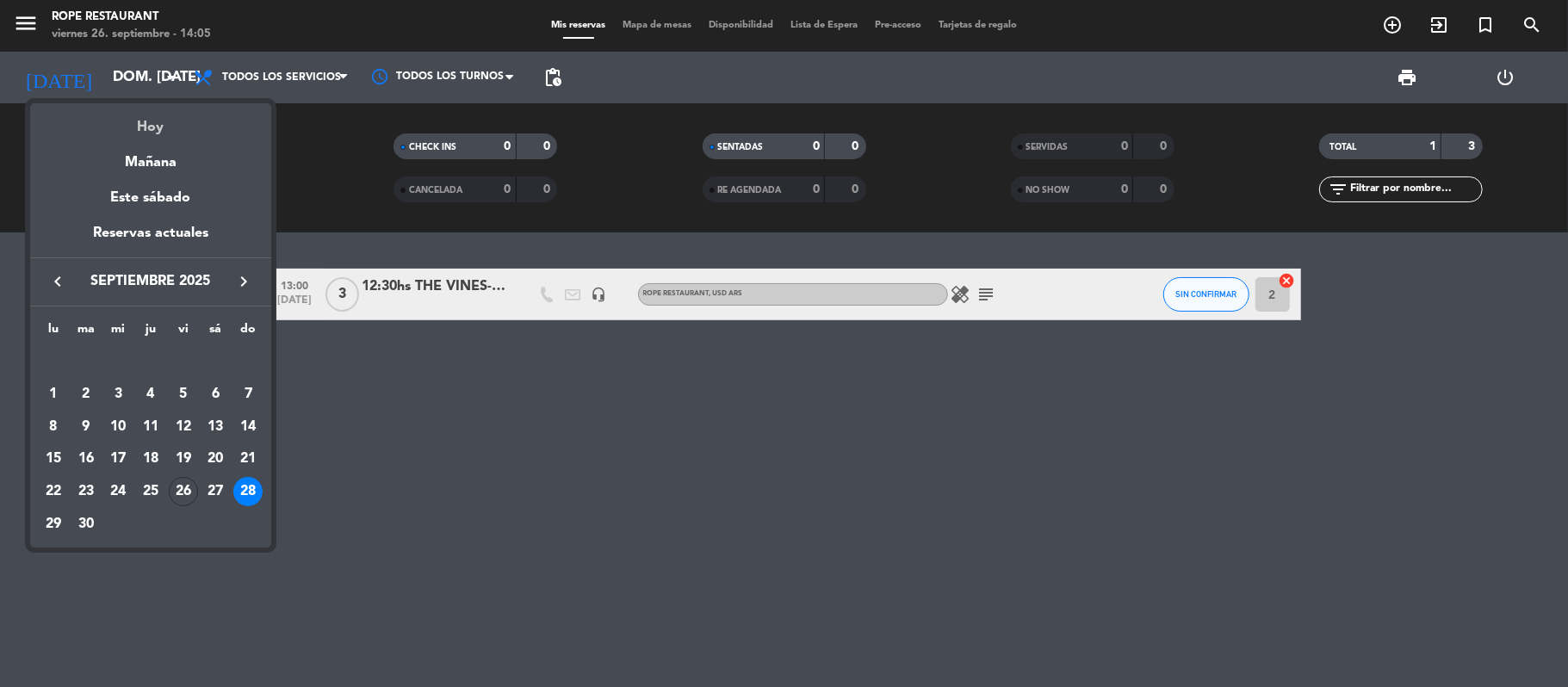
click at [171, 119] on div "Hoy" at bounding box center [151, 121] width 241 height 35
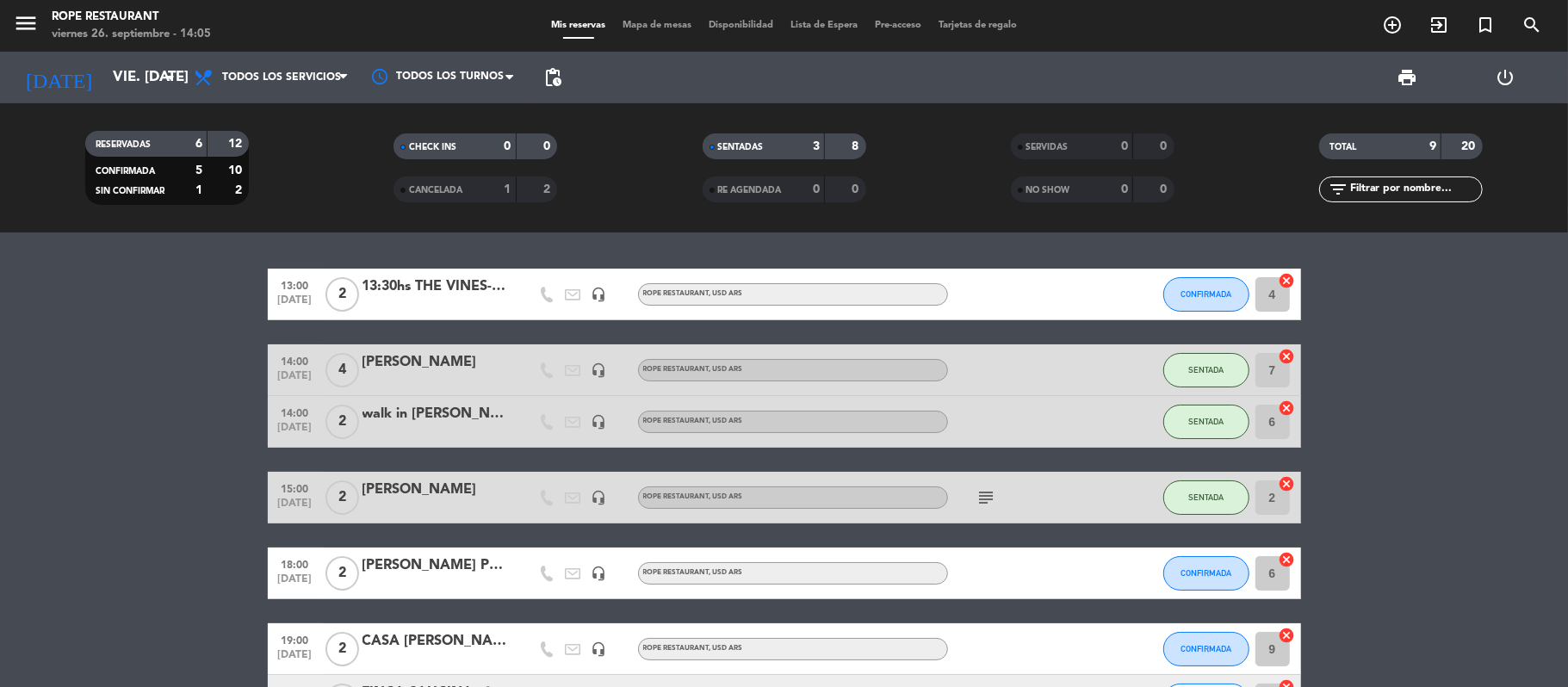
click at [416, 308] on div at bounding box center [435, 306] width 146 height 14
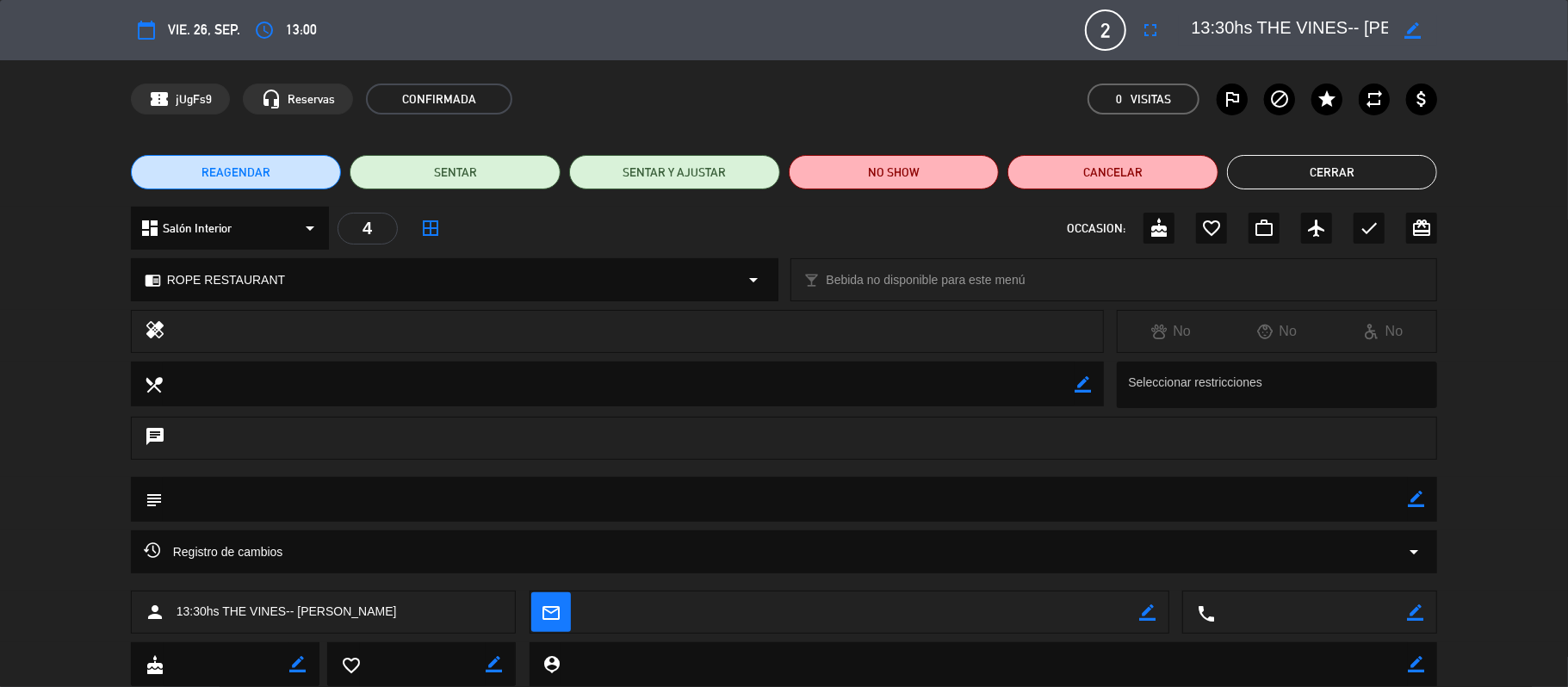
drag, startPoint x: 1310, startPoint y: 29, endPoint x: 1567, endPoint y: 46, distance: 257.6
click at [1567, 46] on div "calendar_today vie. 26, sep. access_time 13:00 2 13:30hs THE VINES-- [PERSON_NA…" at bounding box center [784, 30] width 1568 height 61
click at [1296, 167] on button "Cerrar" at bounding box center [1332, 172] width 211 height 34
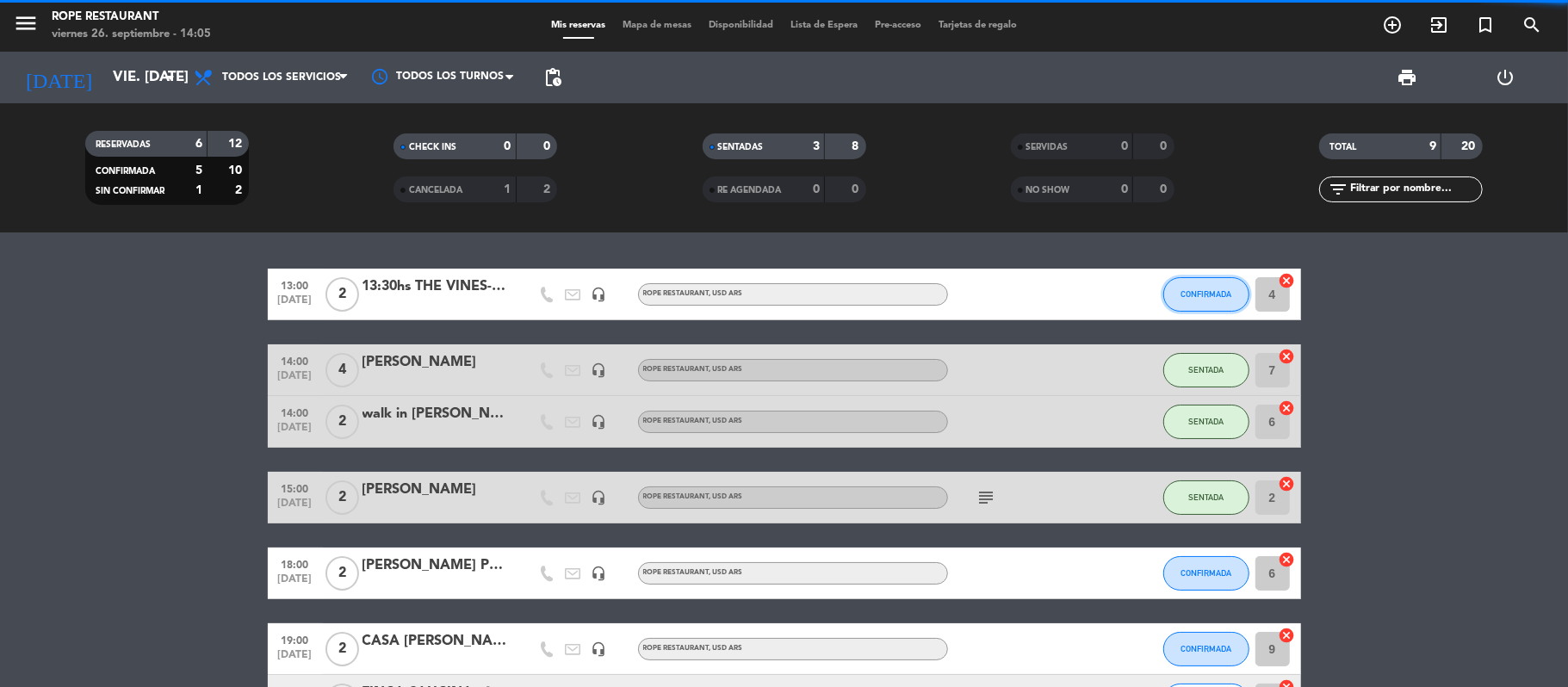
click at [1199, 296] on span "CONFIRMADA" at bounding box center [1206, 294] width 51 height 10
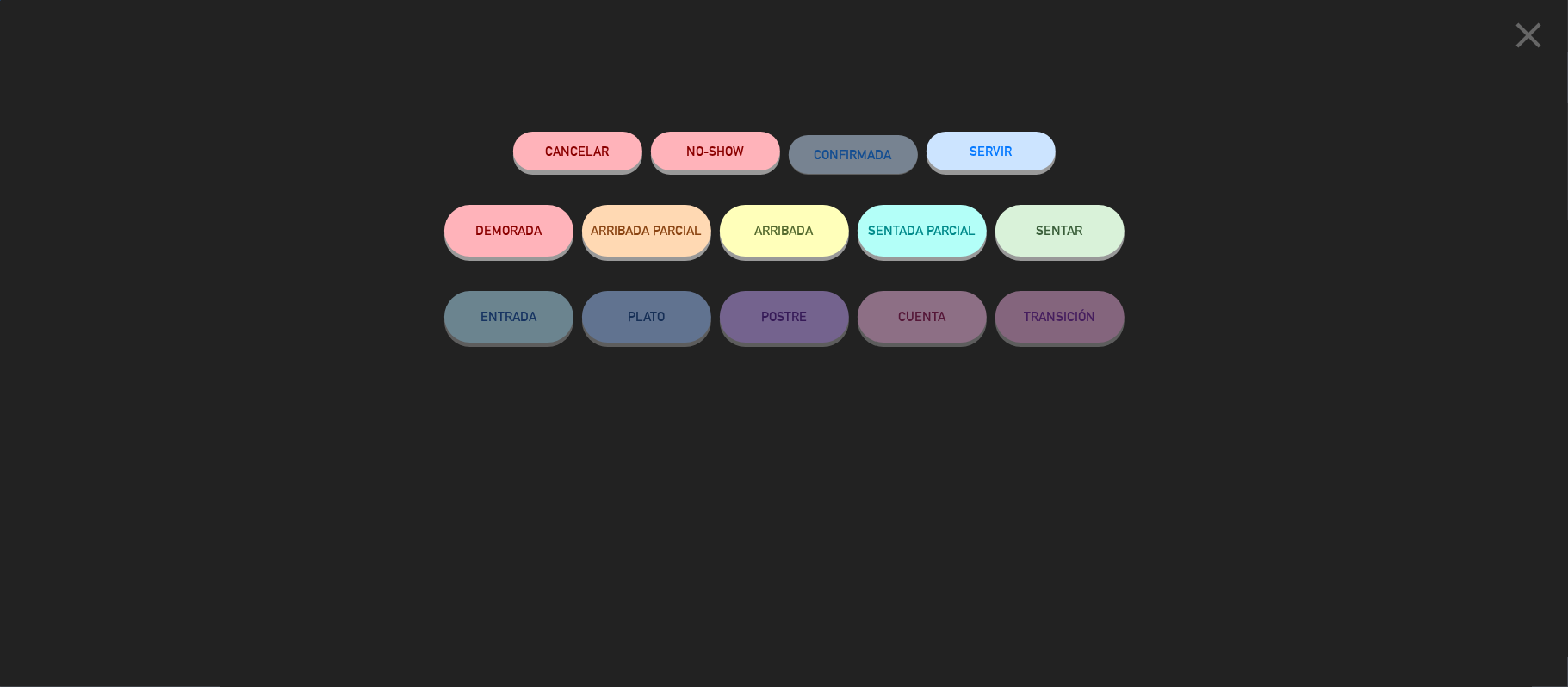
click at [1075, 229] on span "SENTAR" at bounding box center [1059, 230] width 46 height 15
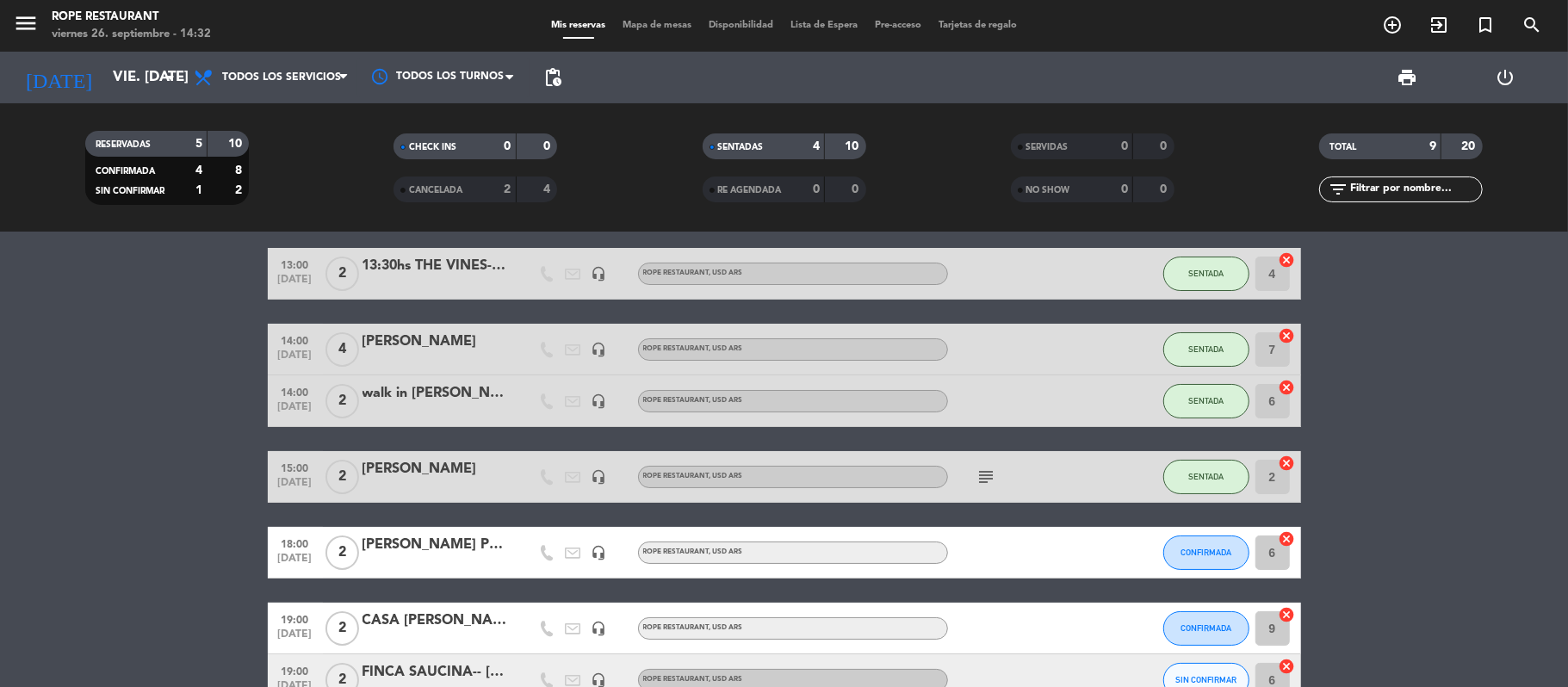
scroll to position [0, 0]
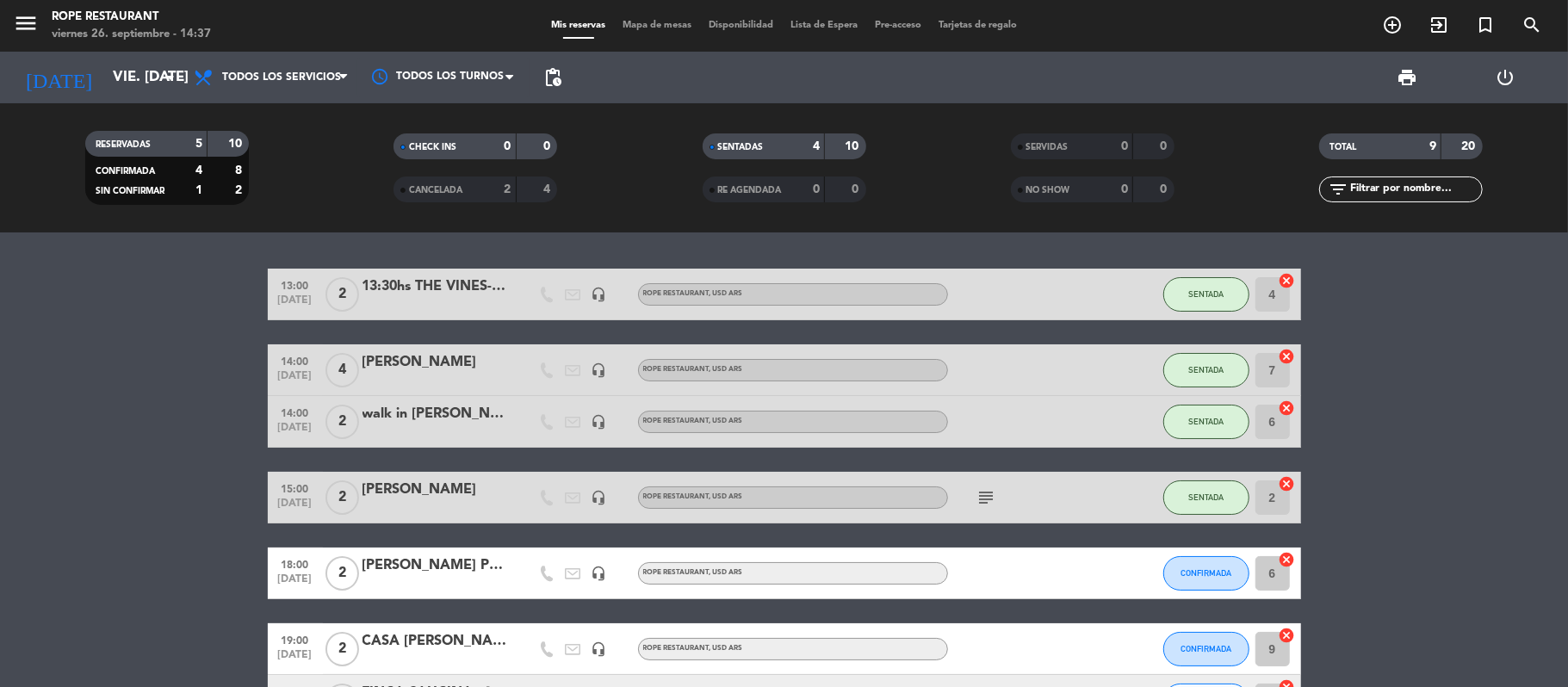
click at [87, 97] on div "[DATE] vie. [DATE] arrow_drop_down" at bounding box center [99, 77] width 172 height 52
click at [104, 88] on input "vie. [DATE]" at bounding box center [197, 77] width 186 height 33
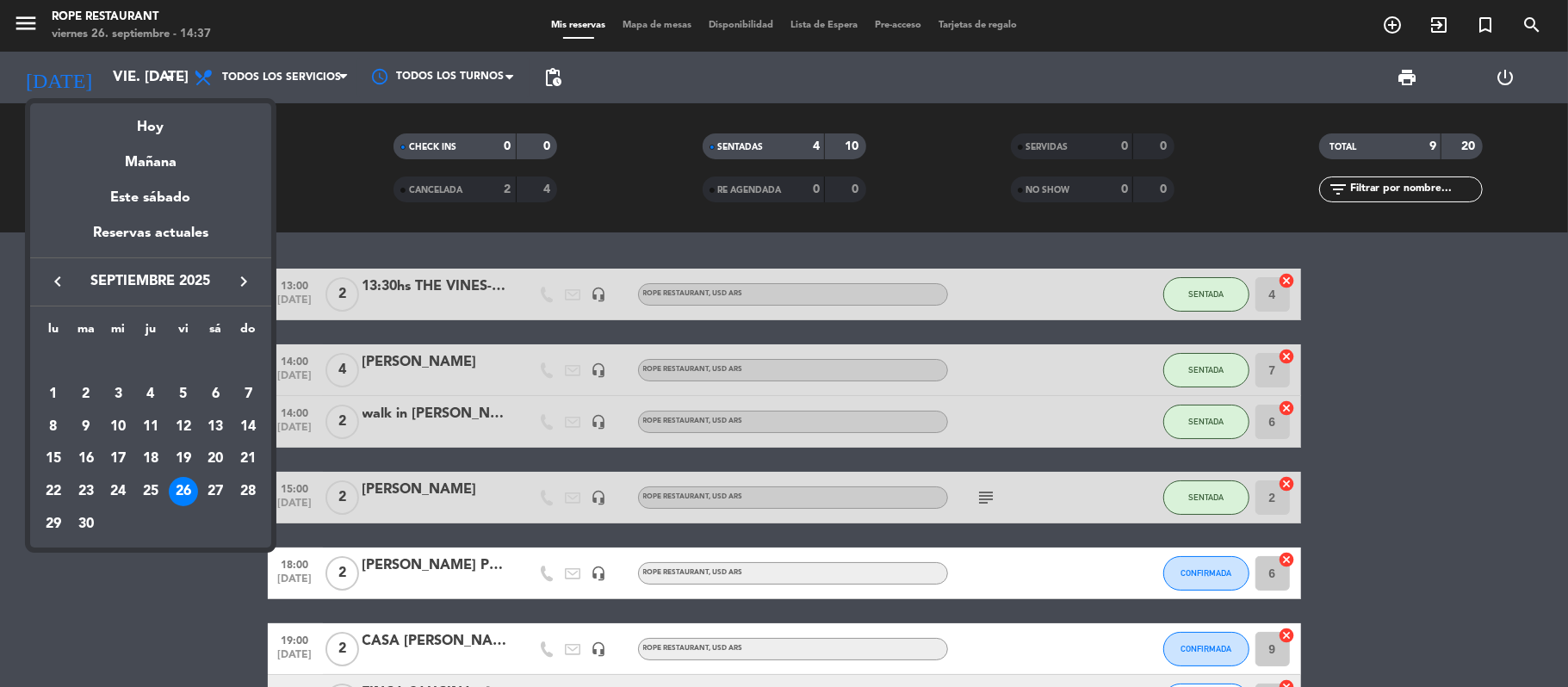
click at [111, 160] on div "Mañana" at bounding box center [151, 156] width 241 height 35
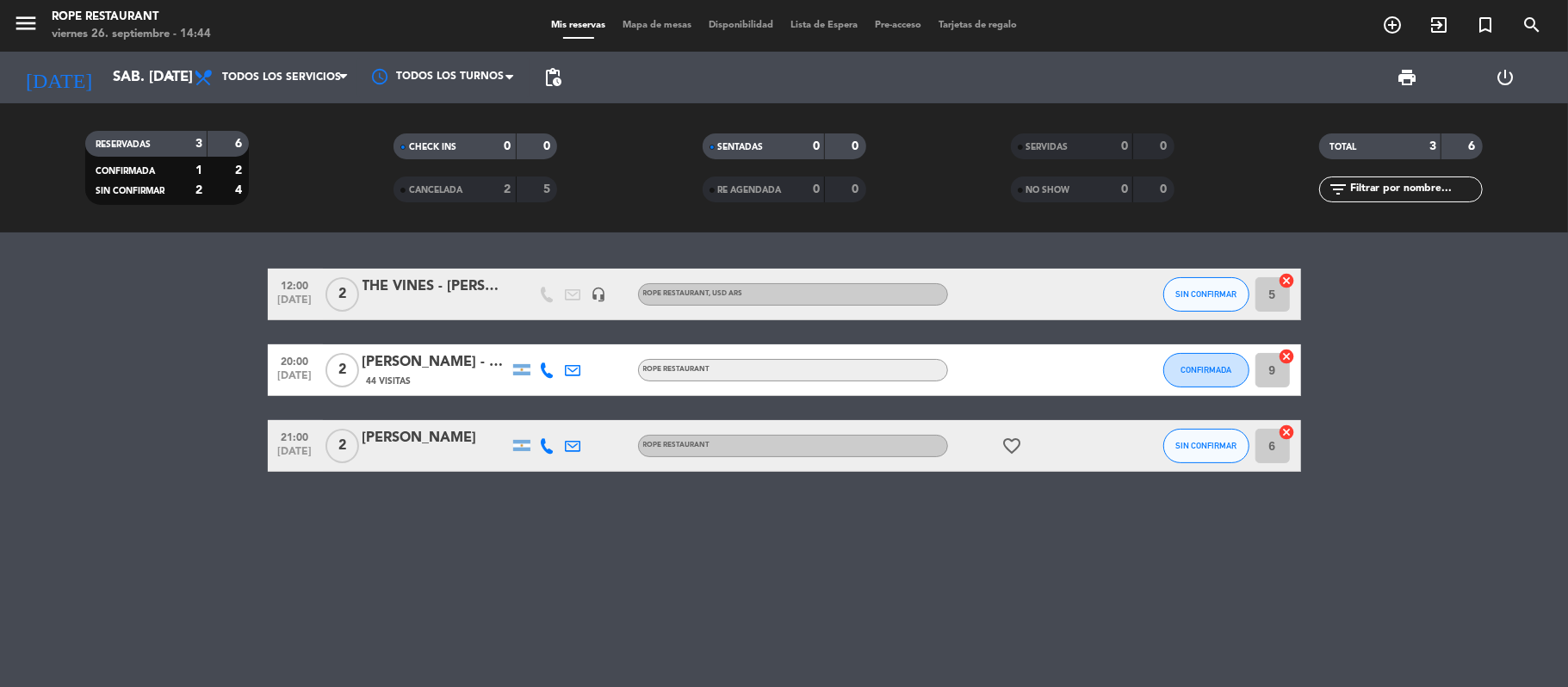
click at [538, 370] on div at bounding box center [548, 370] width 25 height 51
click at [543, 367] on icon at bounding box center [548, 370] width 16 height 16
click at [565, 491] on div "12:00 [DATE] 2 THE VINES - [PERSON_NAME] headset_mic ROPE RESTAURANT , USD ARS …" at bounding box center [784, 460] width 1568 height 455
click at [128, 74] on input "sáb. [DATE]" at bounding box center [197, 77] width 186 height 33
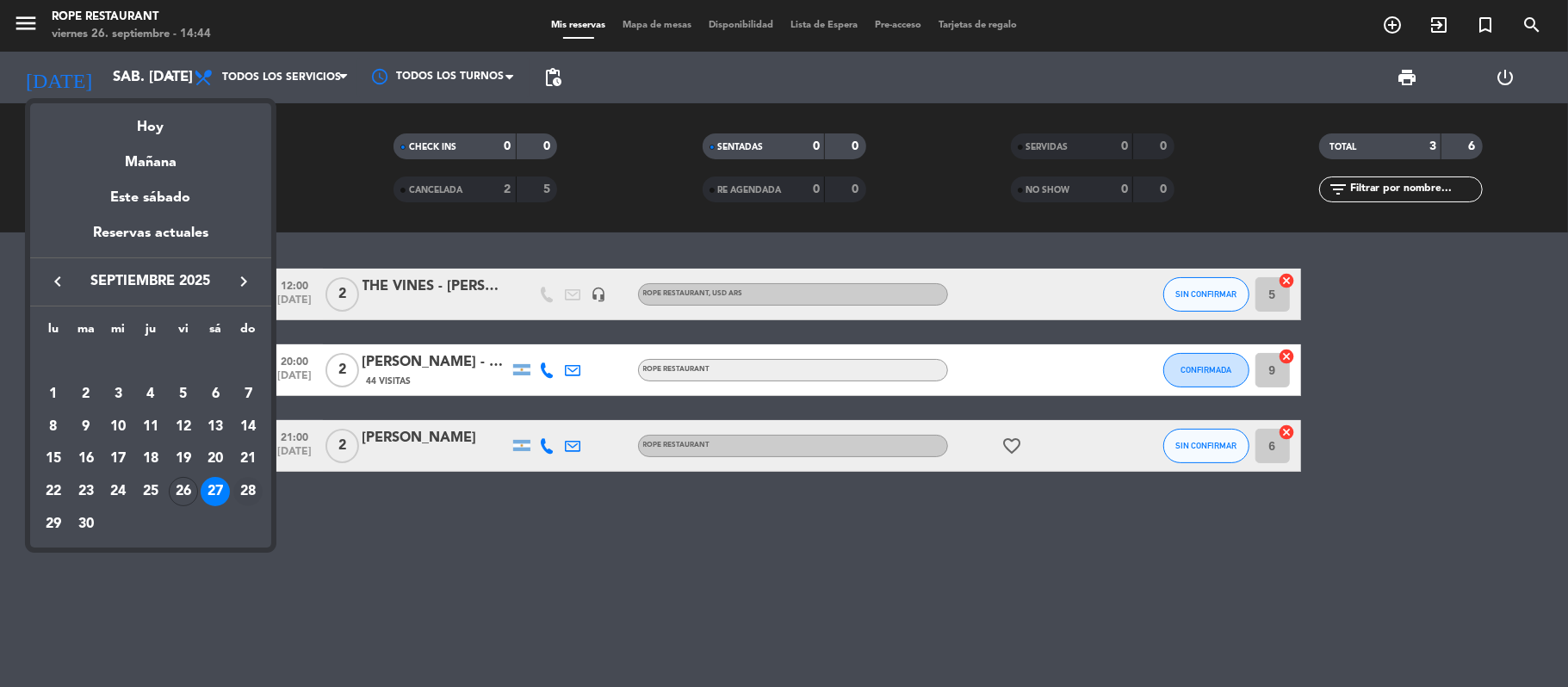
click at [245, 483] on div "28" at bounding box center [248, 492] width 29 height 29
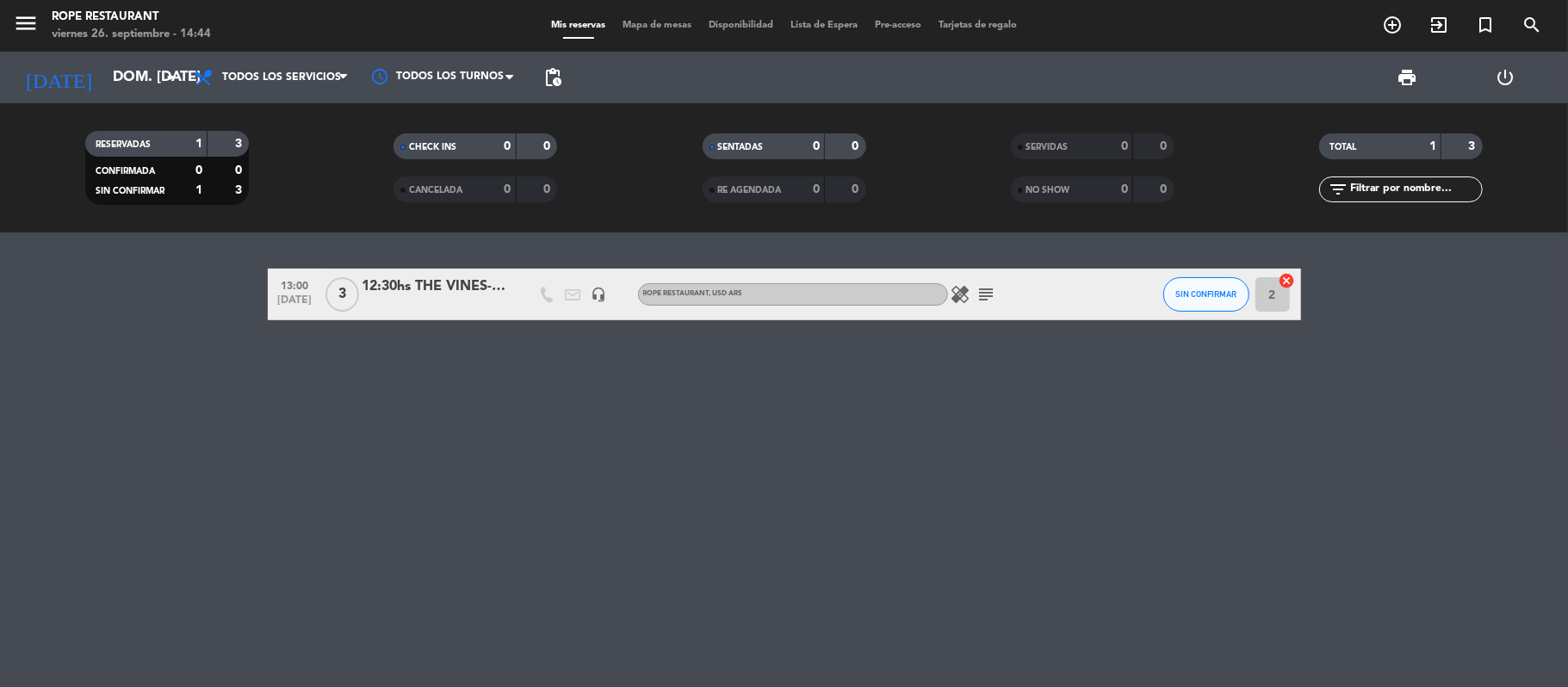
click at [961, 294] on icon "healing" at bounding box center [960, 294] width 21 height 21
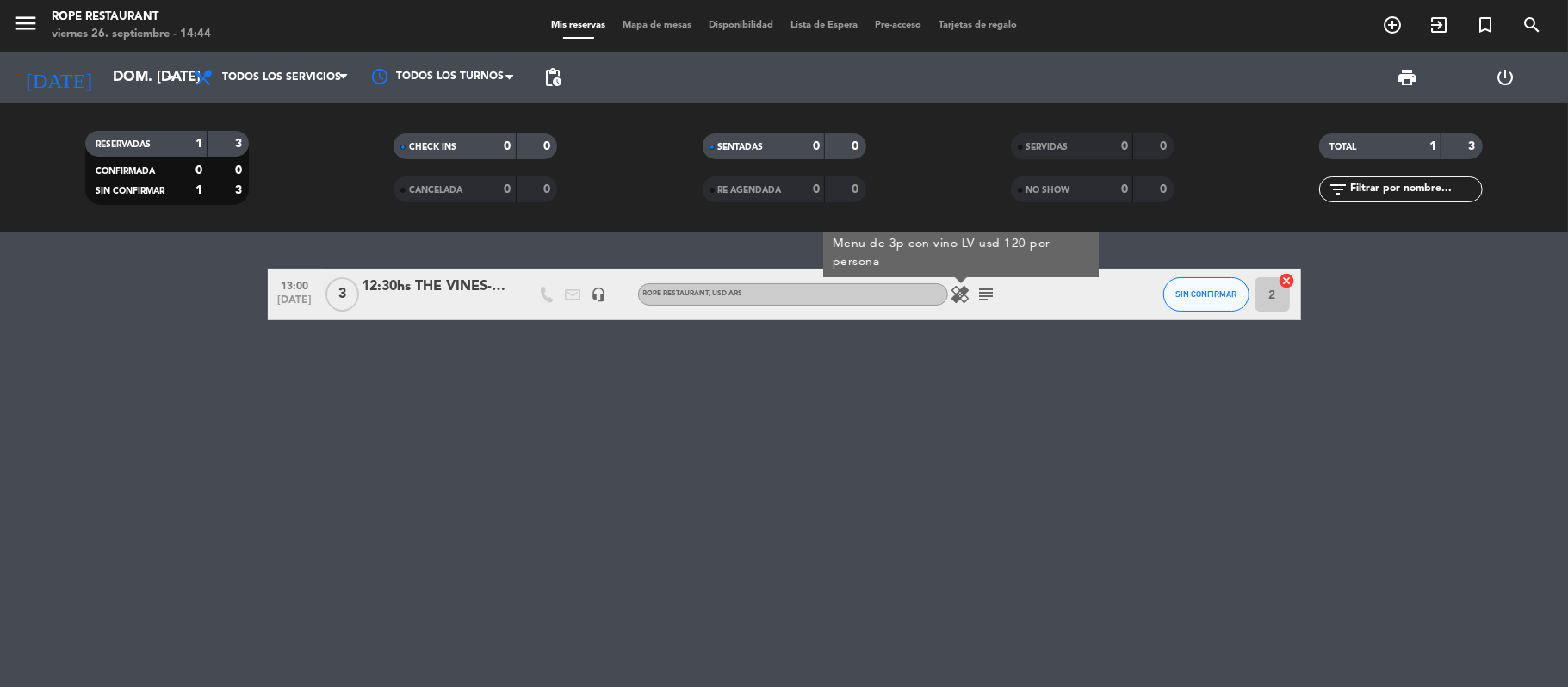
click at [980, 294] on icon "subject" at bounding box center [987, 294] width 21 height 21
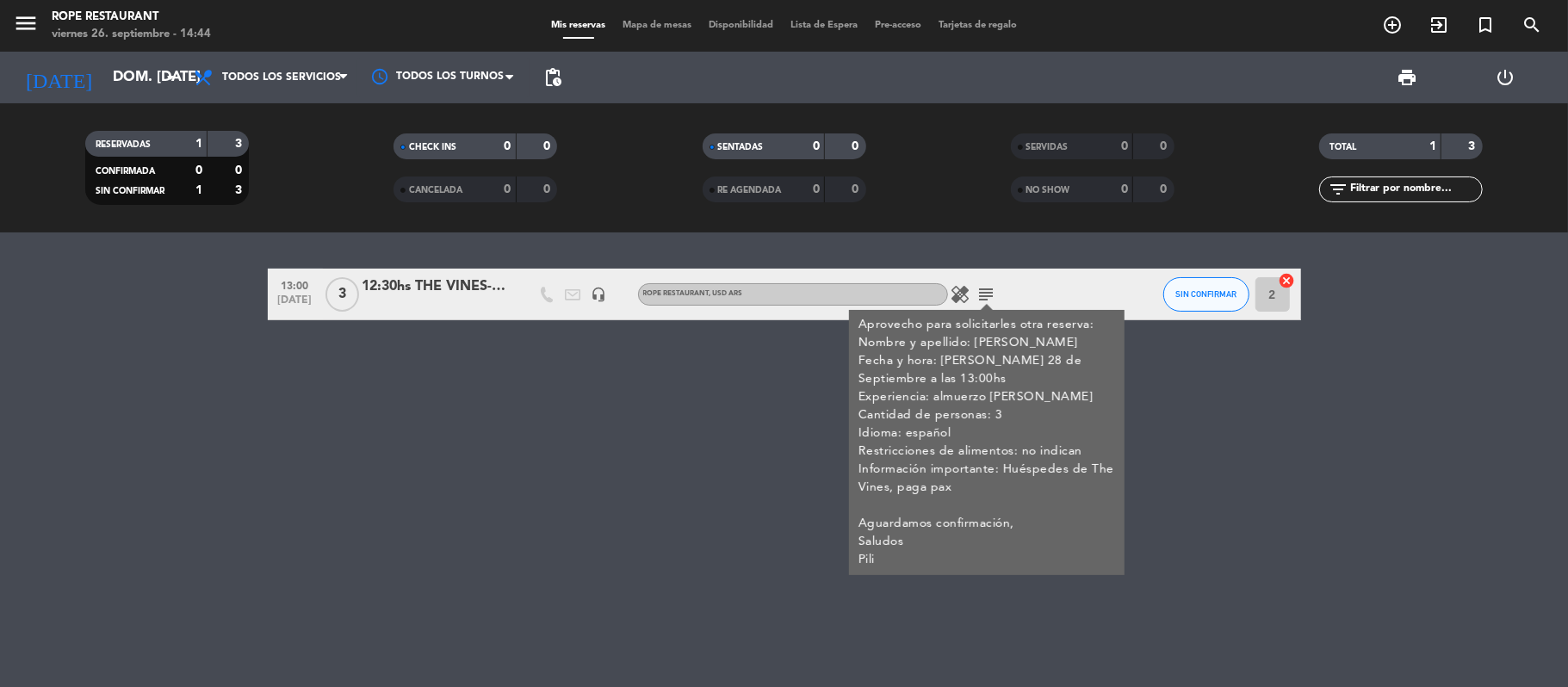
click at [89, 103] on div "RESERVADAS 1 3 CONFIRMADA 0 0 SIN CONFIRMAR 1 3 CHECK INS 0 0 CANCELADA 0 0 SEN…" at bounding box center [784, 168] width 1568 height 129
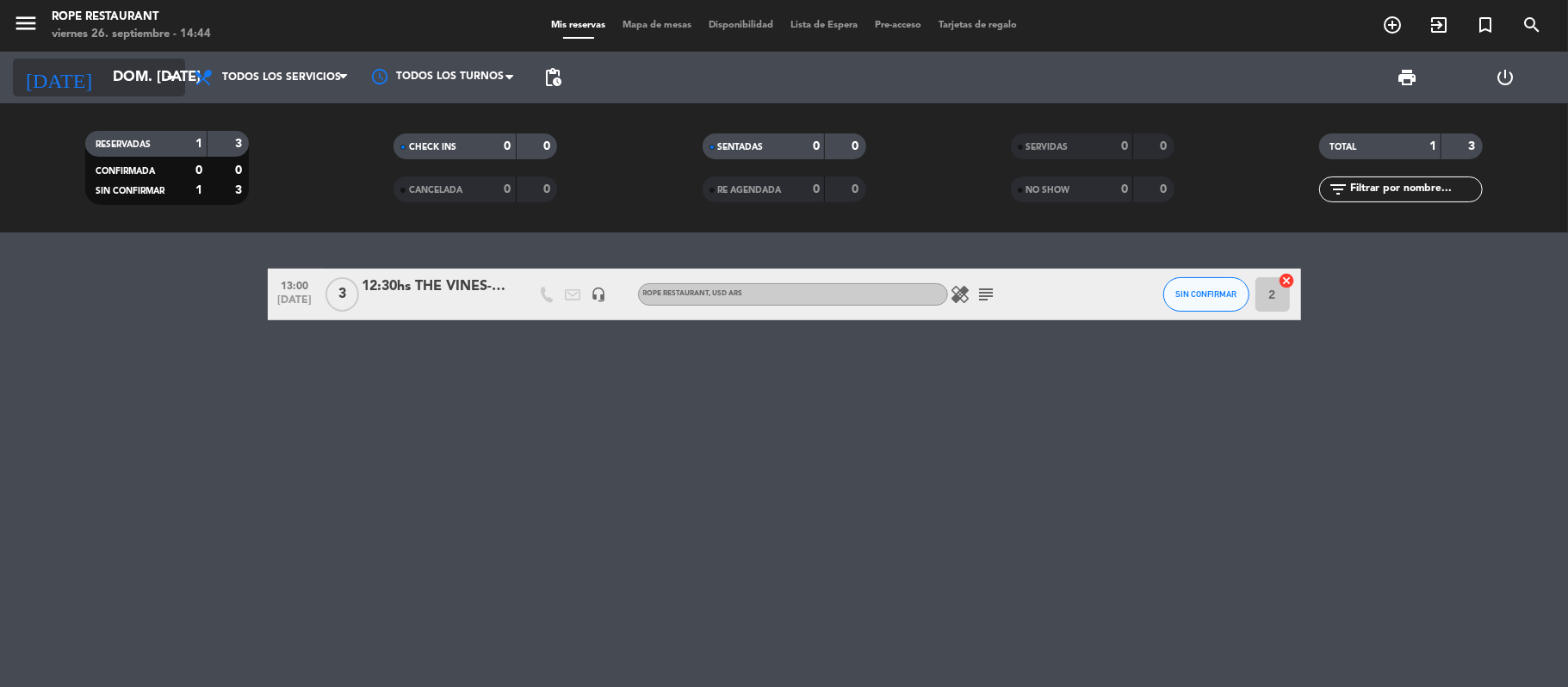
click at [104, 84] on input "dom. [DATE]" at bounding box center [197, 77] width 186 height 33
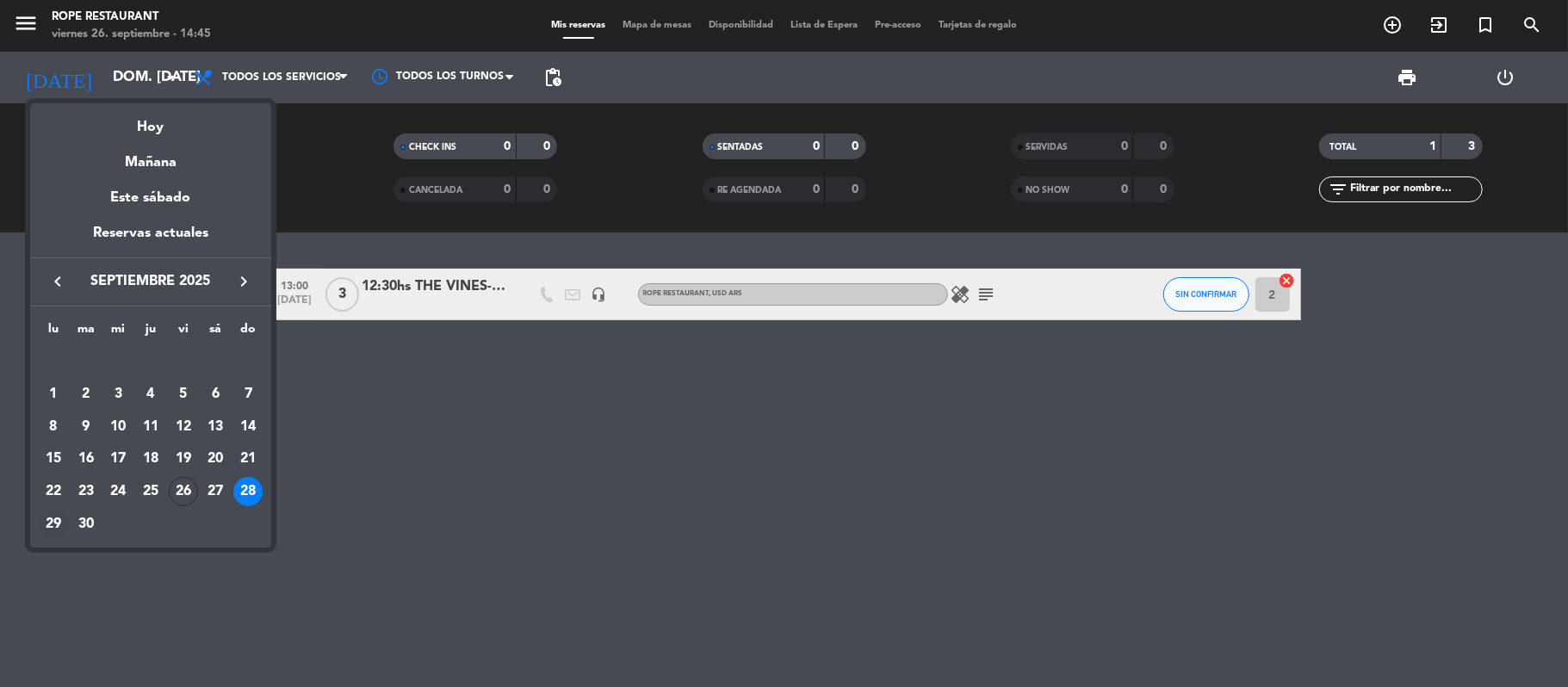
click at [46, 528] on div "29" at bounding box center [54, 524] width 29 height 29
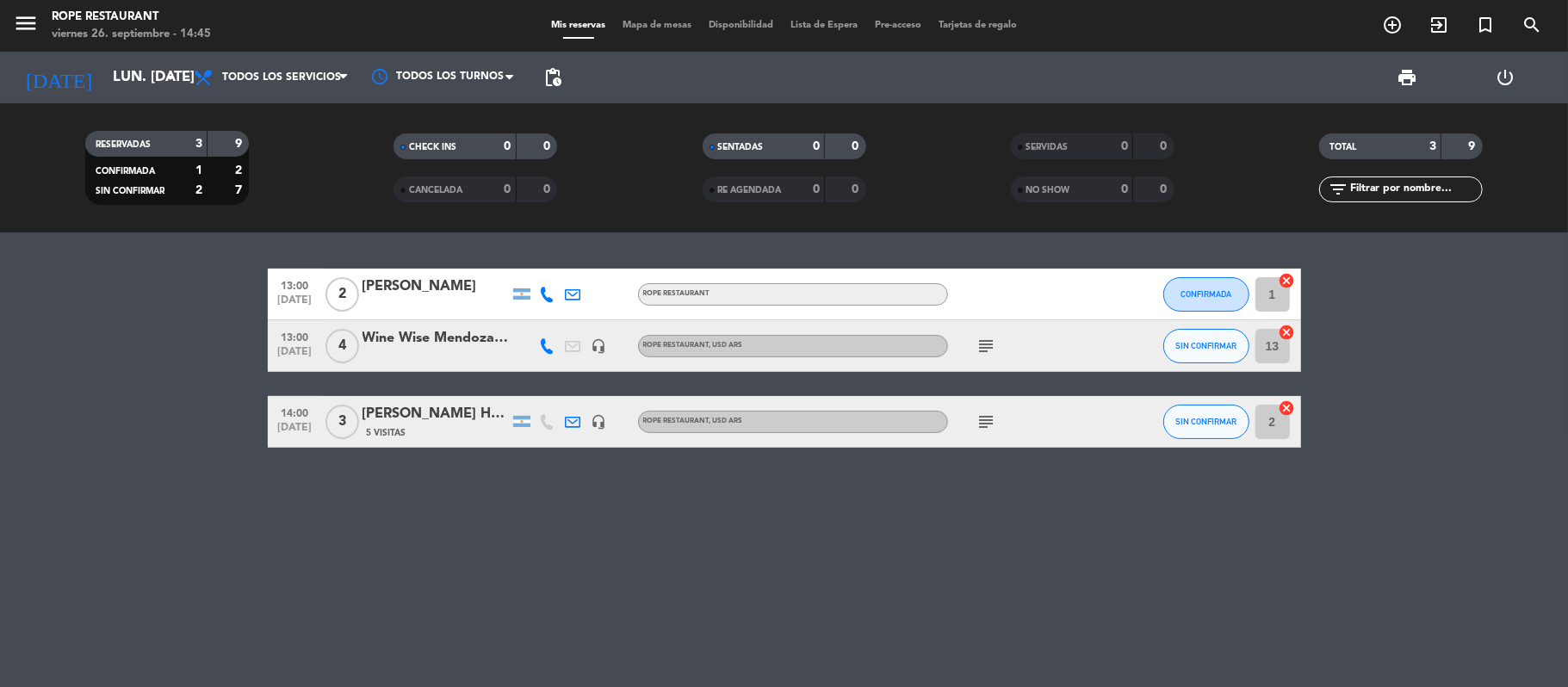
click at [70, 102] on div "[DATE] lun. [DATE] arrow_drop_down" at bounding box center [99, 77] width 172 height 52
click at [104, 80] on input "lun. [DATE]" at bounding box center [197, 77] width 186 height 33
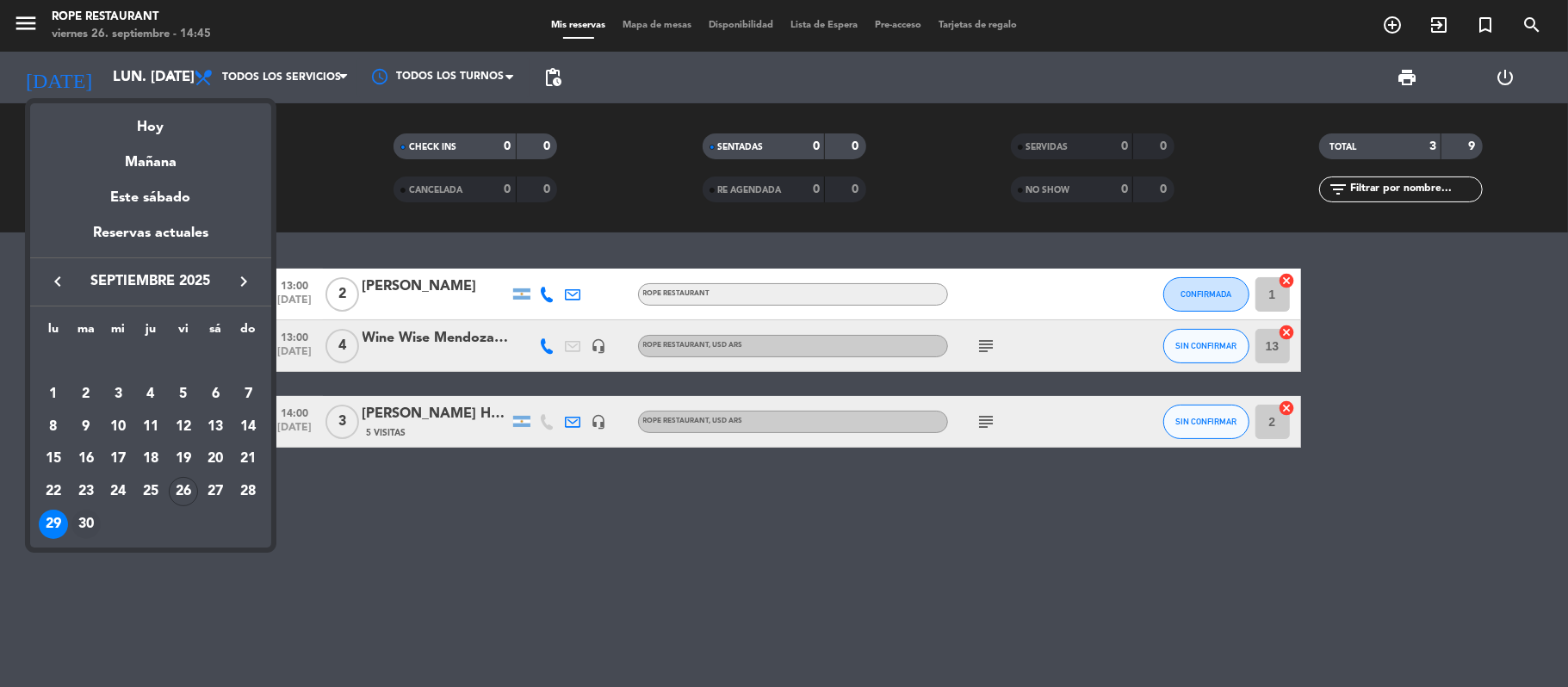
click at [89, 514] on div "30" at bounding box center [86, 524] width 29 height 29
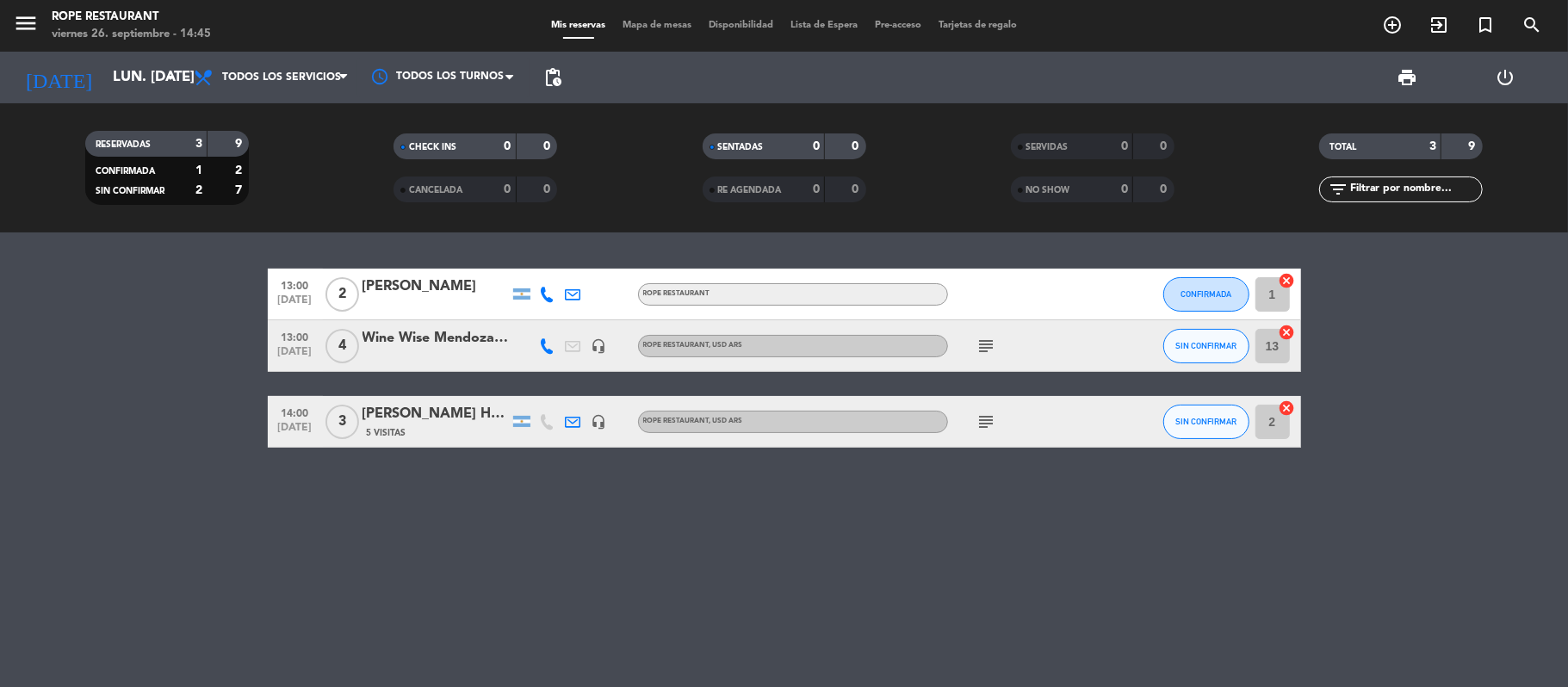
type input "[DATE] sep."
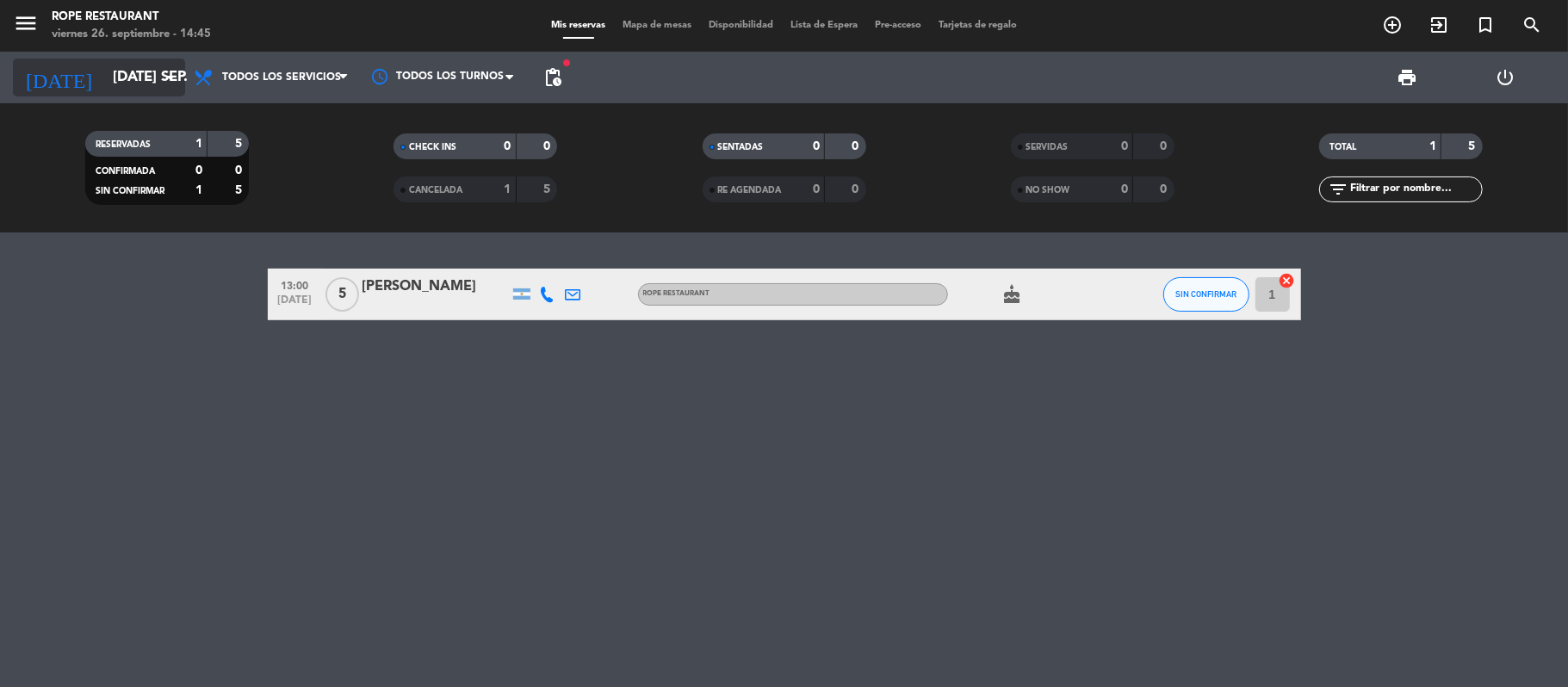
click at [104, 66] on input "[DATE] sep." at bounding box center [197, 77] width 186 height 33
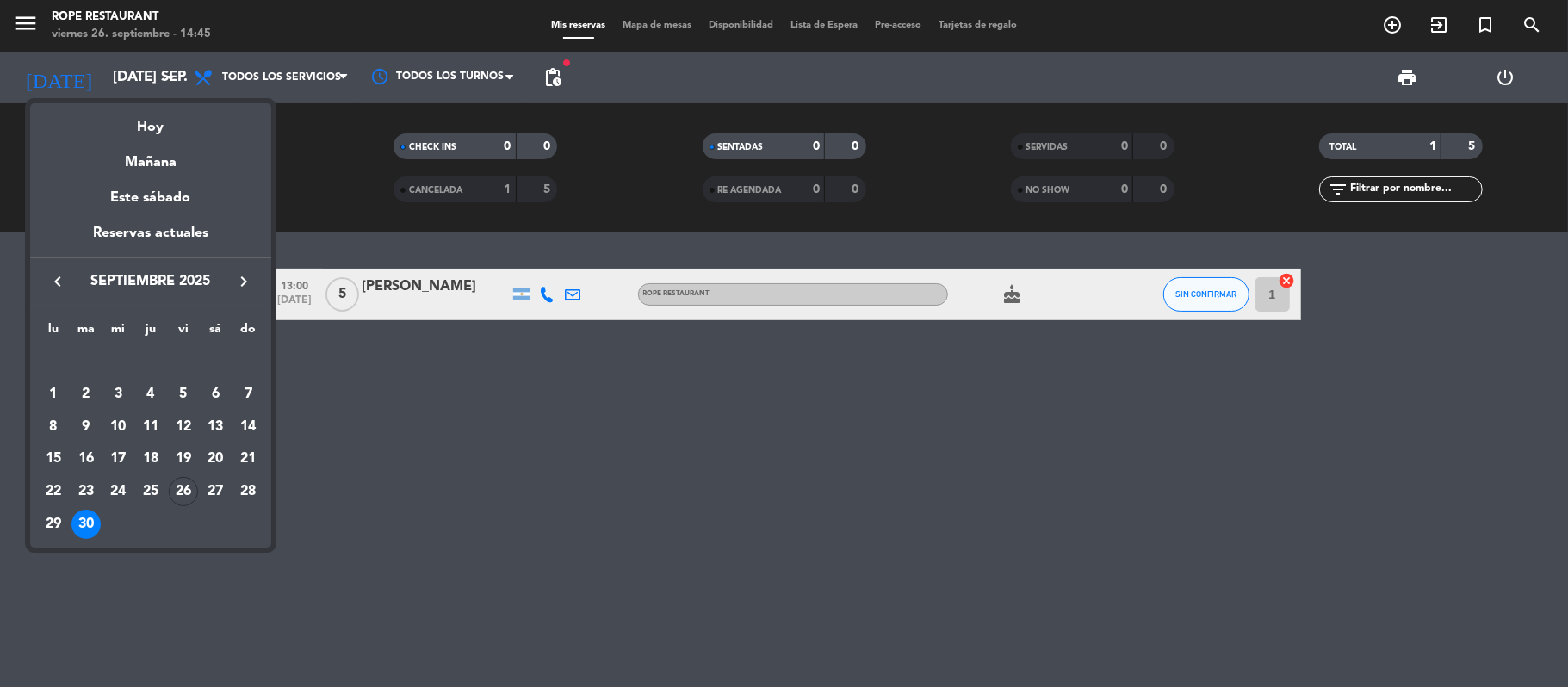
click at [746, 411] on div at bounding box center [784, 343] width 1568 height 687
